Goal: Task Accomplishment & Management: Manage account settings

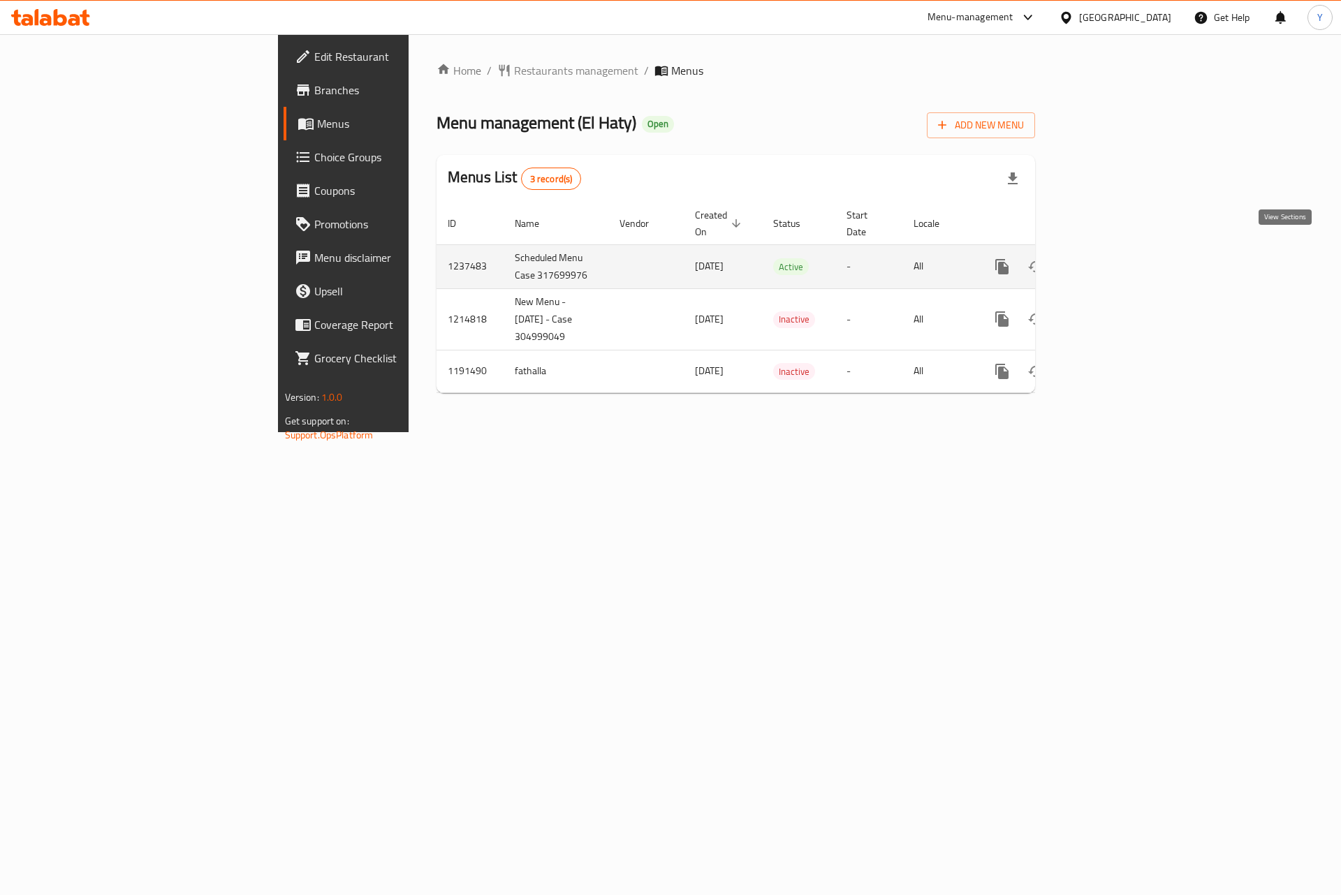
click at [1111, 258] on icon "enhanced table" at bounding box center [1102, 266] width 17 height 17
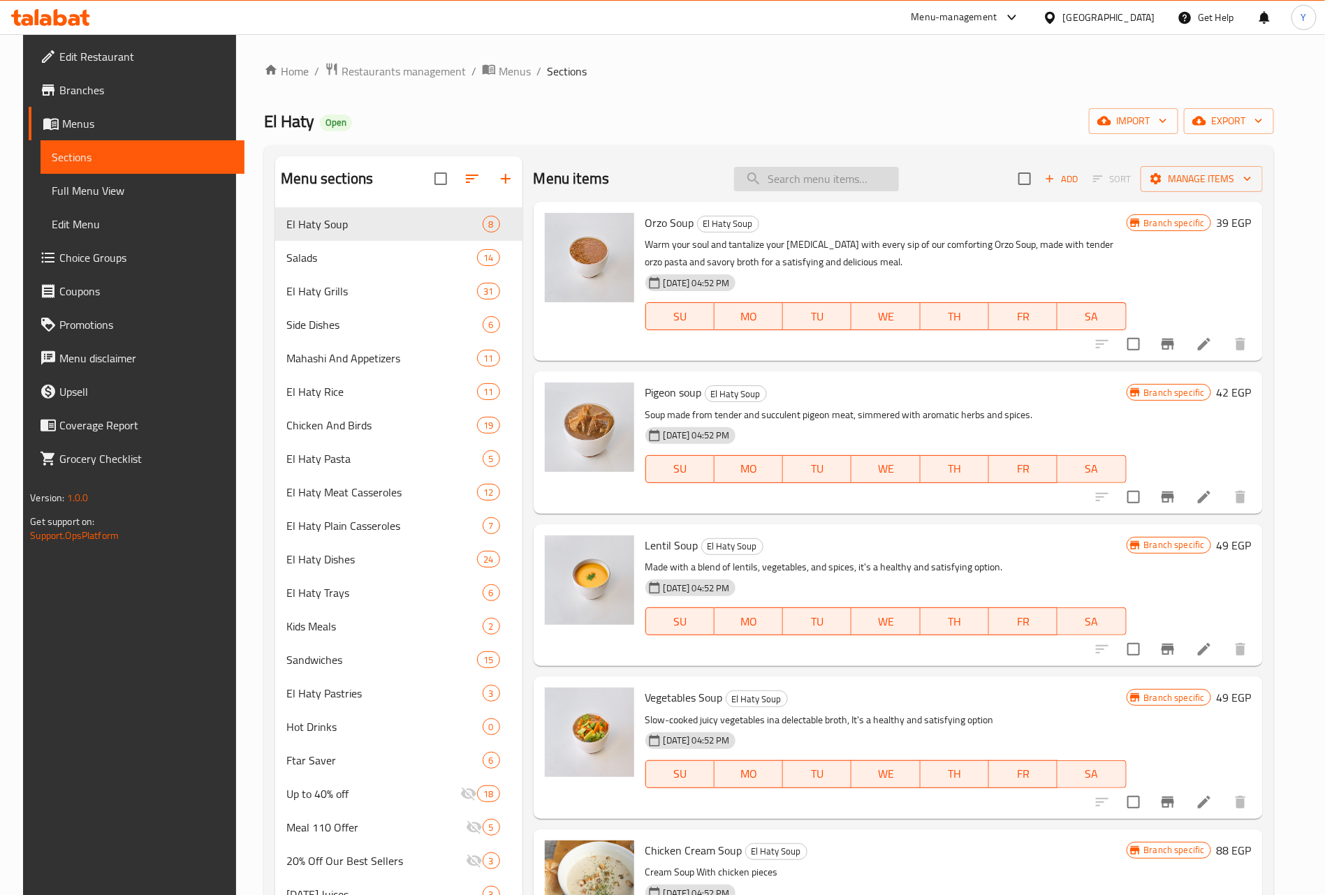
click at [799, 174] on input "search" at bounding box center [816, 179] width 165 height 24
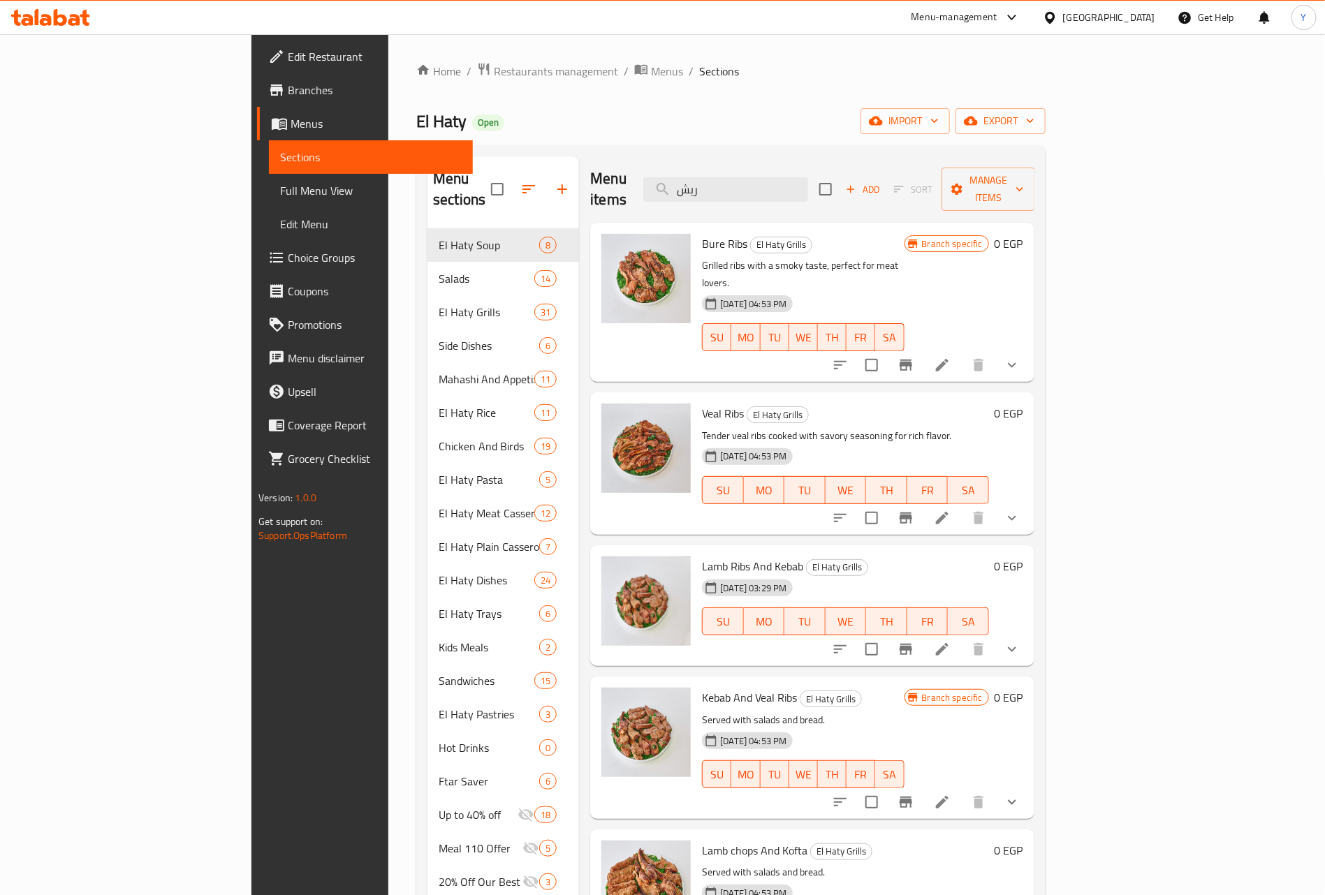
type input "ريش"
click at [962, 353] on li at bounding box center [942, 365] width 39 height 25
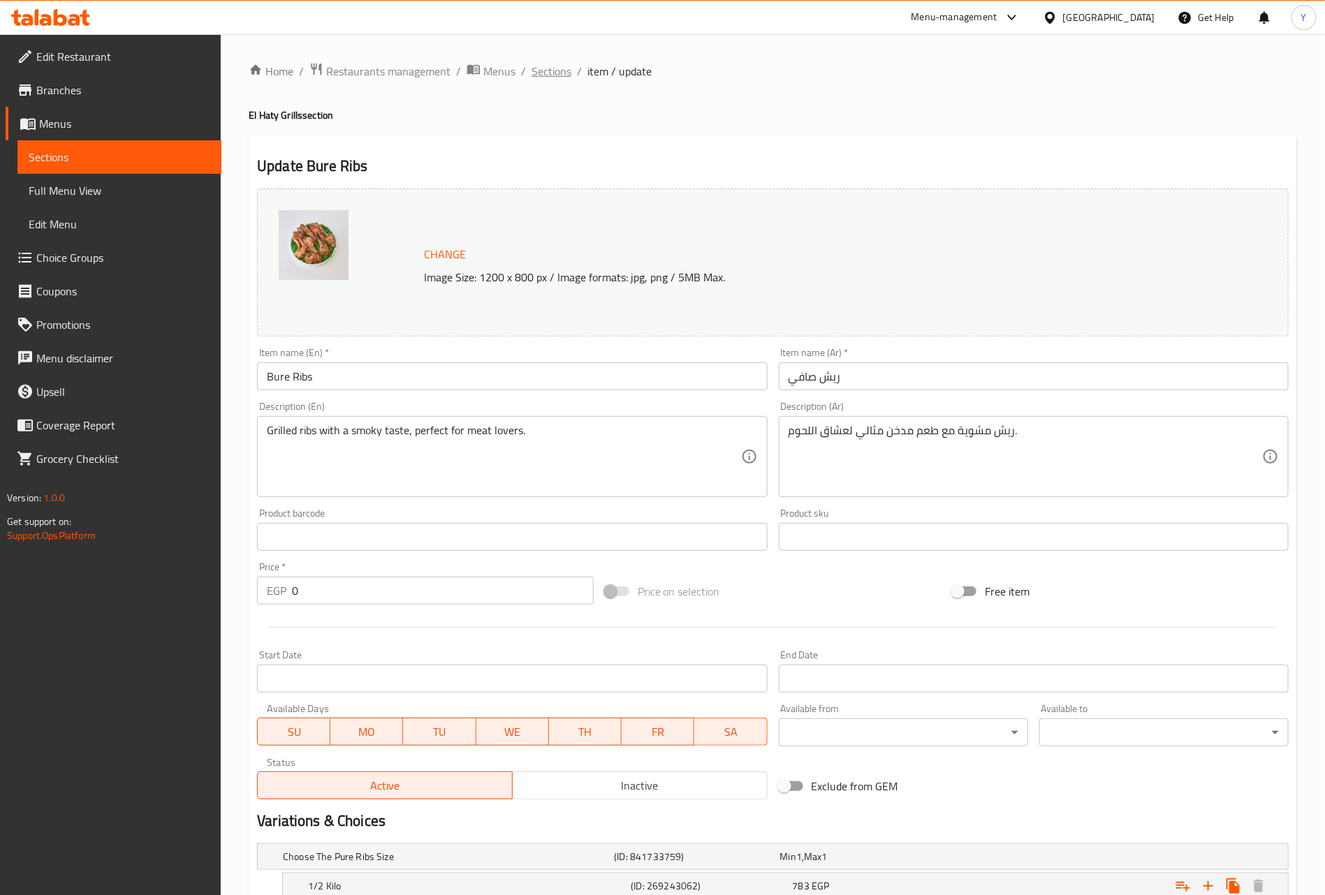
click at [547, 65] on span "Sections" at bounding box center [551, 71] width 40 height 17
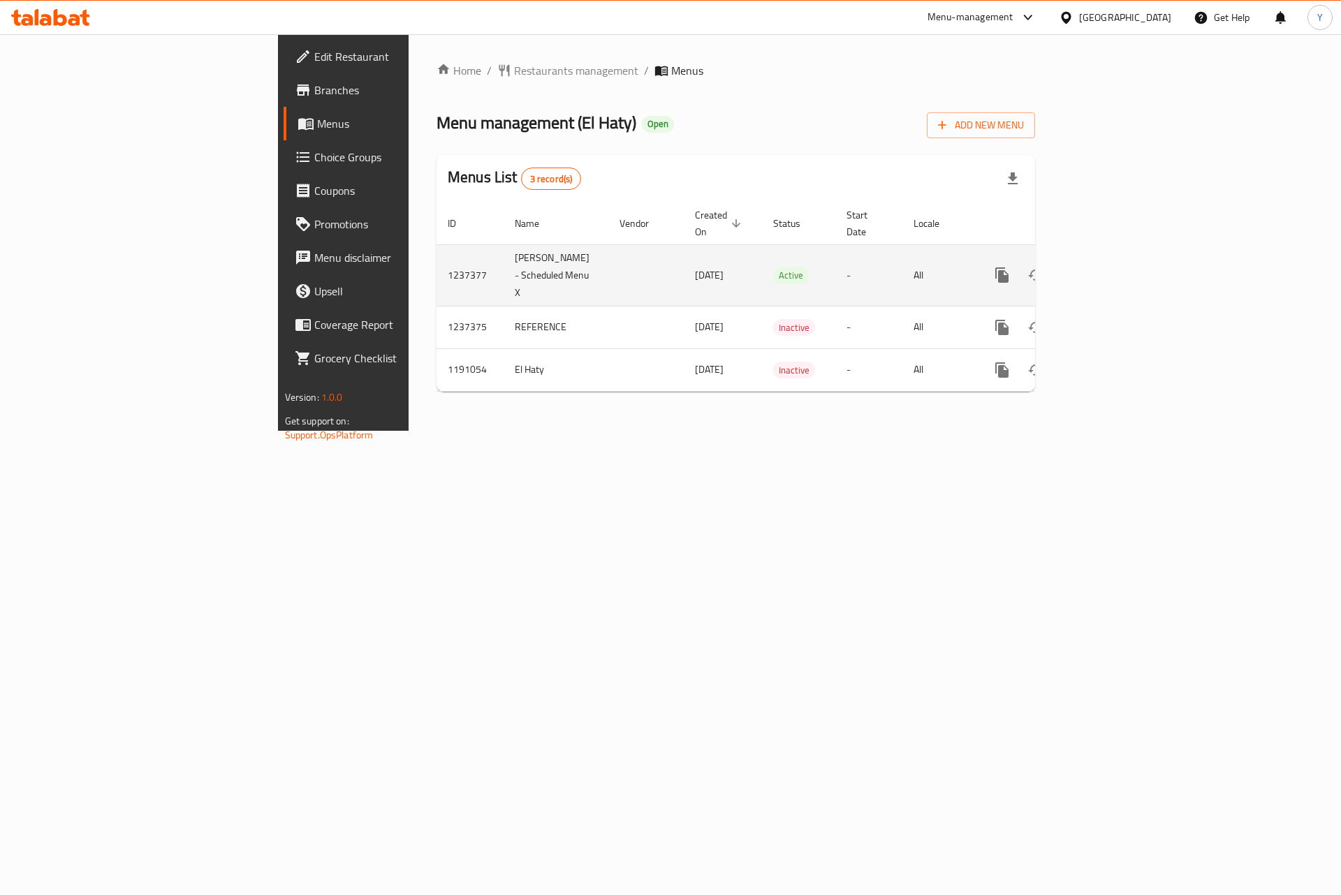
click at [1109, 269] on icon "enhanced table" at bounding box center [1102, 275] width 13 height 13
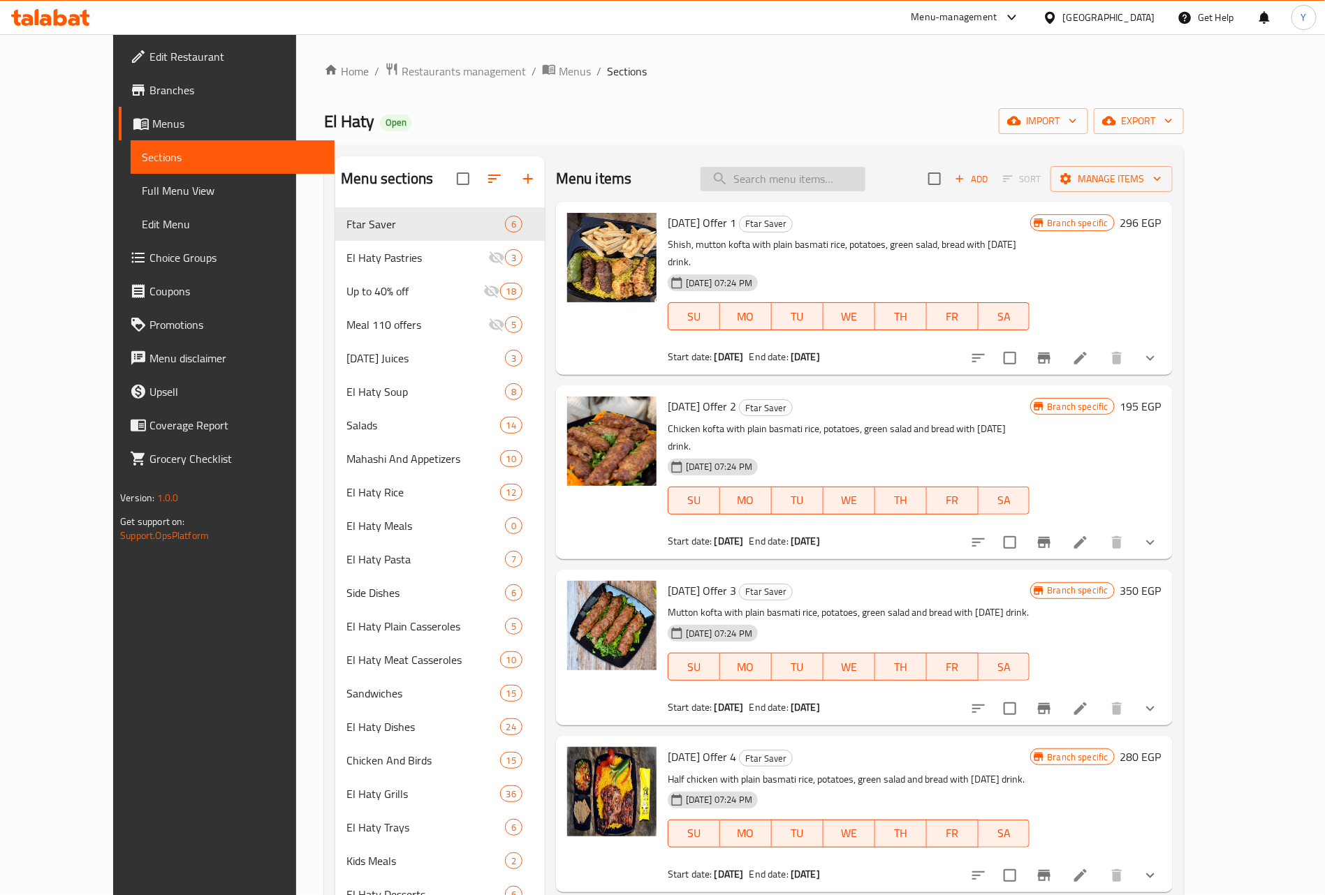
click at [801, 175] on input "search" at bounding box center [782, 179] width 165 height 24
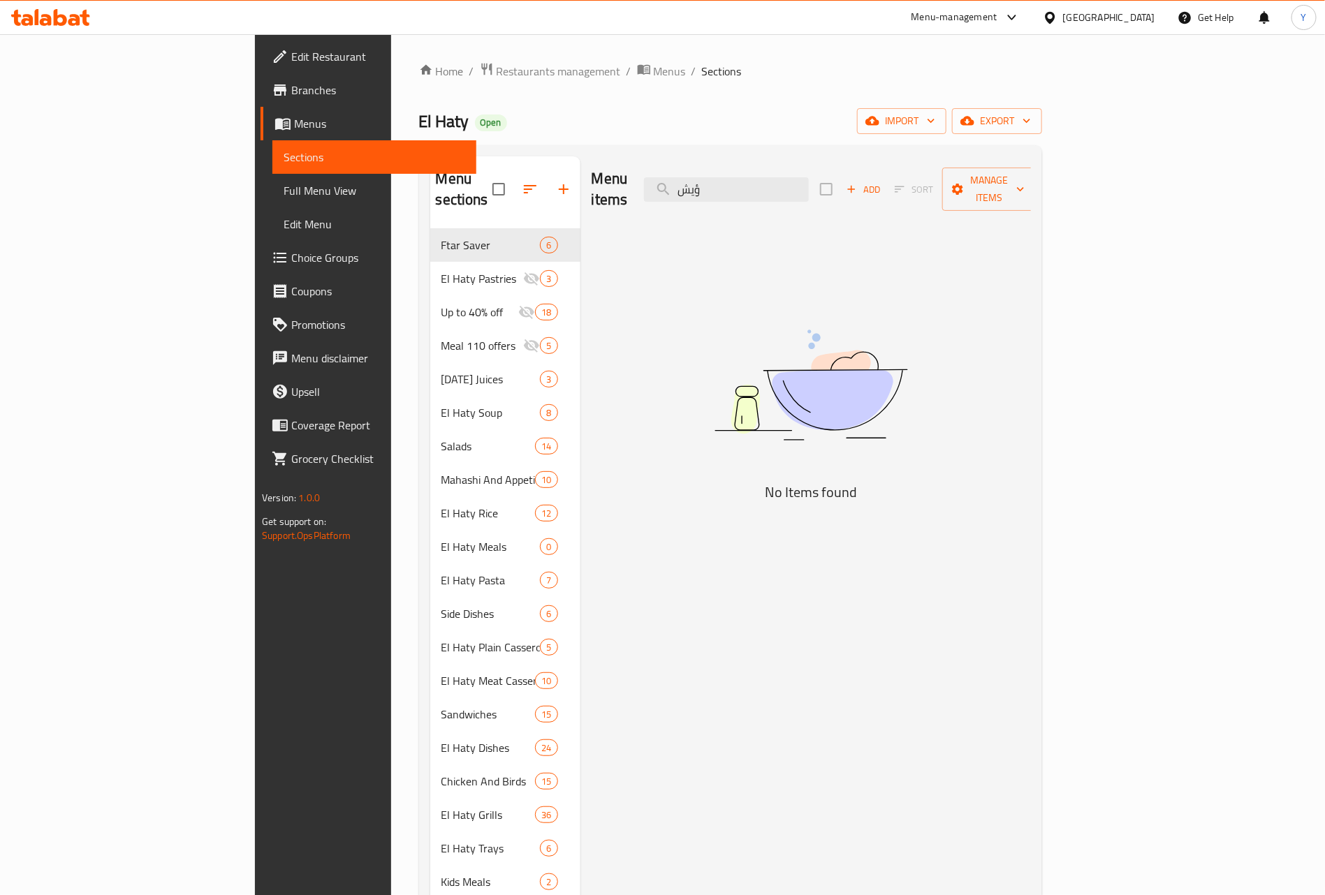
drag, startPoint x: 811, startPoint y: 191, endPoint x: 673, endPoint y: 168, distance: 140.2
click at [673, 168] on div "Menu items ؤيش Add Sort Manage items" at bounding box center [811, 189] width 439 height 66
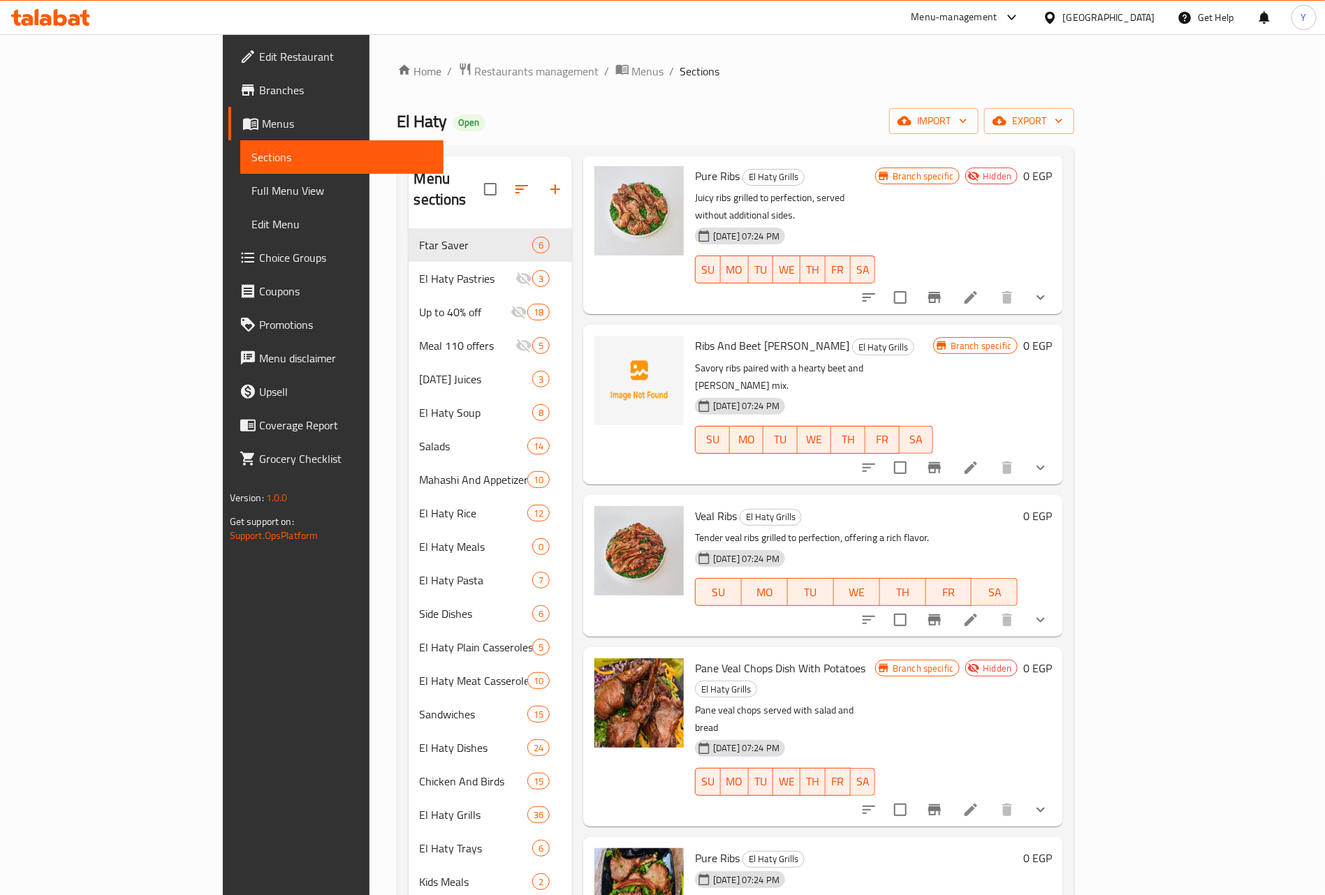
scroll to position [105, 0]
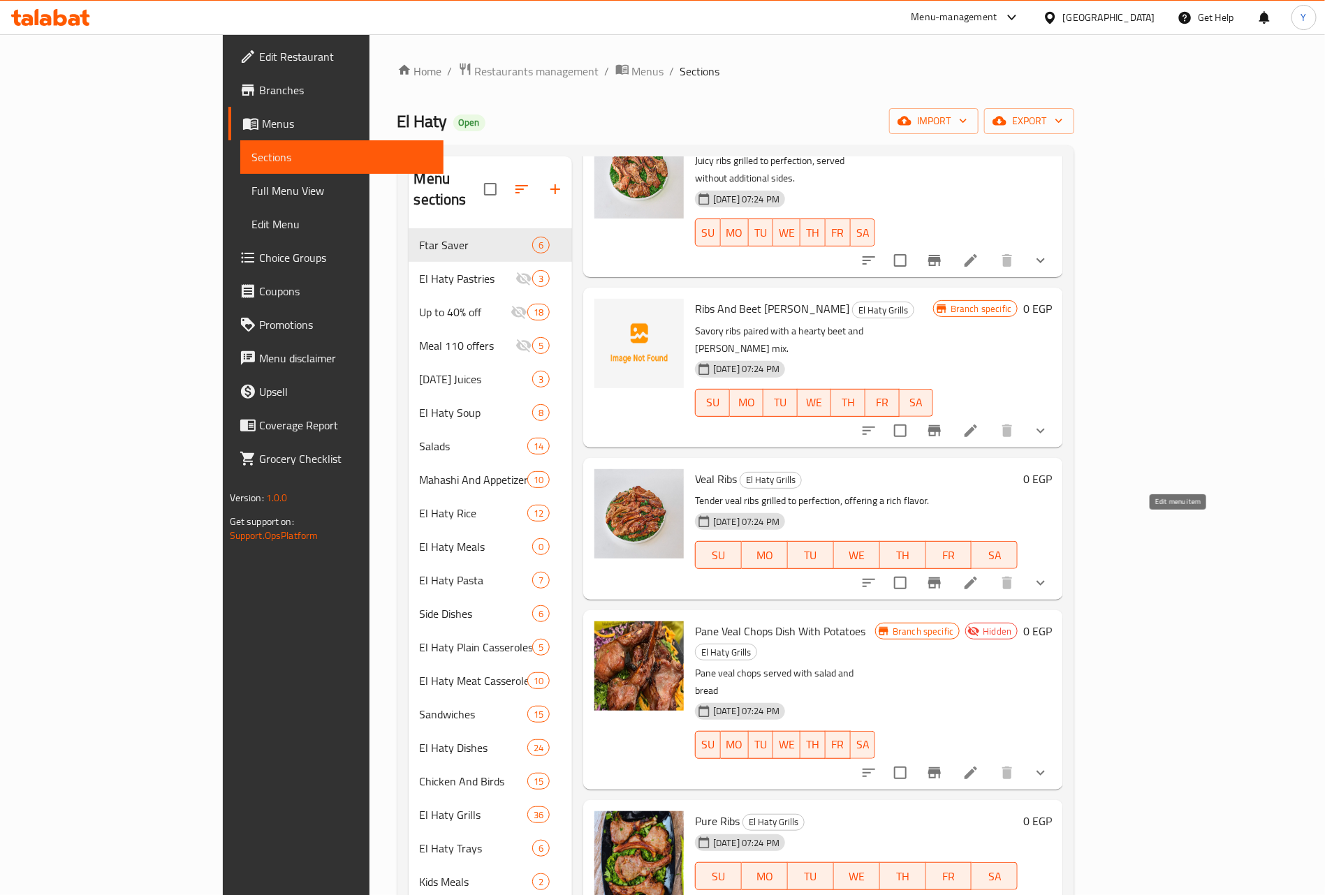
type input "ريش"
click at [979, 575] on icon at bounding box center [970, 583] width 17 height 17
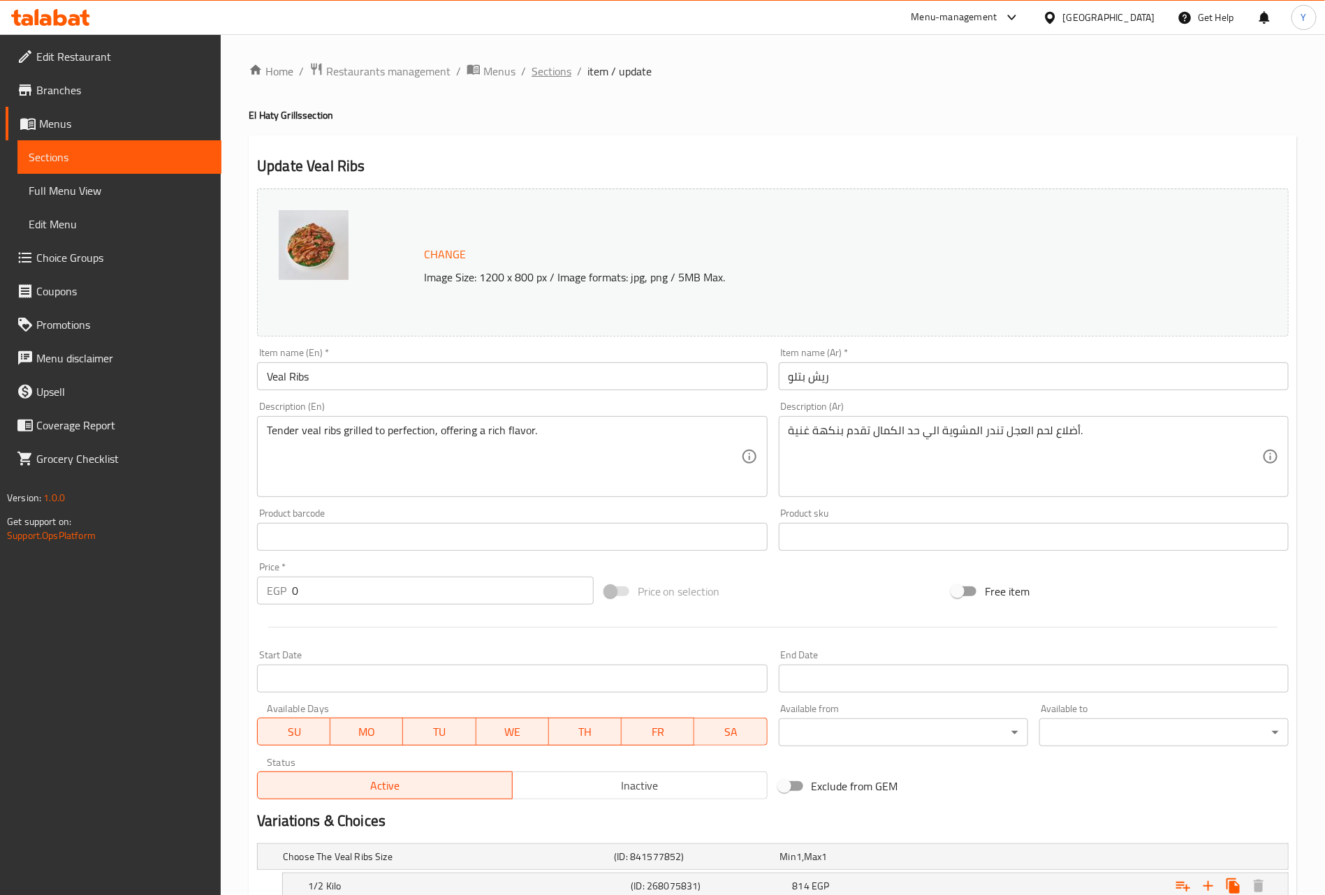
click at [560, 65] on span "Sections" at bounding box center [551, 71] width 40 height 17
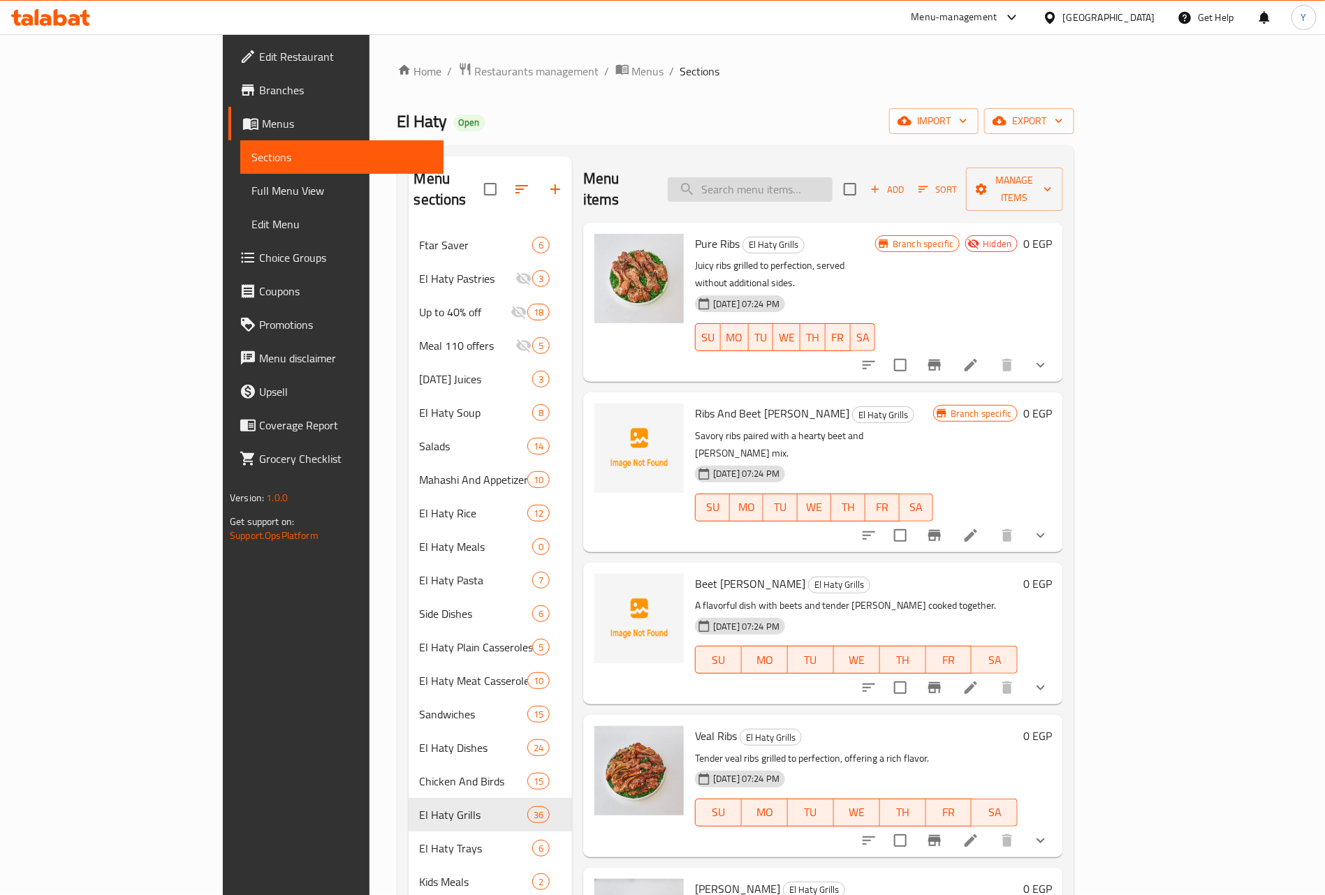
drag, startPoint x: 857, startPoint y: 166, endPoint x: 842, endPoint y: 183, distance: 22.8
click at [857, 166] on div "Menu items Add Sort Manage items" at bounding box center [823, 189] width 480 height 66
click at [832, 184] on input "search" at bounding box center [750, 189] width 165 height 24
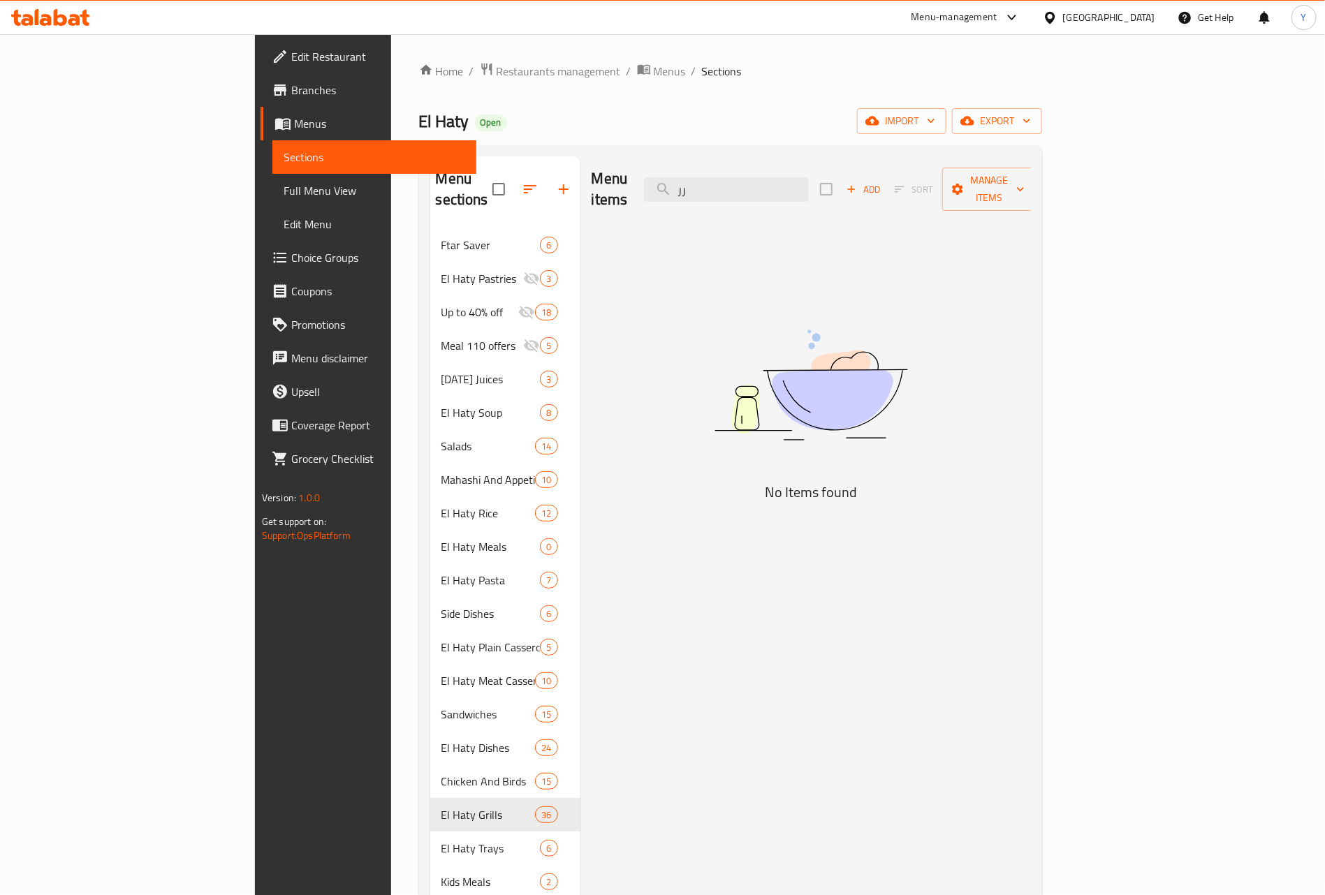
drag, startPoint x: 842, startPoint y: 184, endPoint x: 486, endPoint y: 199, distance: 356.5
click at [486, 199] on div "Menu sections Ftar Saver 6 El Haty Pastries 3 Up to 40% off 18 Meal 110 offers …" at bounding box center [730, 603] width 601 height 895
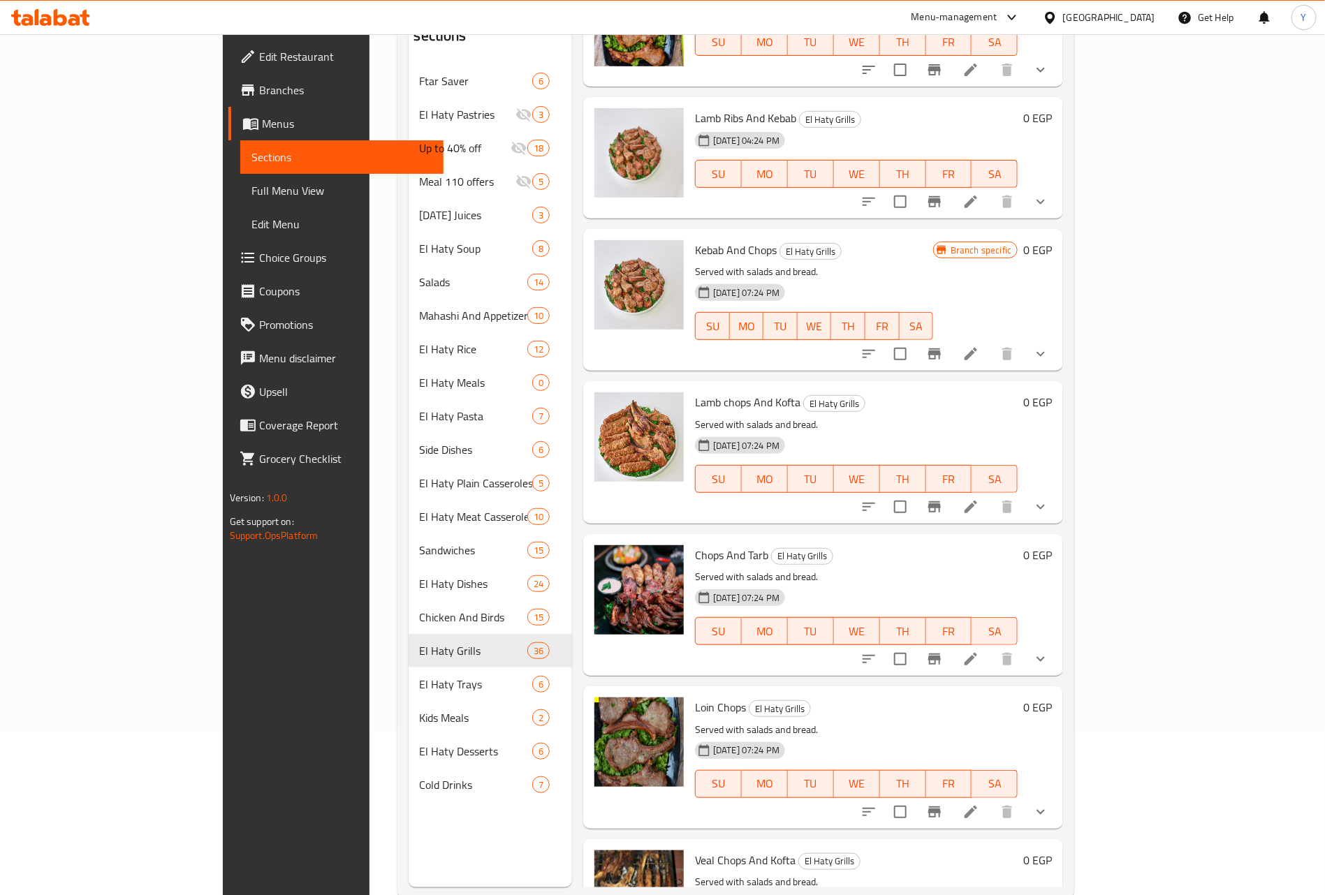
scroll to position [196, 0]
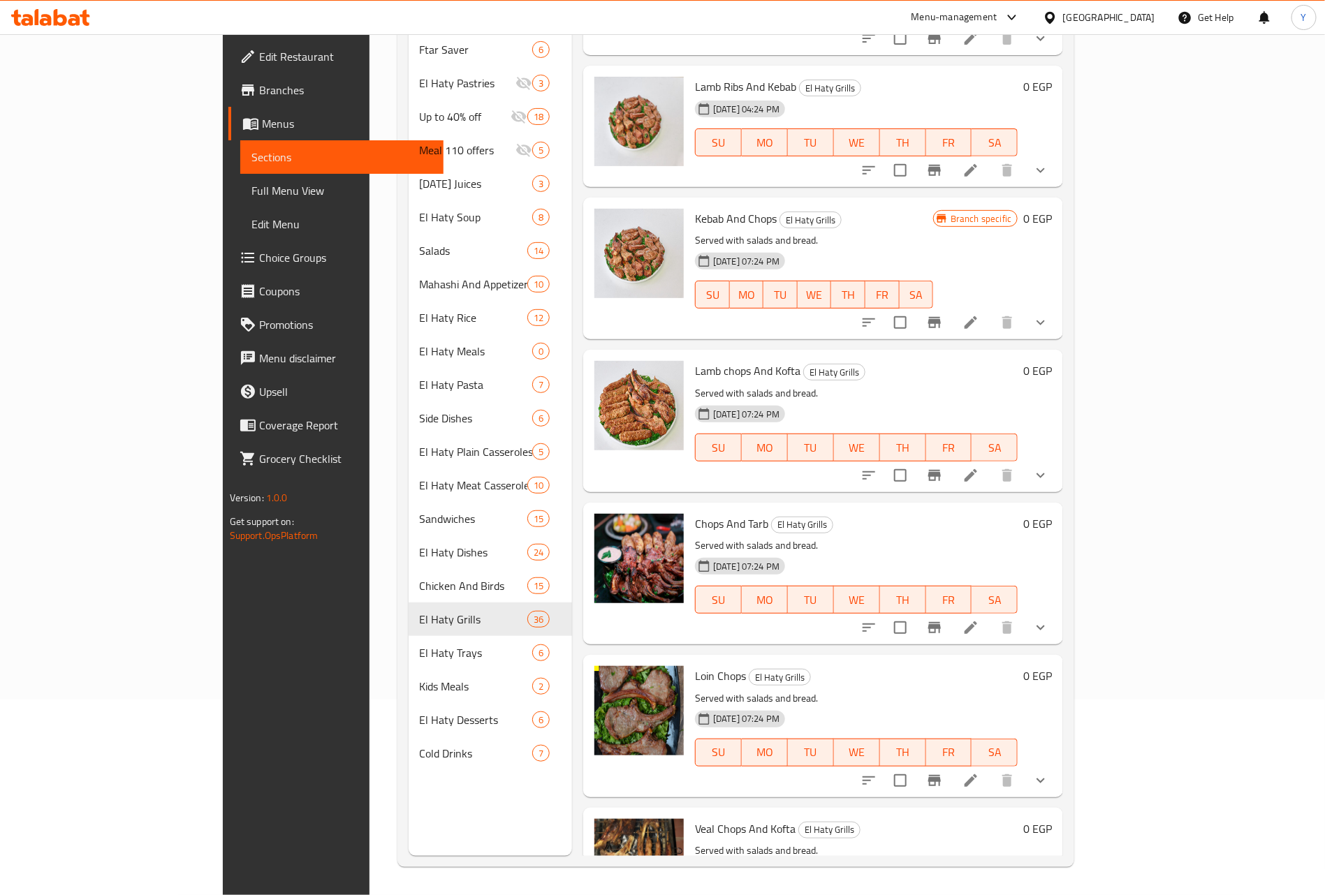
type input "ريش"
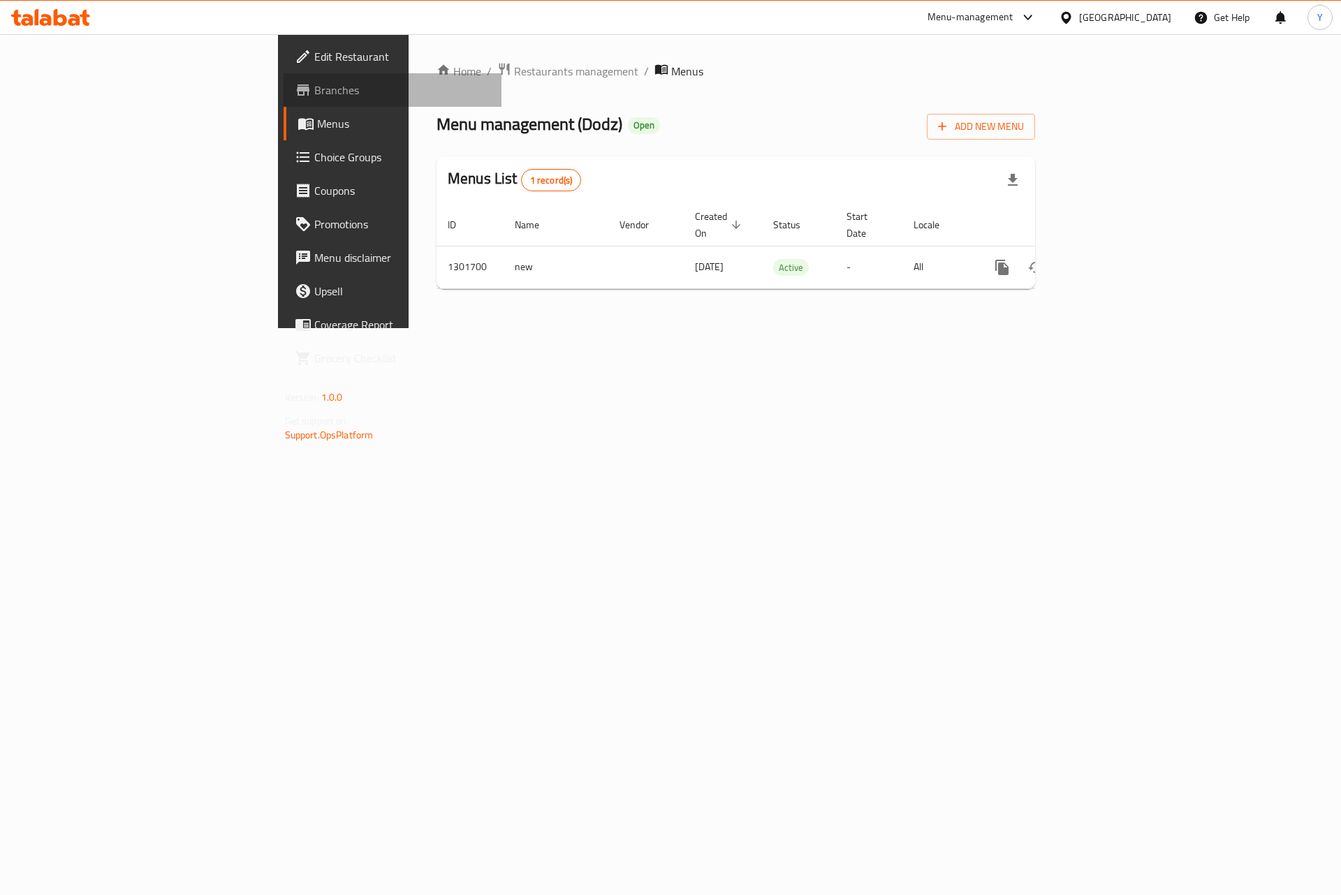
click at [284, 98] on link "Branches" at bounding box center [393, 90] width 219 height 34
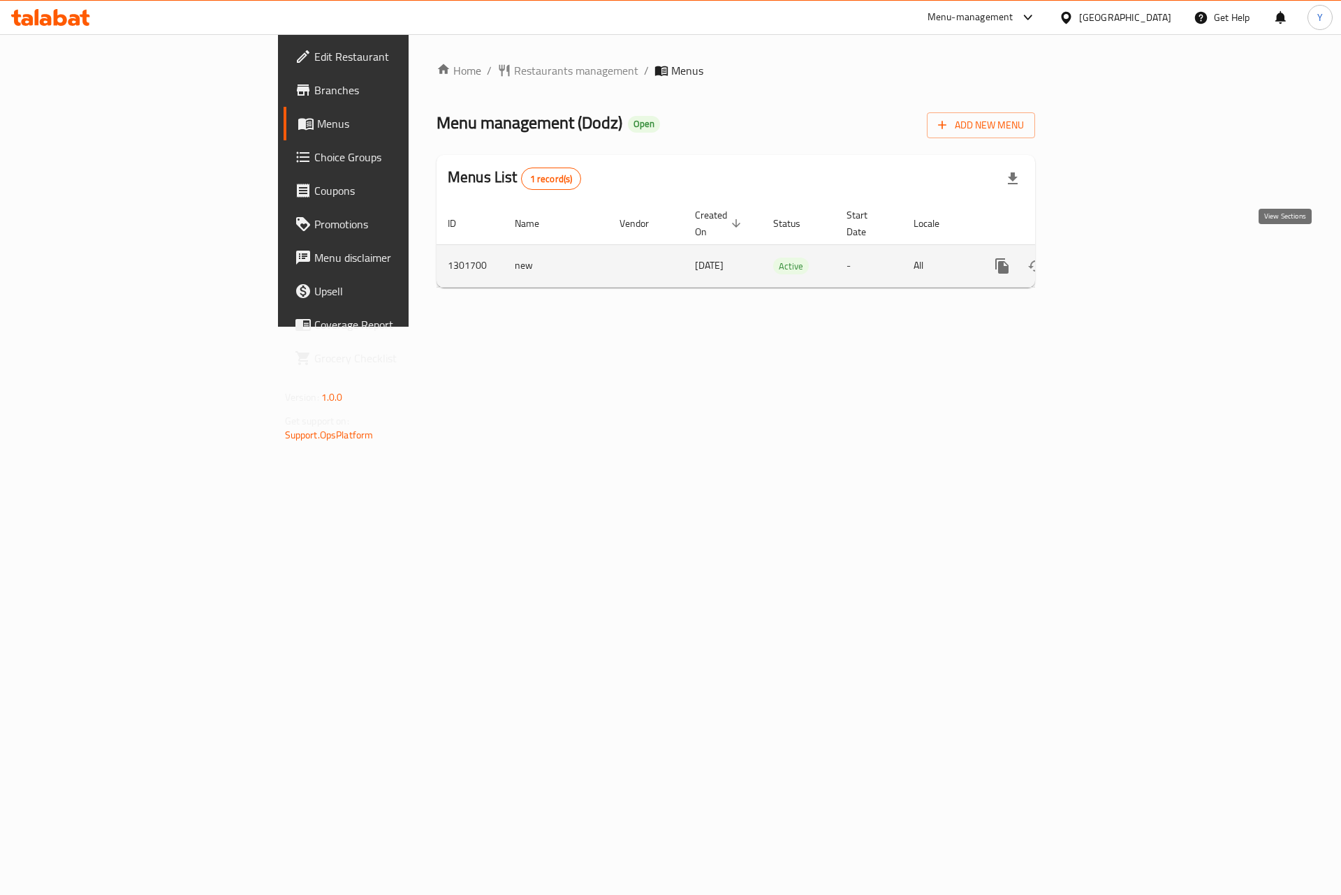
click at [1111, 258] on icon "enhanced table" at bounding box center [1102, 266] width 17 height 17
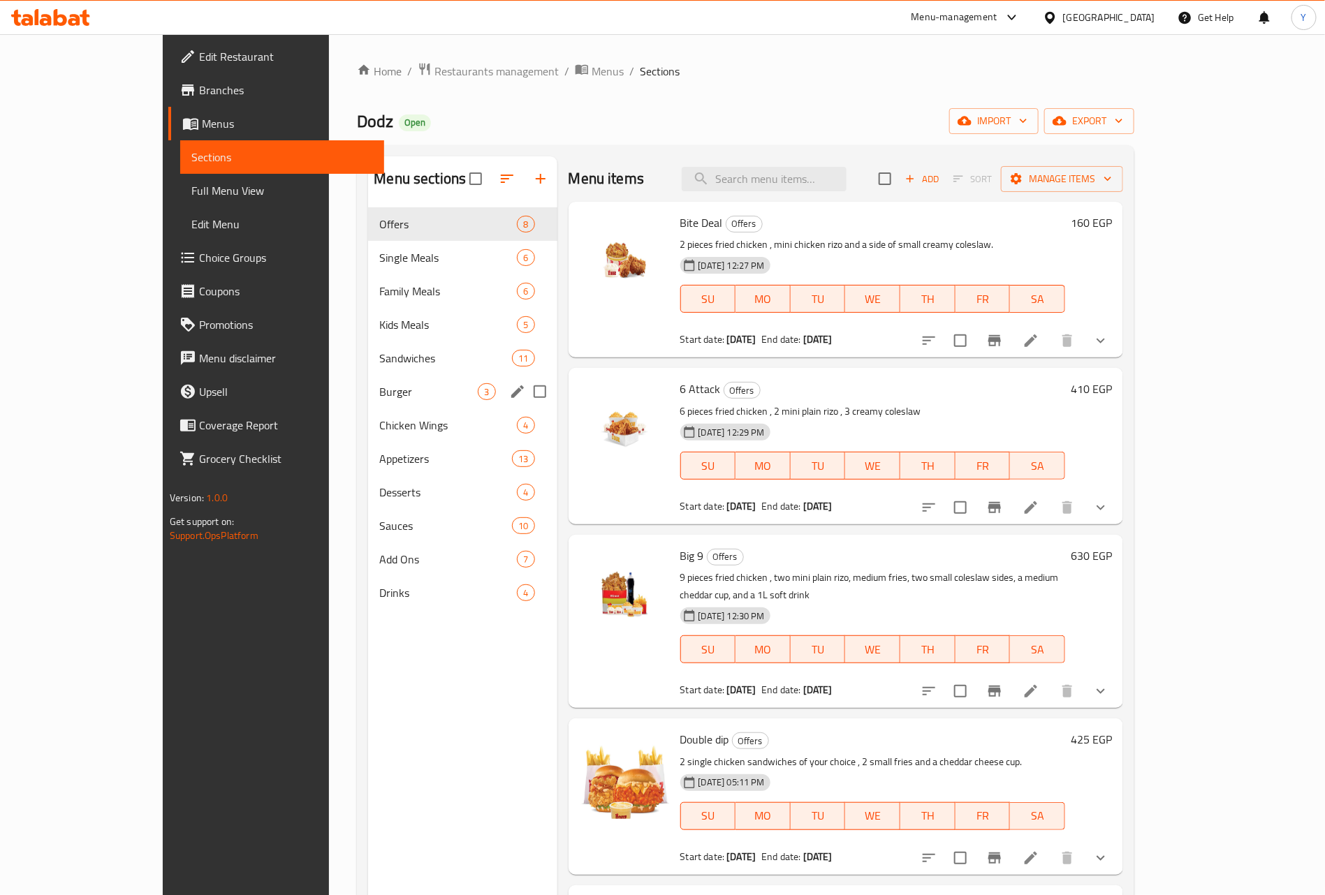
click at [368, 440] on div "Chicken Wings 4" at bounding box center [462, 426] width 189 height 34
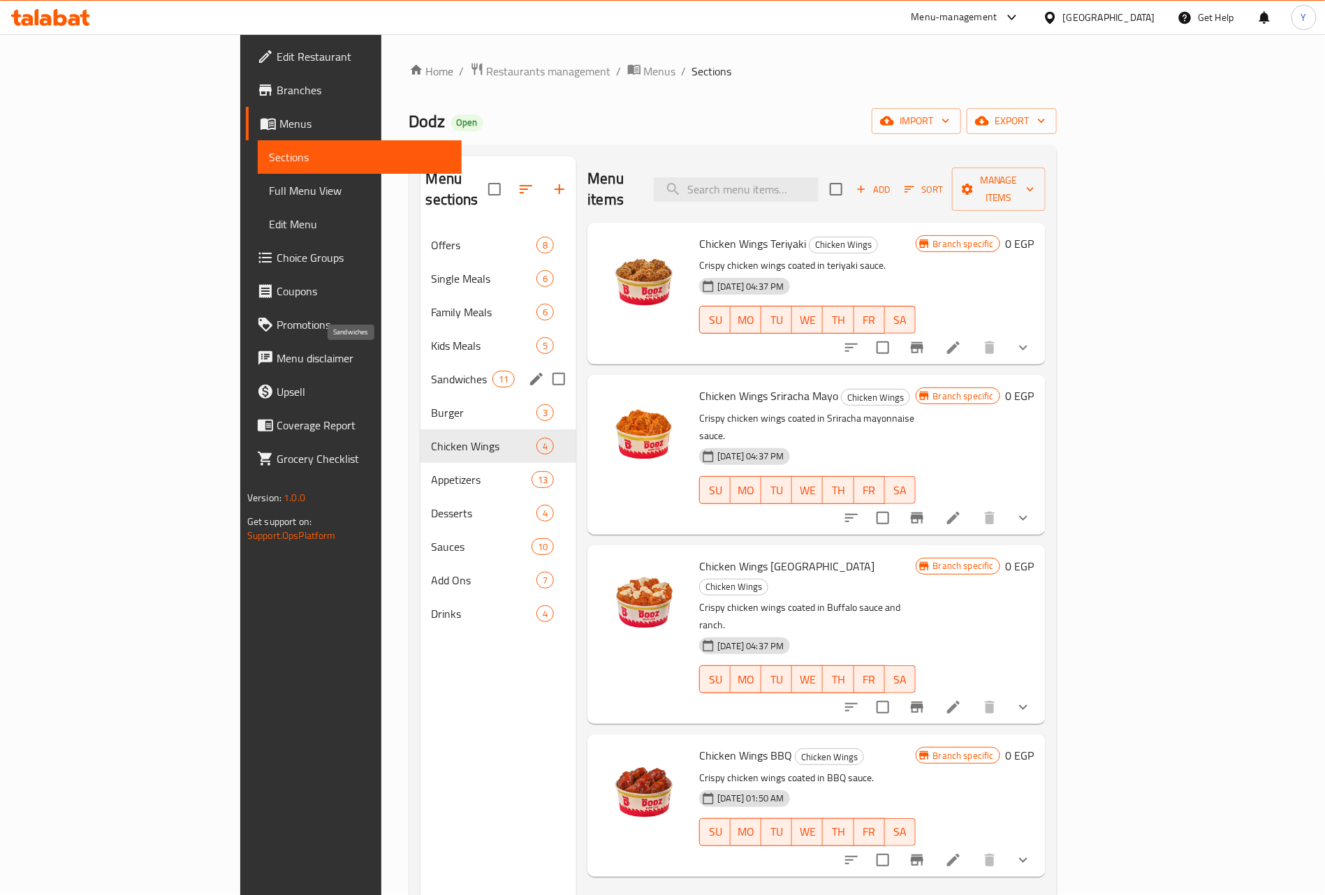
click at [432, 371] on span "Sandwiches" at bounding box center [462, 379] width 61 height 17
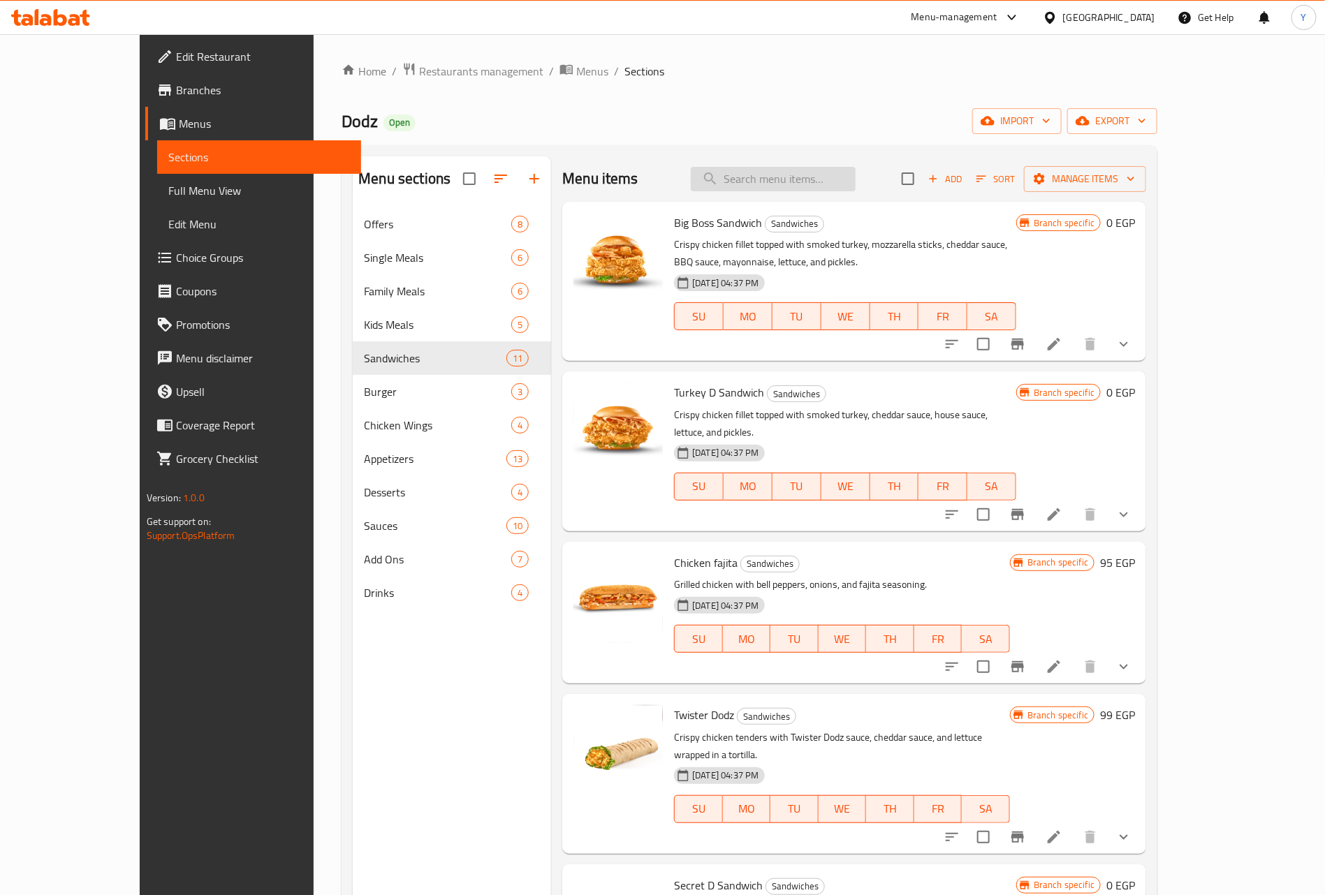
click at [837, 175] on input "search" at bounding box center [773, 179] width 165 height 24
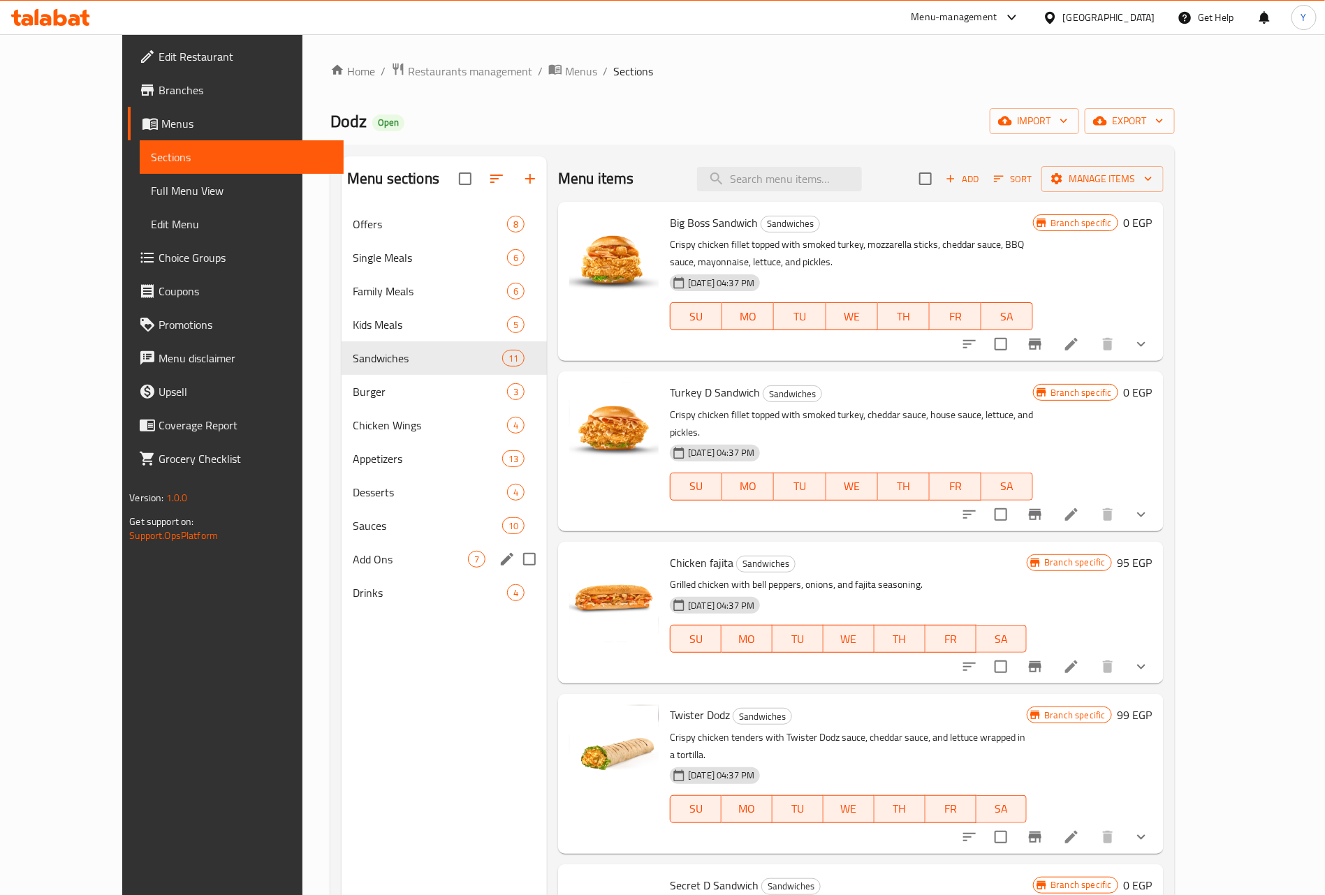
click at [353, 553] on span "Add Ons" at bounding box center [410, 559] width 115 height 17
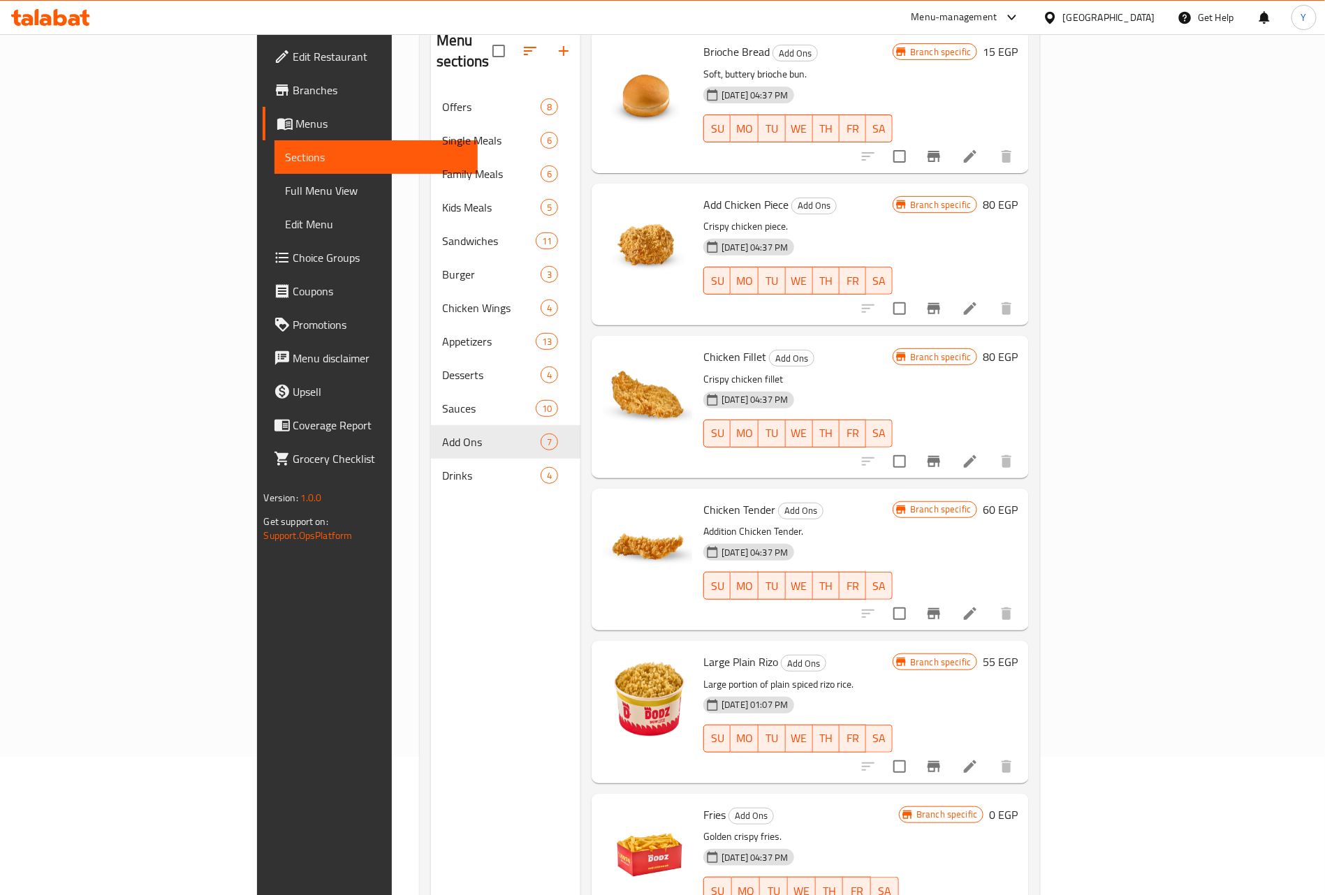
scroll to position [196, 0]
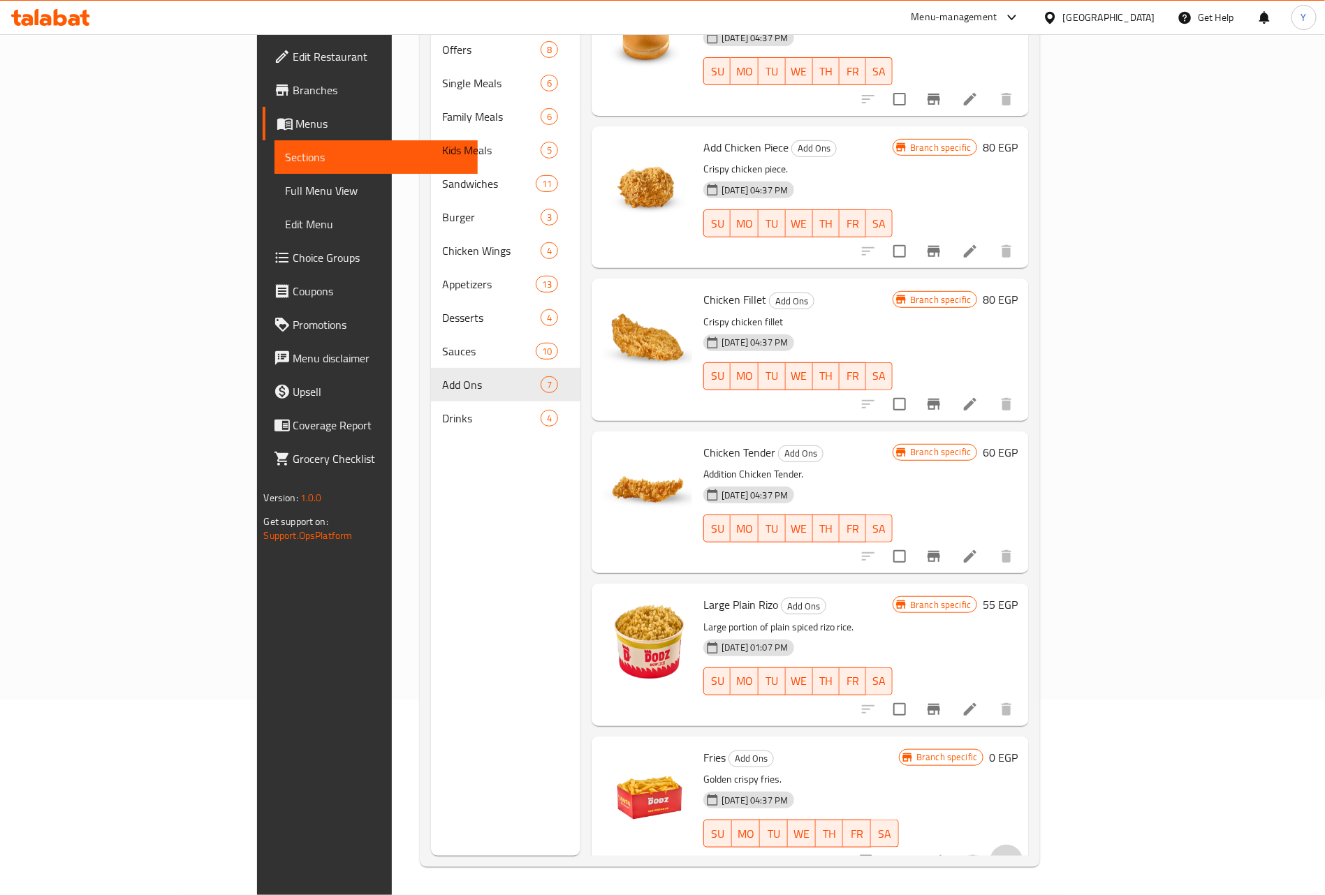
drag, startPoint x: 1259, startPoint y: 838, endPoint x: 1199, endPoint y: 768, distance: 92.6
click at [1023, 845] on button "show more" at bounding box center [1007, 862] width 34 height 34
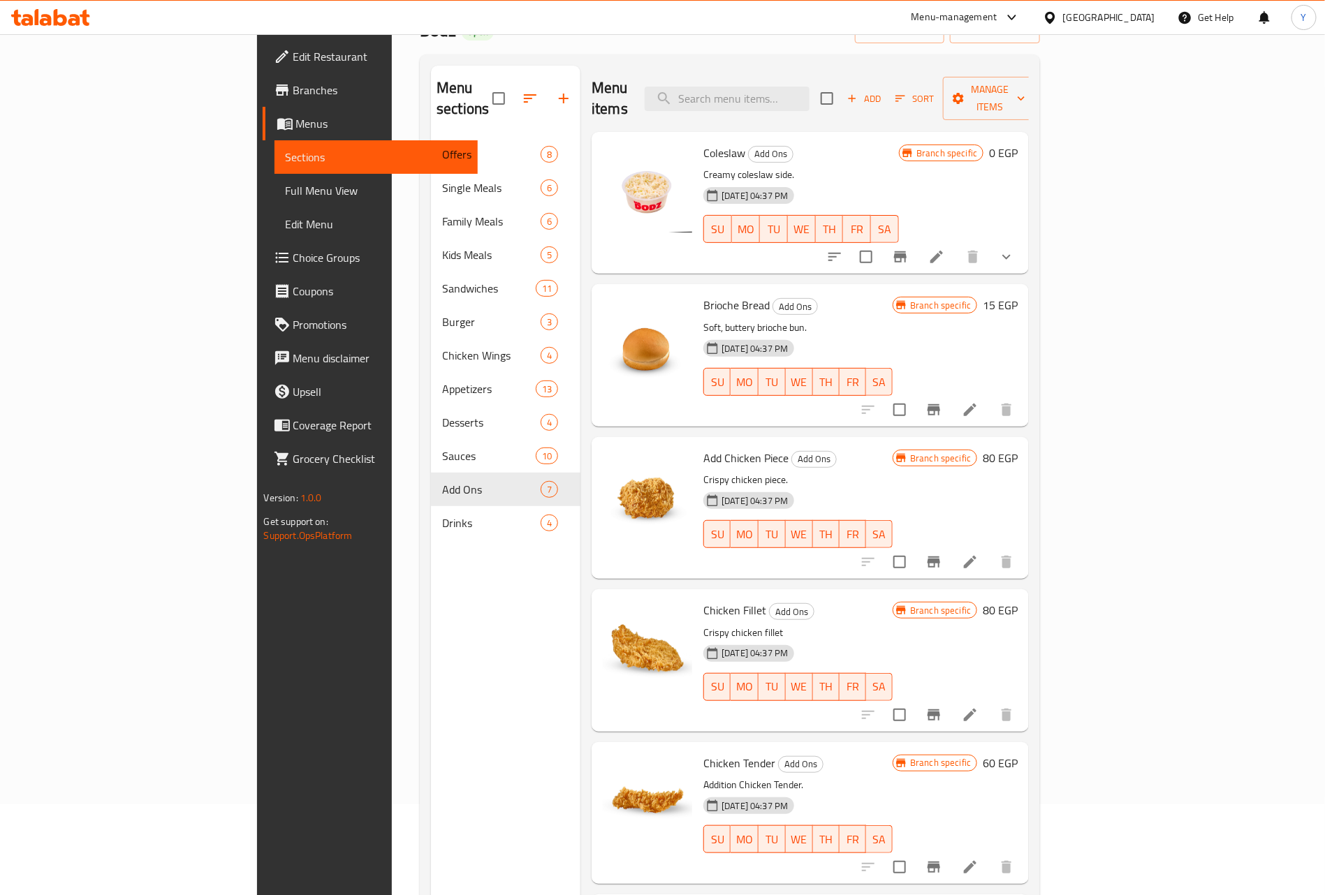
scroll to position [0, 0]
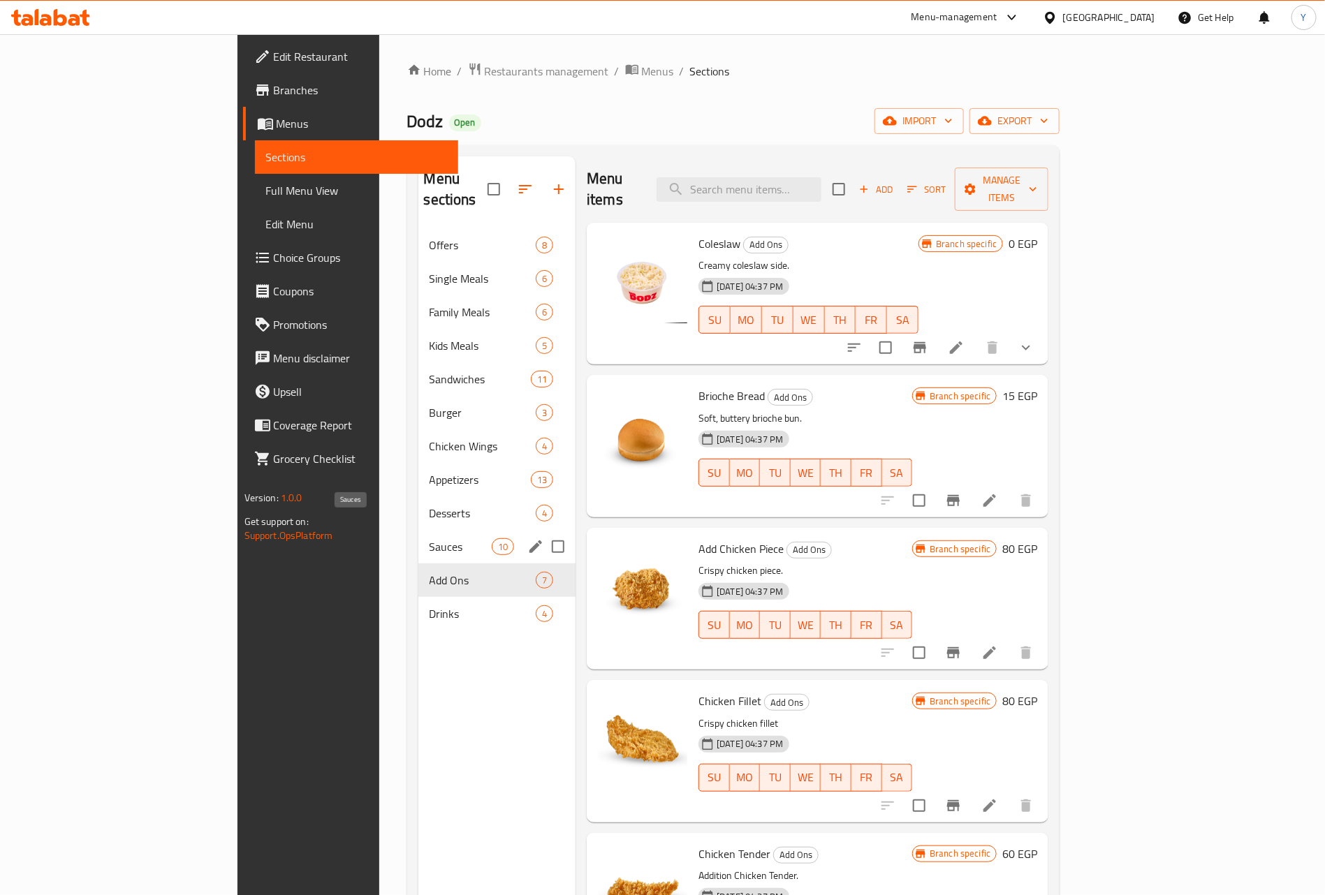
click at [430, 538] on span "Sauces" at bounding box center [461, 546] width 62 height 17
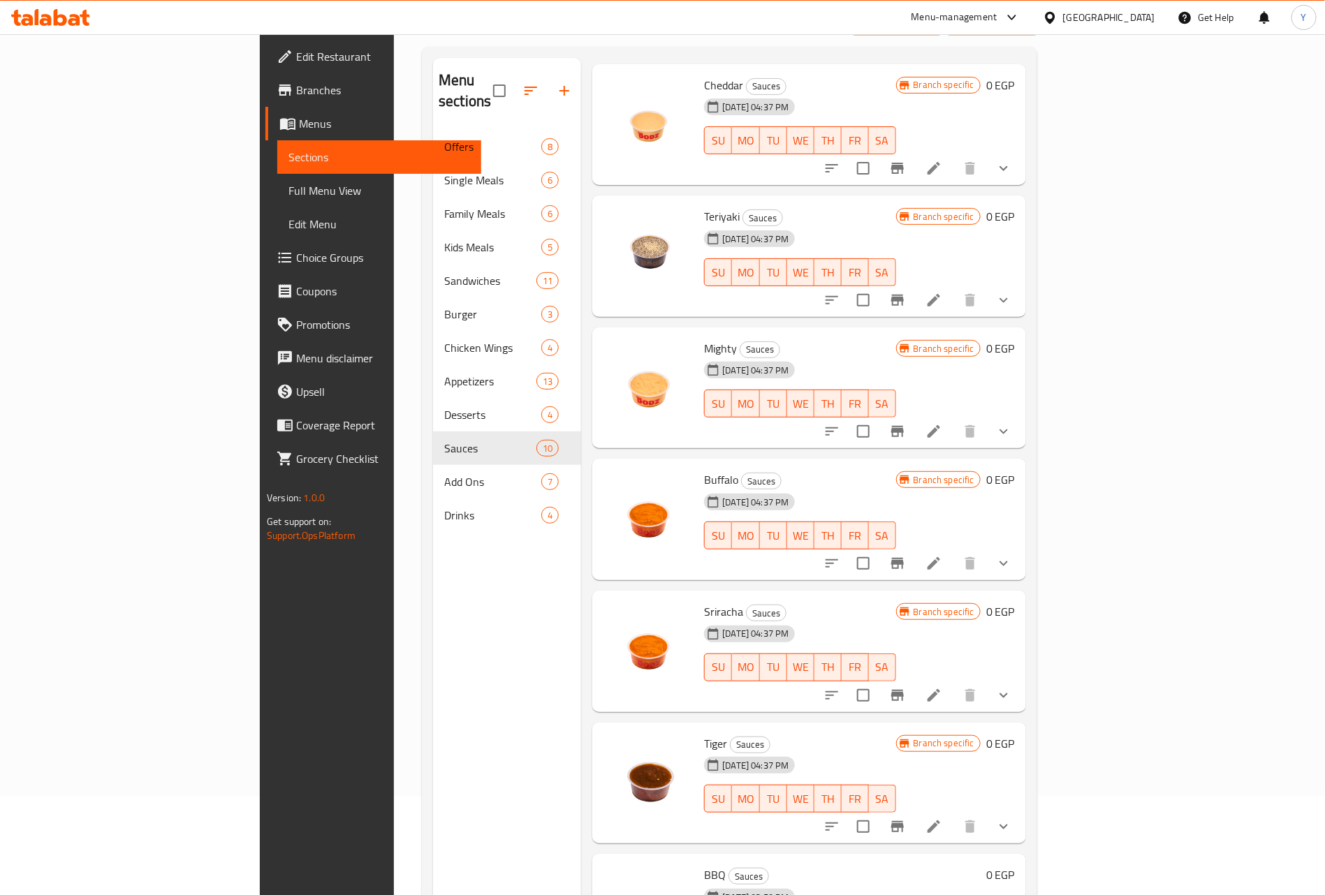
scroll to position [196, 0]
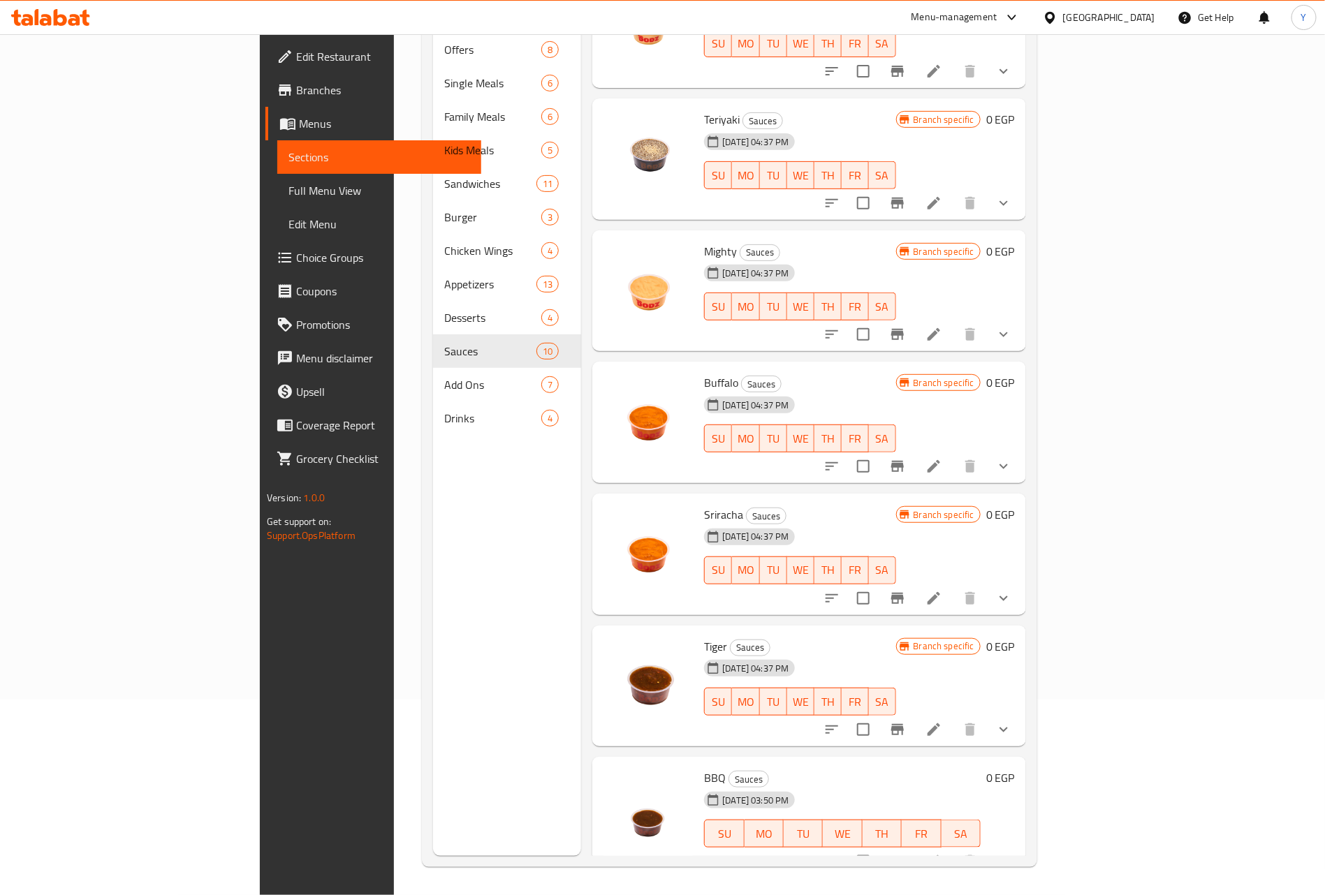
click at [932, 466] on div "Menu items Add Sort Manage items Dodz Sauces 21-07-2025 04:37 PM SU MO TU WE TH…" at bounding box center [803, 408] width 445 height 895
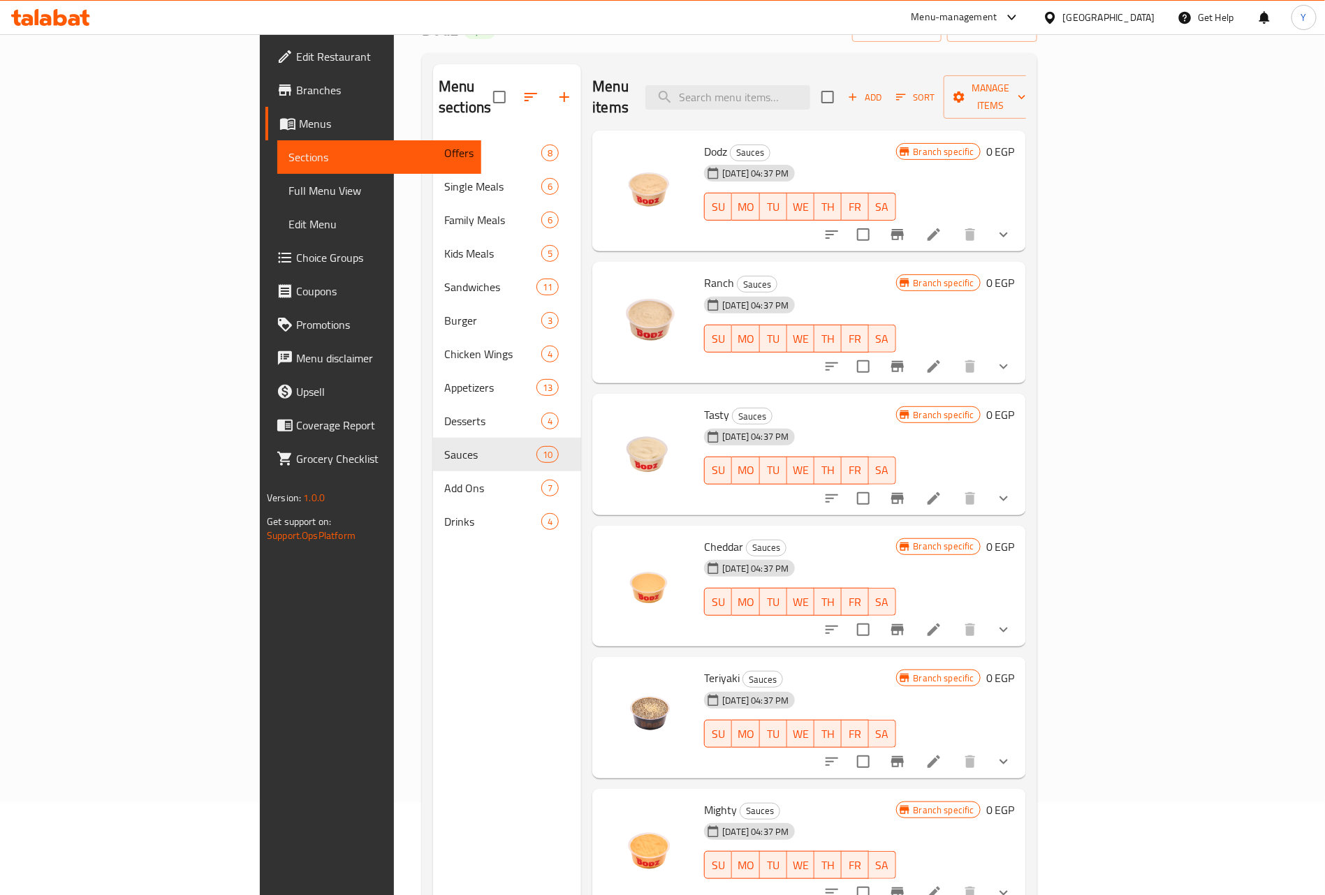
scroll to position [0, 0]
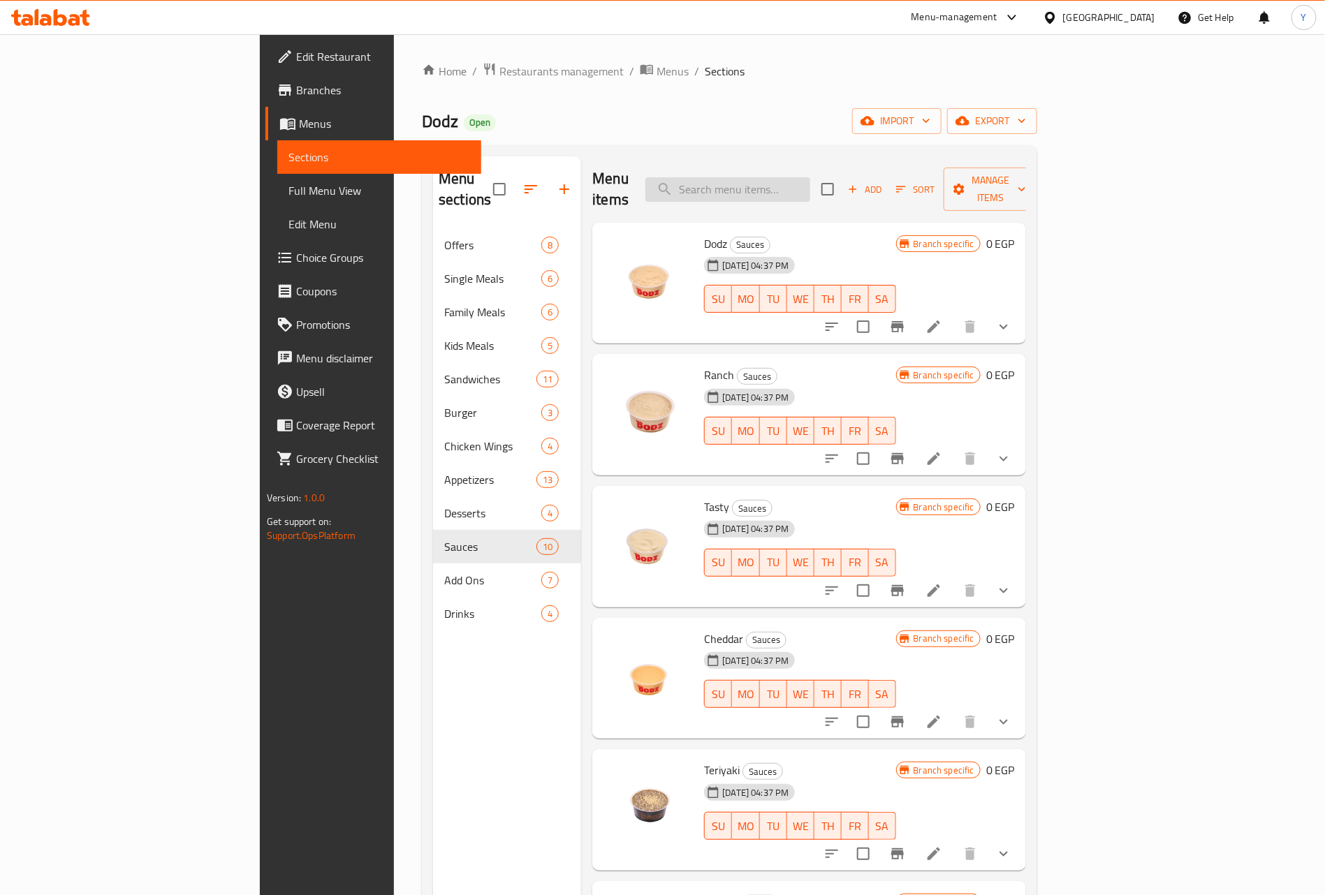
click at [810, 177] on input "search" at bounding box center [727, 189] width 165 height 24
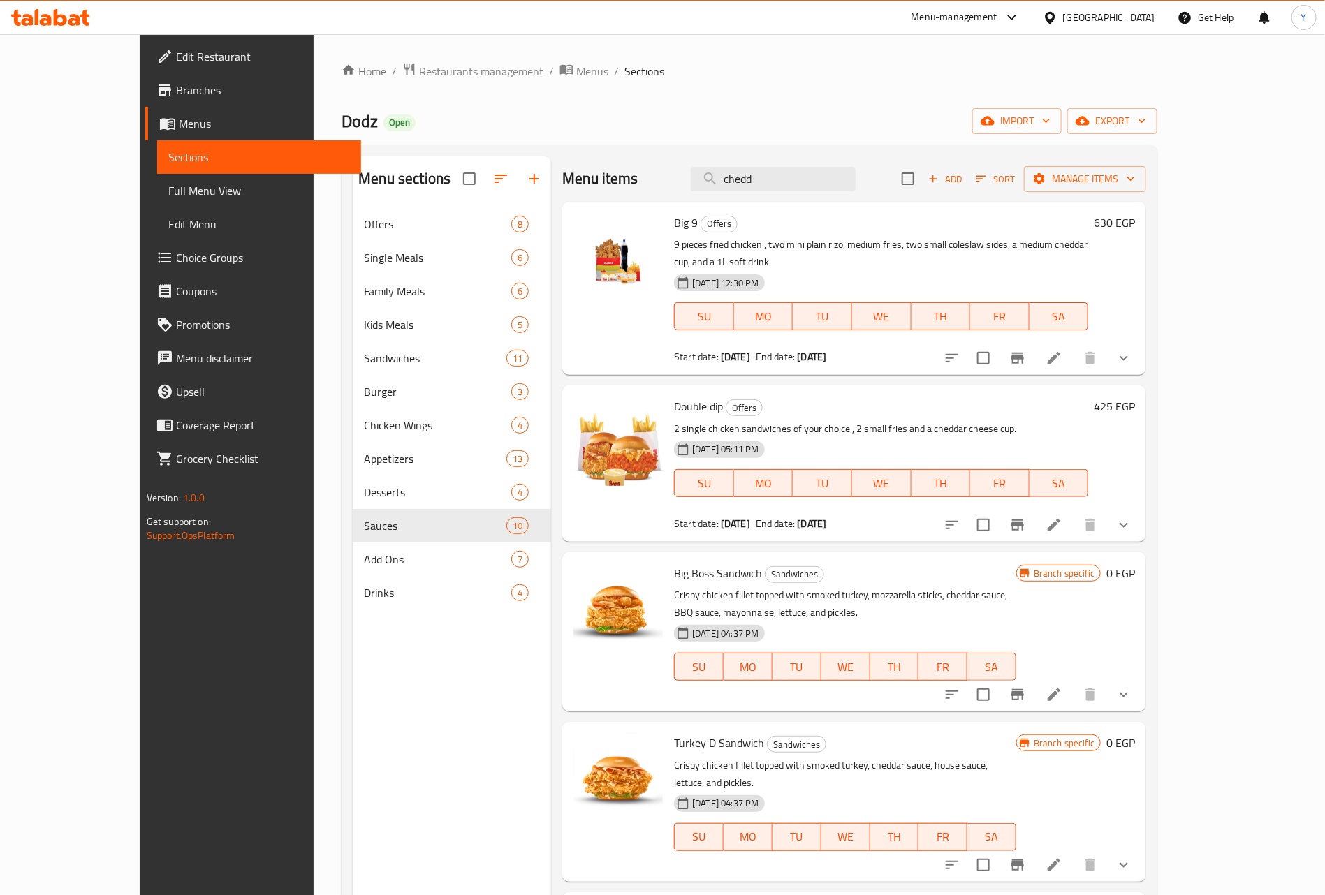
click at [800, 205] on div "Big 9 Offers 9 pieces fried chicken , two mini plain rizo, medium fries, two sm…" at bounding box center [854, 288] width 584 height 173
click at [814, 181] on input "chedd" at bounding box center [773, 179] width 165 height 24
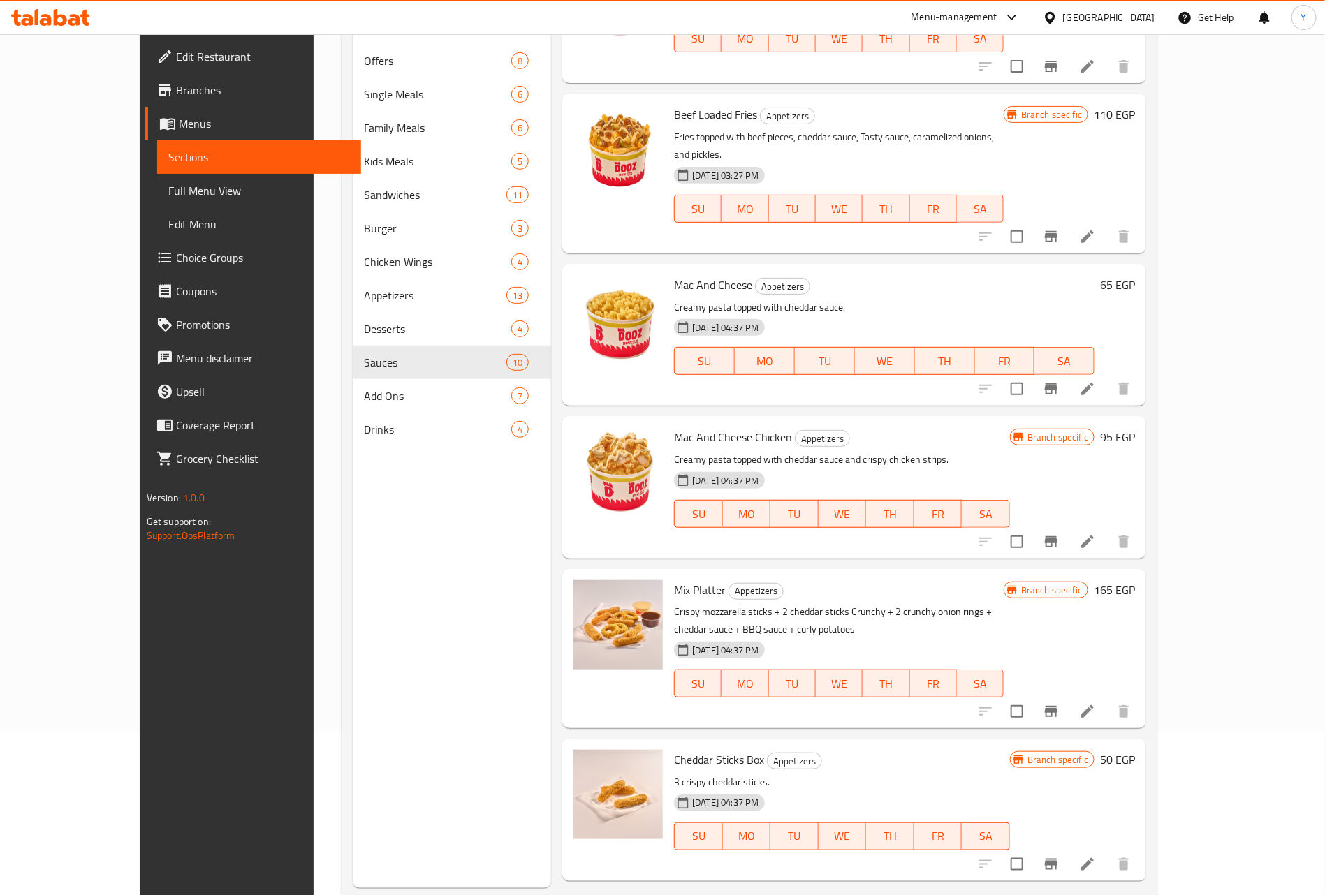
scroll to position [196, 0]
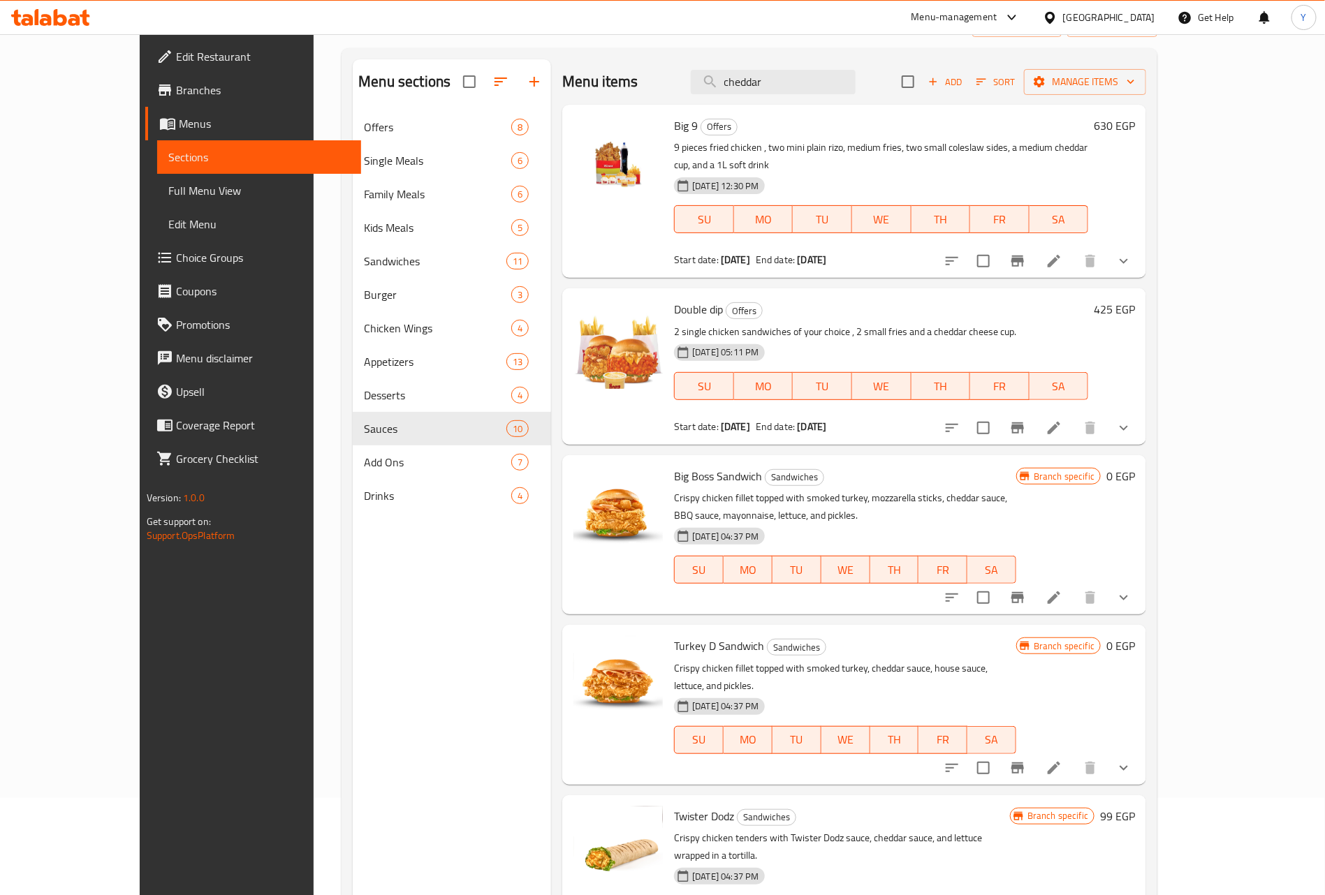
scroll to position [0, 0]
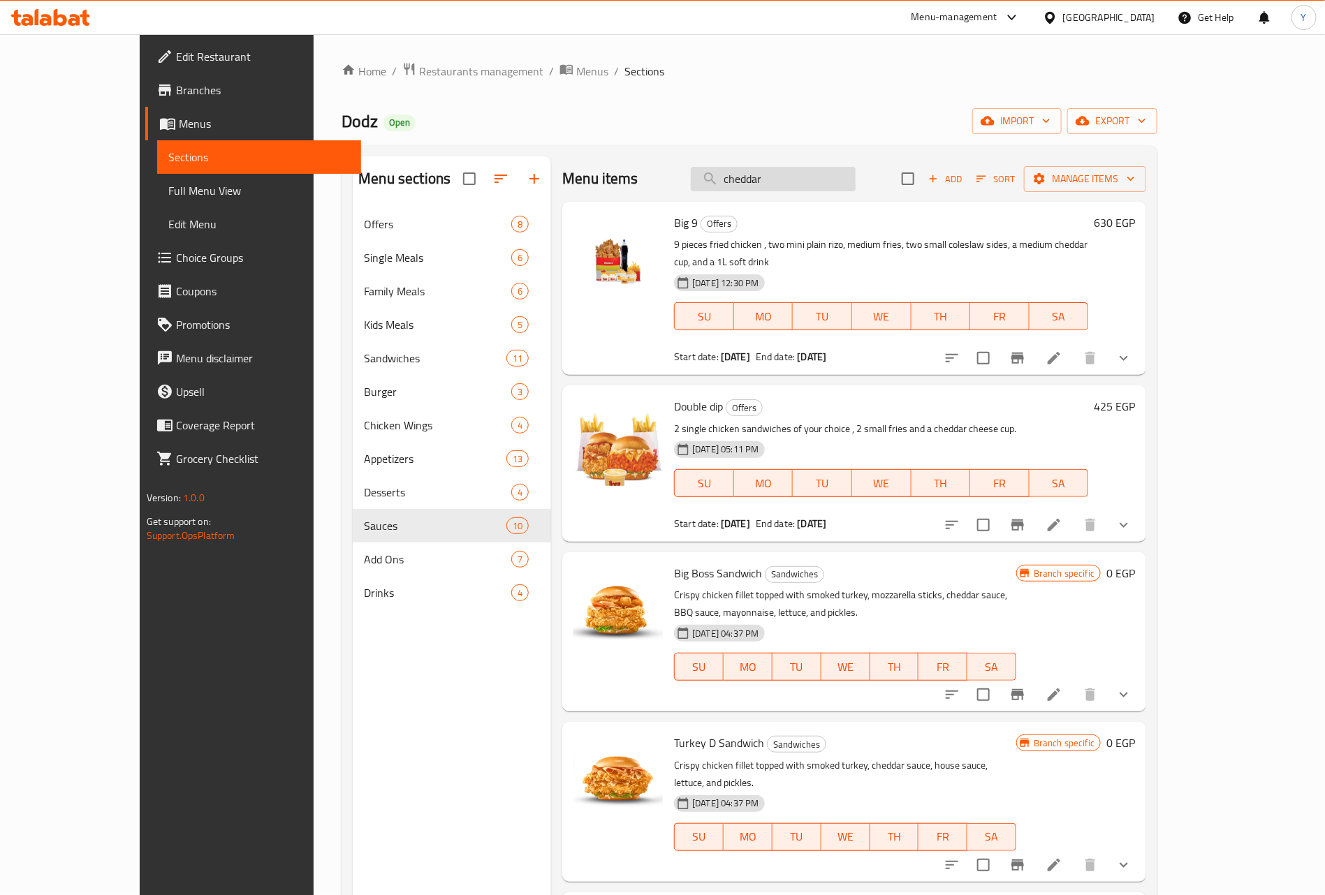
click at [819, 191] on input "cheddar" at bounding box center [773, 179] width 165 height 24
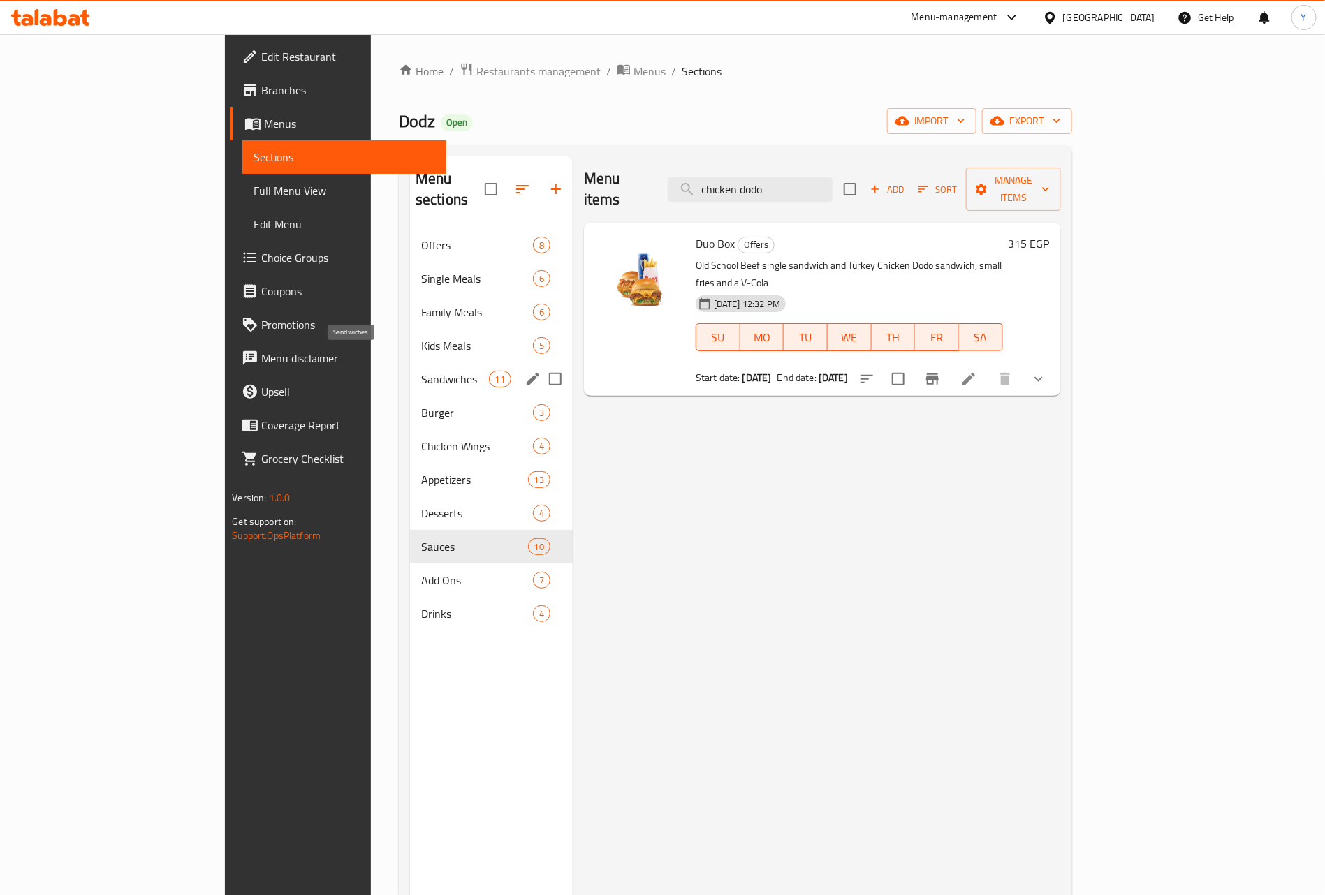
click at [421, 371] on span "Sandwiches" at bounding box center [455, 379] width 68 height 17
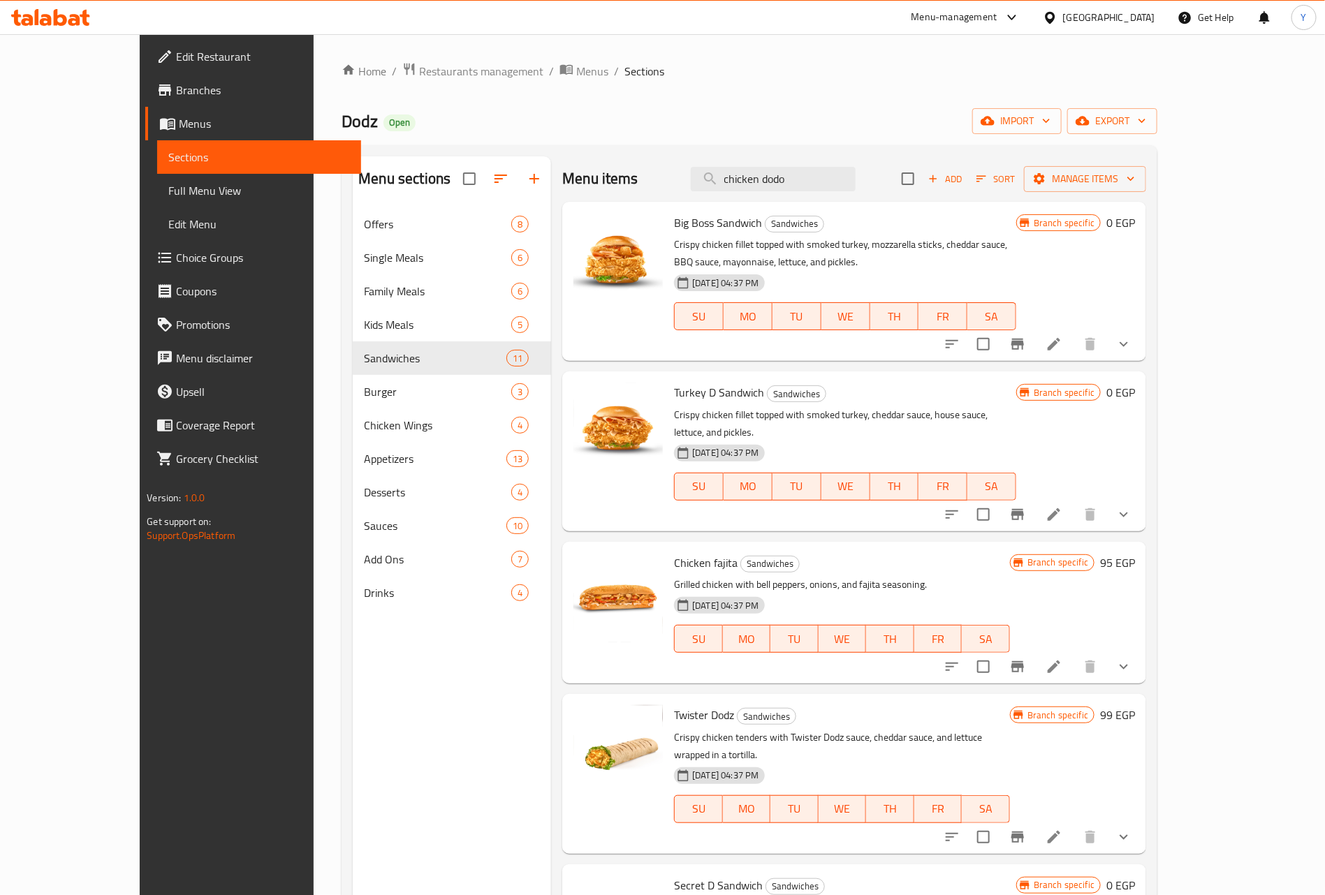
click at [1140, 340] on button "show more" at bounding box center [1124, 345] width 34 height 34
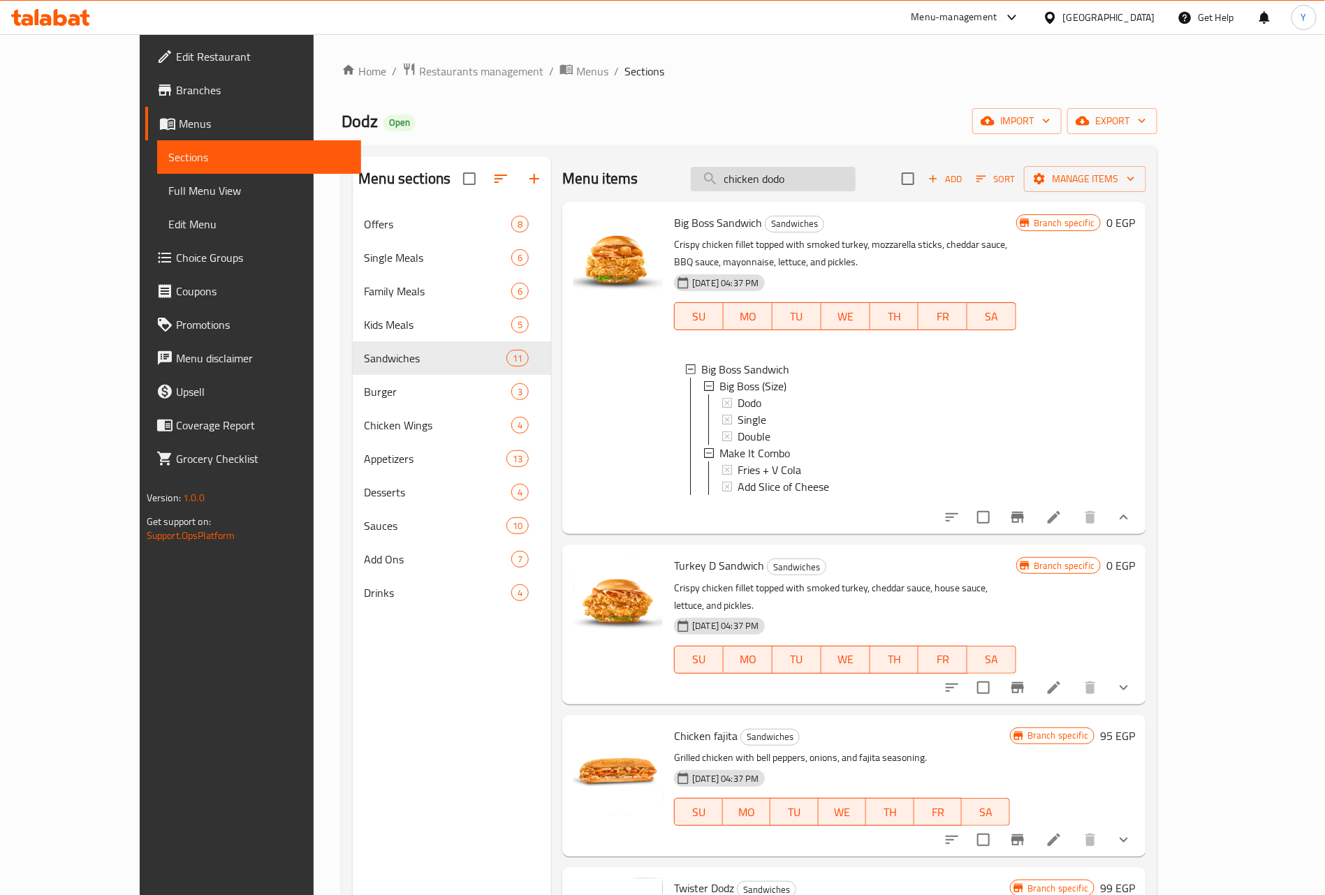
click at [814, 167] on input "chicken dodo" at bounding box center [773, 179] width 165 height 24
paste input "Dodo Comb"
type input "Dodo Combo"
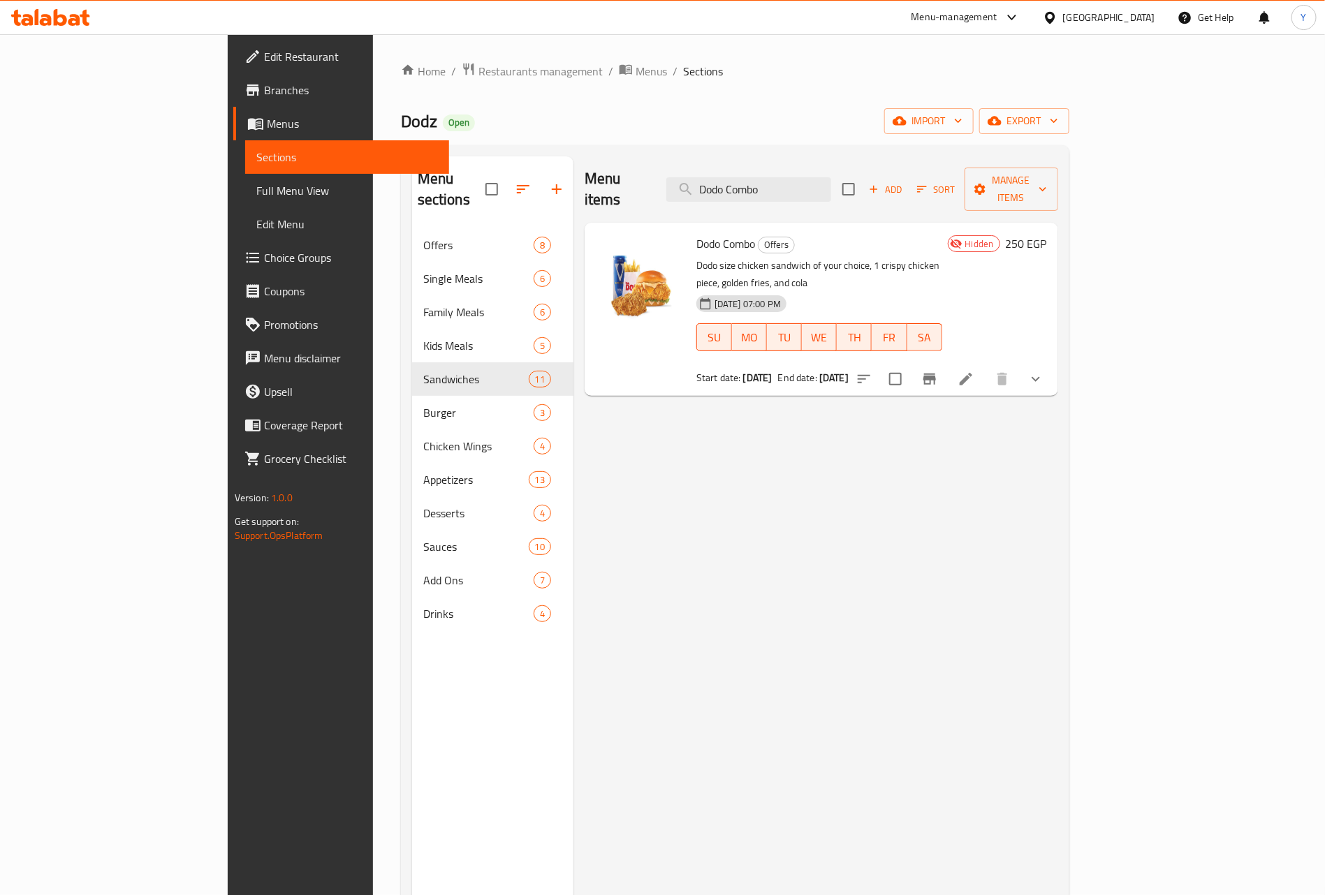
click at [1052, 362] on div at bounding box center [949, 379] width 205 height 34
click at [1044, 371] on icon "show more" at bounding box center [1035, 379] width 17 height 17
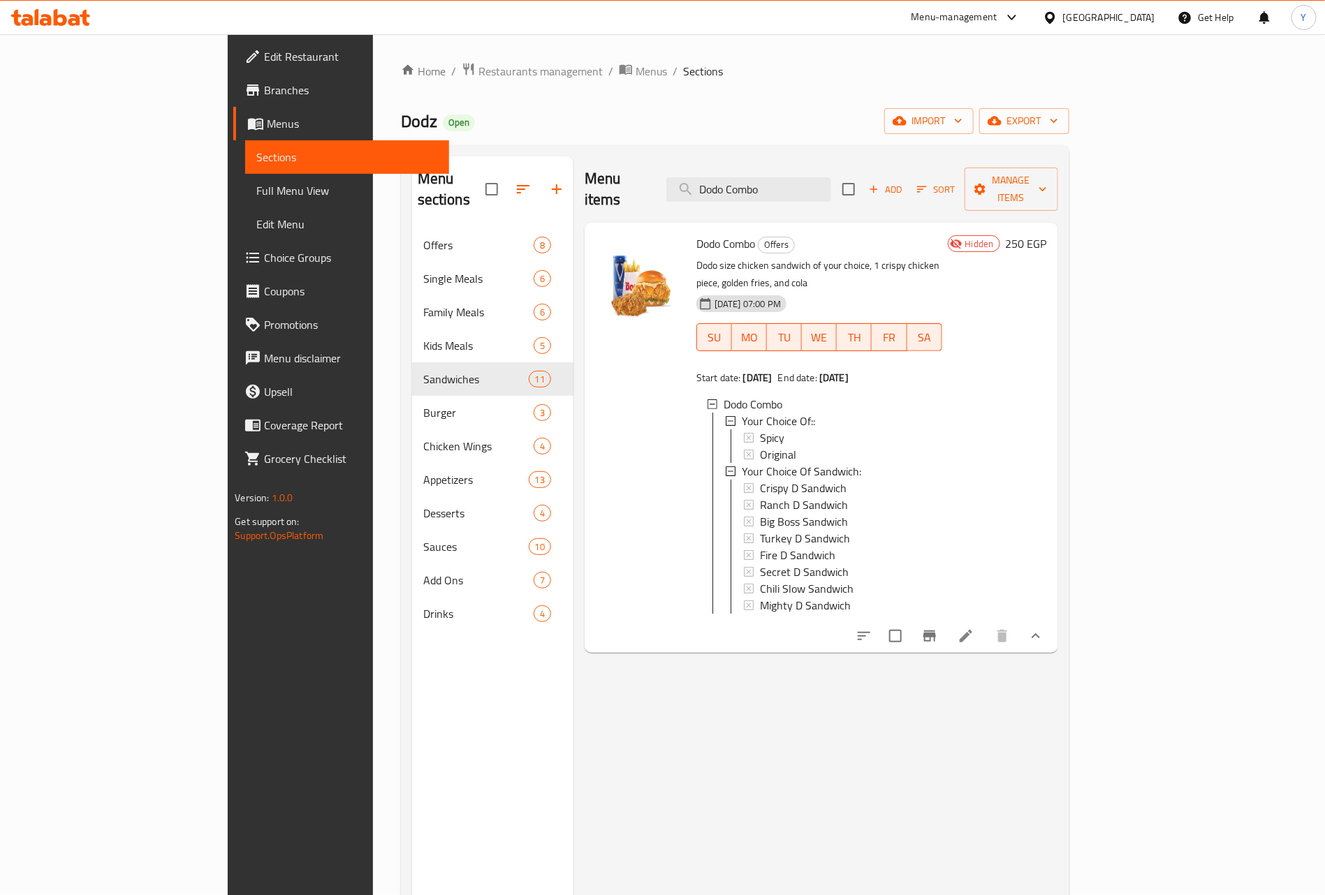
click at [264, 94] on span "Branches" at bounding box center [351, 90] width 174 height 17
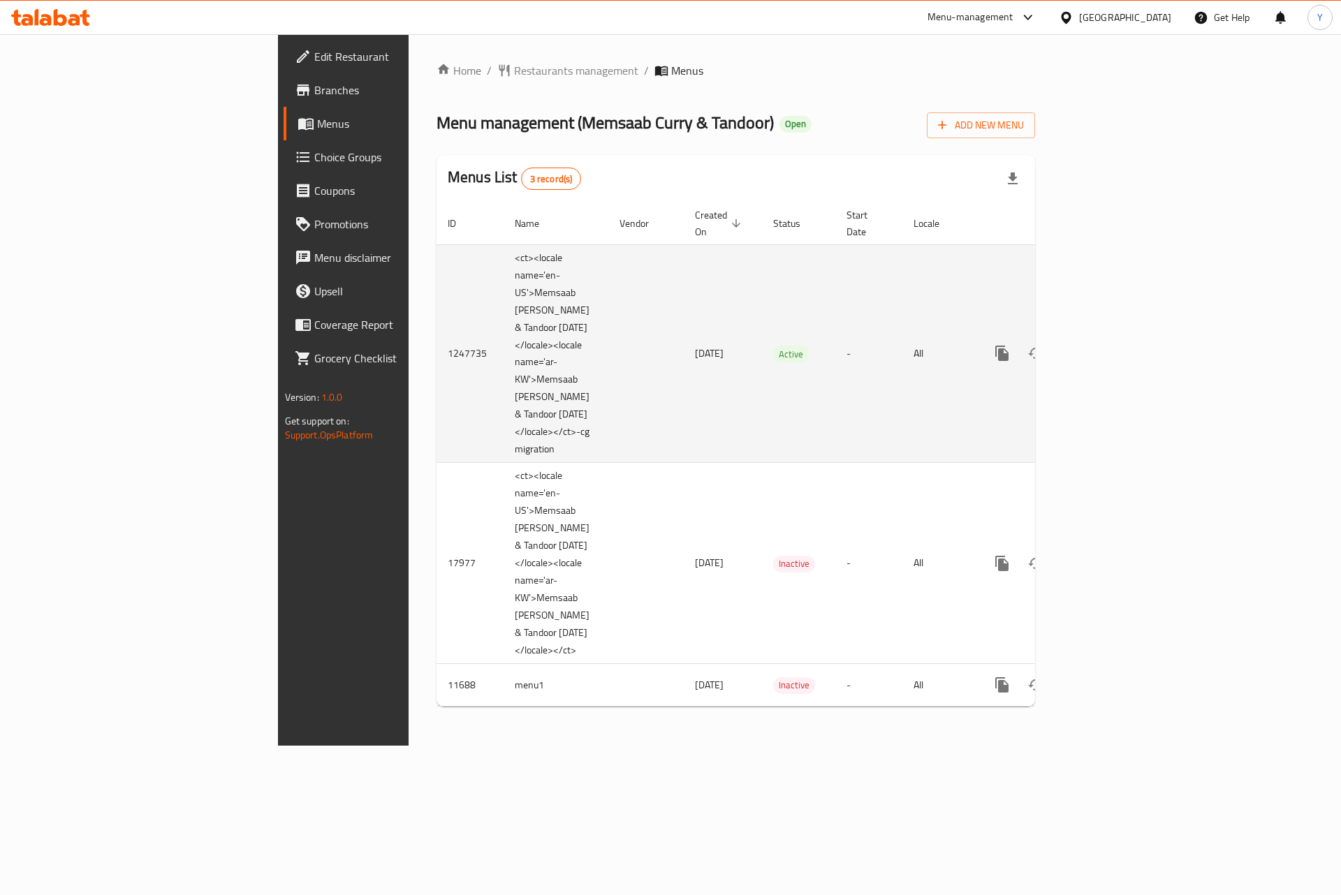
click at [695, 344] on span "[DATE]" at bounding box center [709, 353] width 29 height 18
click at [695, 344] on span "29/08/2024" at bounding box center [709, 353] width 29 height 18
click at [1109, 347] on icon "enhanced table" at bounding box center [1102, 353] width 13 height 13
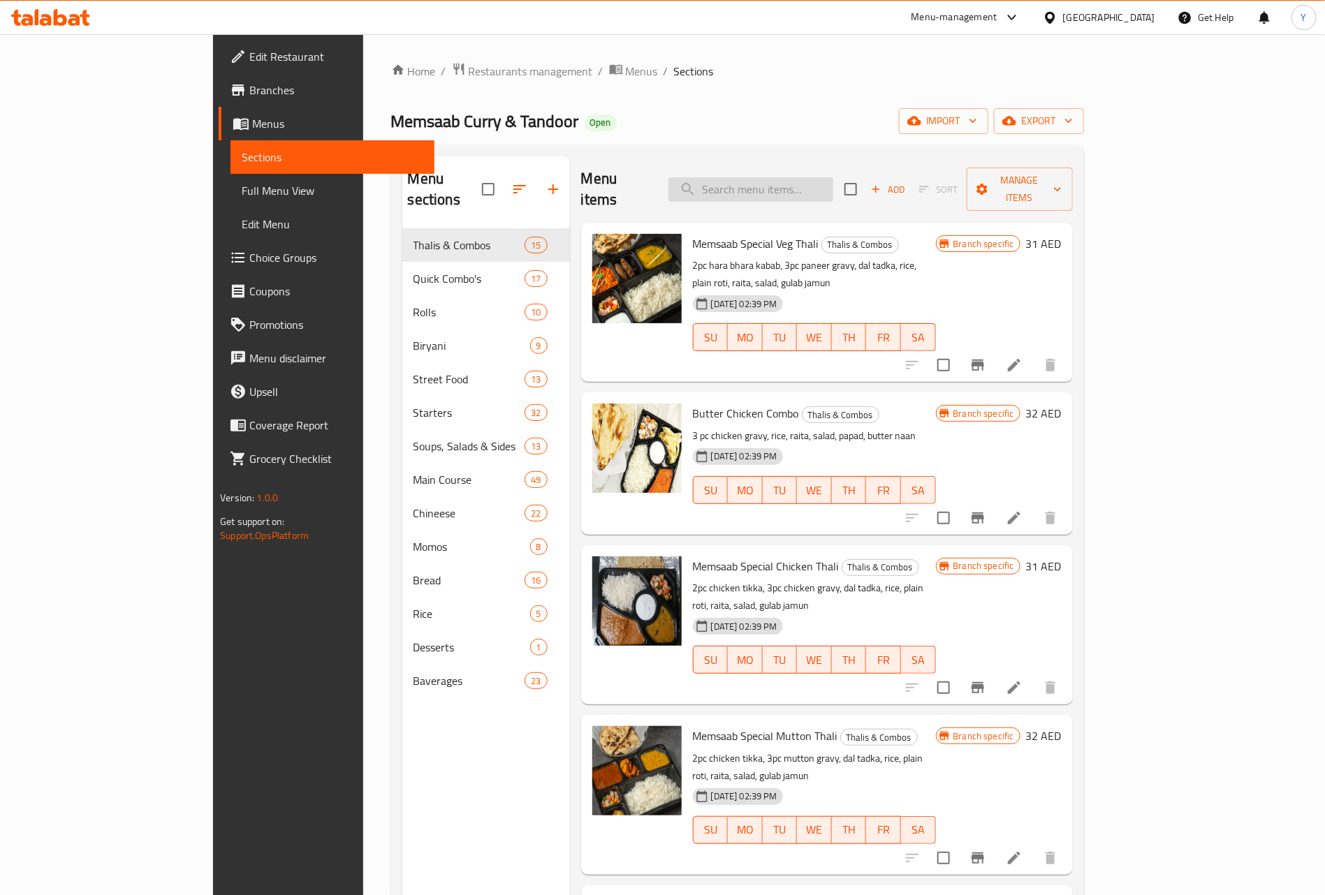
click at [833, 177] on input "search" at bounding box center [750, 189] width 165 height 24
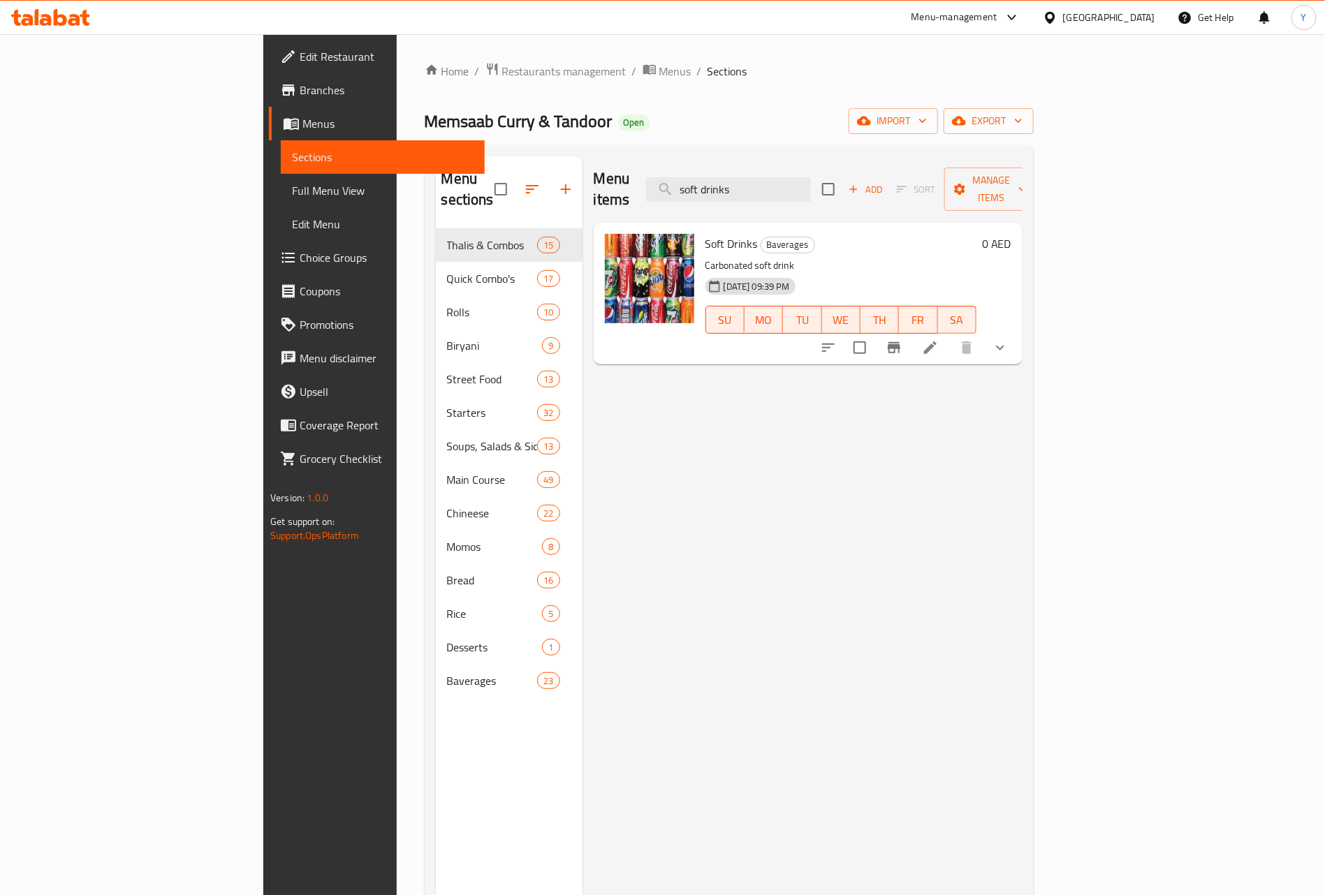
type input "soft drinks"
click at [1017, 344] on div at bounding box center [914, 348] width 205 height 34
click at [1017, 333] on button "show more" at bounding box center [1000, 348] width 34 height 34
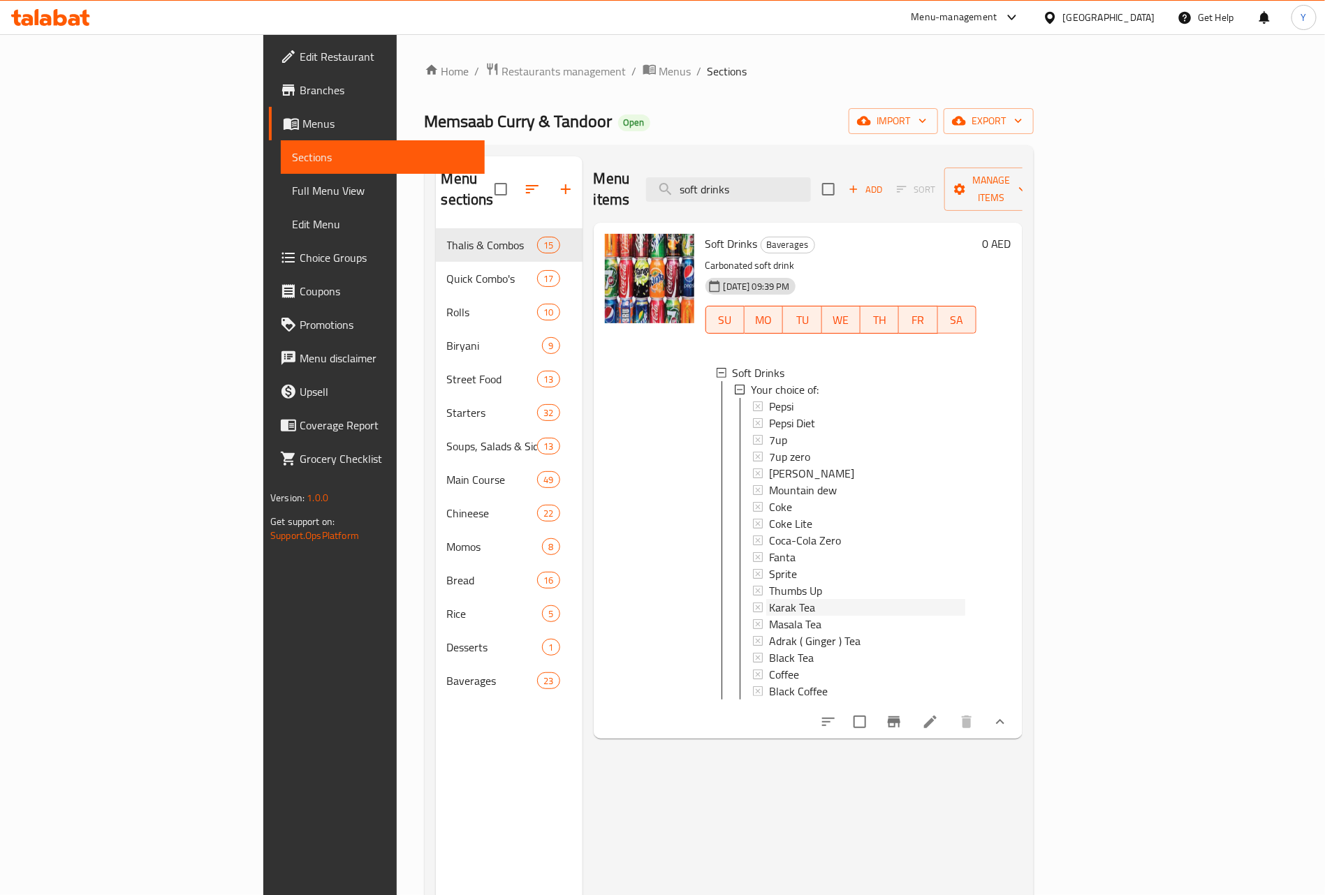
click at [769, 599] on span "Karak Tea" at bounding box center [792, 607] width 46 height 17
click at [769, 683] on span "Black Coffee" at bounding box center [798, 691] width 59 height 17
click at [769, 666] on span "Coffee" at bounding box center [784, 674] width 30 height 17
drag, startPoint x: 750, startPoint y: 647, endPoint x: 751, endPoint y: 633, distance: 14.0
click at [753, 633] on div "Pepsi Pepsi Diet 7up 7up zero Mirinda Mountain dew Coke Coke Lite Coca-Cola Zer…" at bounding box center [859, 549] width 212 height 302
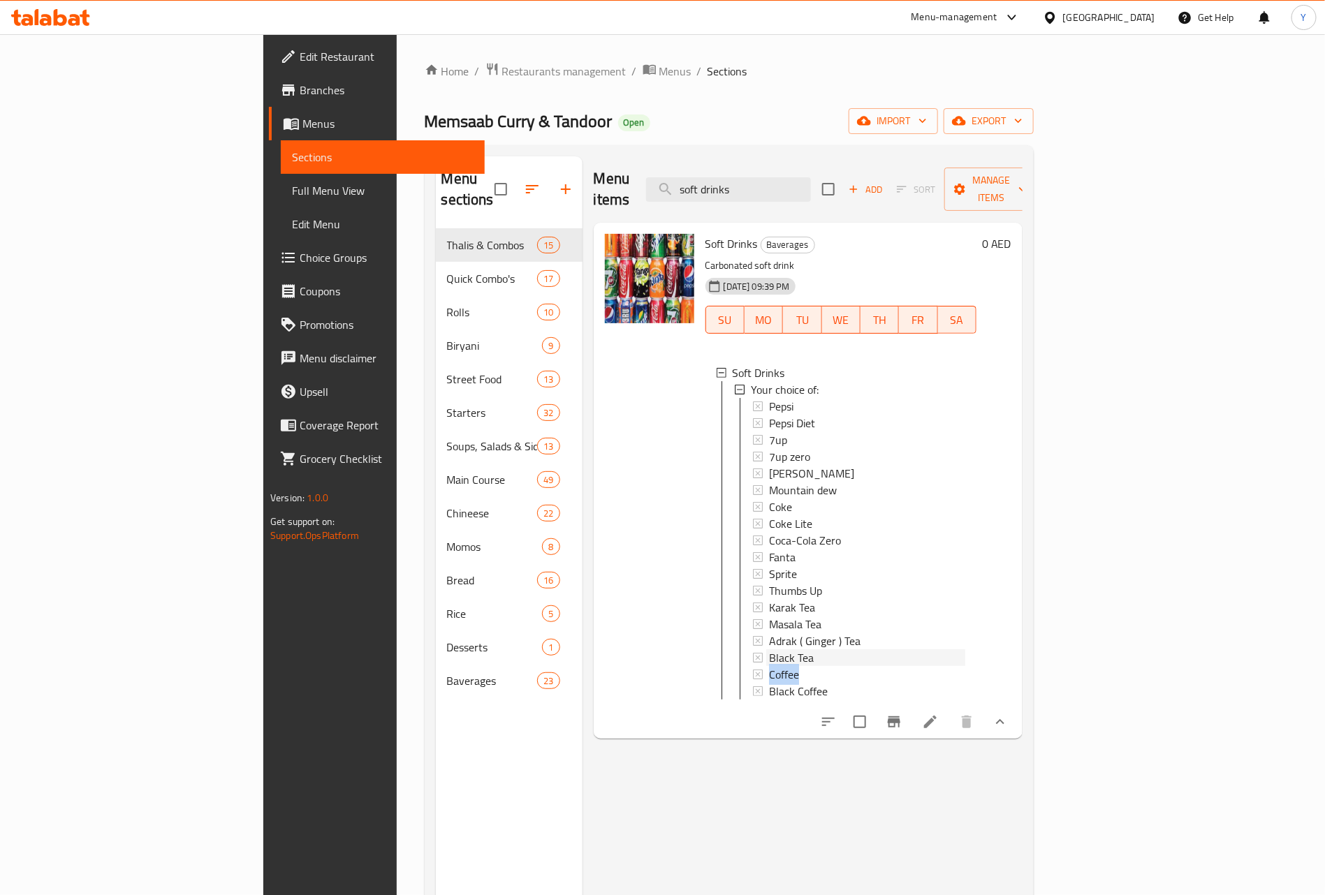
click at [769, 650] on div "Black Tea" at bounding box center [867, 658] width 196 height 17
click at [769, 633] on span "Adrak ( Ginger ) Tea" at bounding box center [814, 641] width 91 height 17
click at [769, 616] on div "Masala Tea" at bounding box center [867, 624] width 196 height 17
click at [775, 599] on div "Karak Tea" at bounding box center [867, 607] width 196 height 17
click at [797, 582] on div "Thumbs Up" at bounding box center [867, 590] width 196 height 17
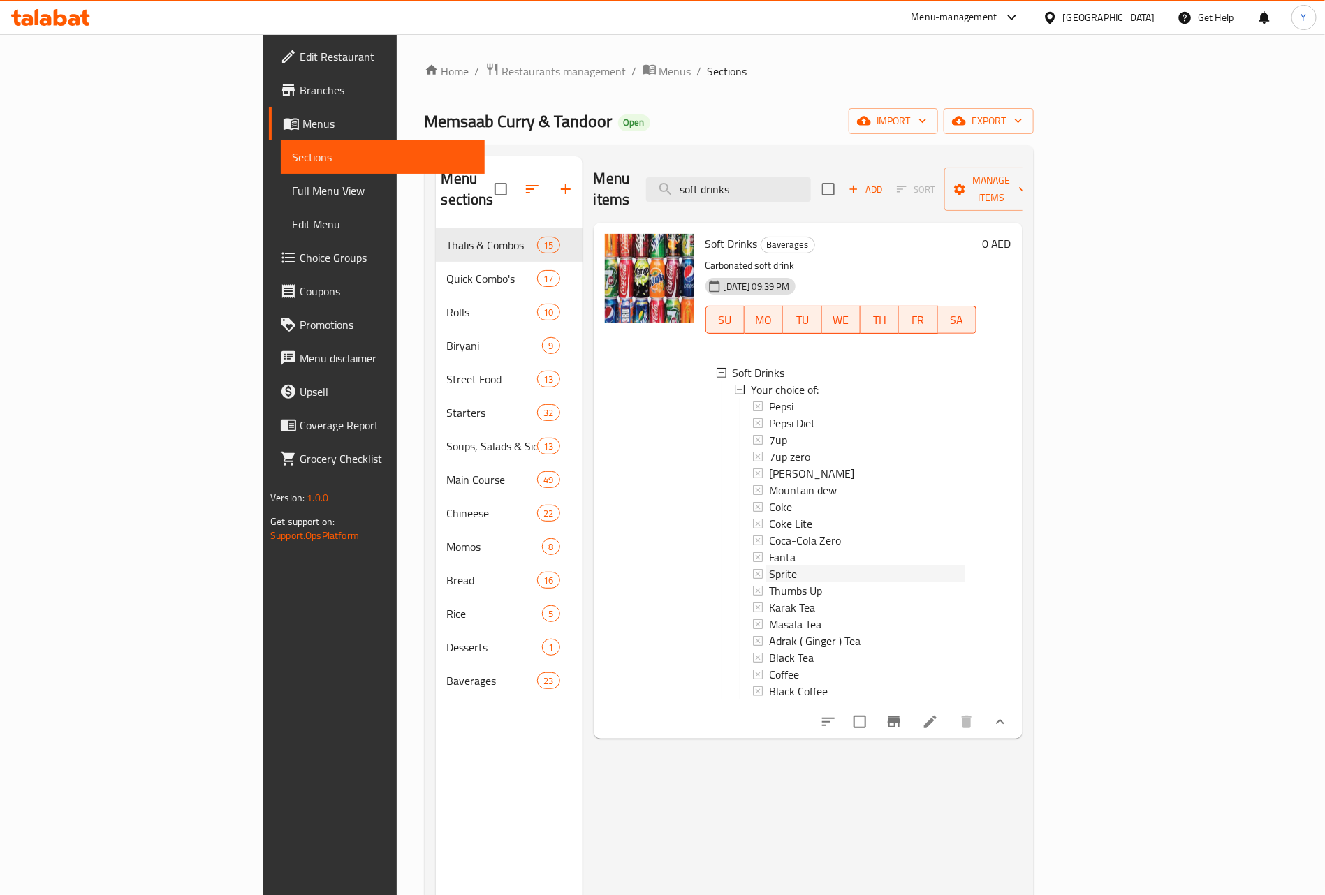
click at [771, 566] on div "Sprite" at bounding box center [867, 574] width 196 height 17
click at [790, 549] on div "Fanta" at bounding box center [867, 557] width 196 height 17
click at [769, 532] on span "Coca-Cola Zero" at bounding box center [805, 540] width 72 height 17
click at [776, 515] on div "Coke Lite" at bounding box center [867, 523] width 196 height 17
click at [769, 499] on div "Coke" at bounding box center [867, 507] width 196 height 17
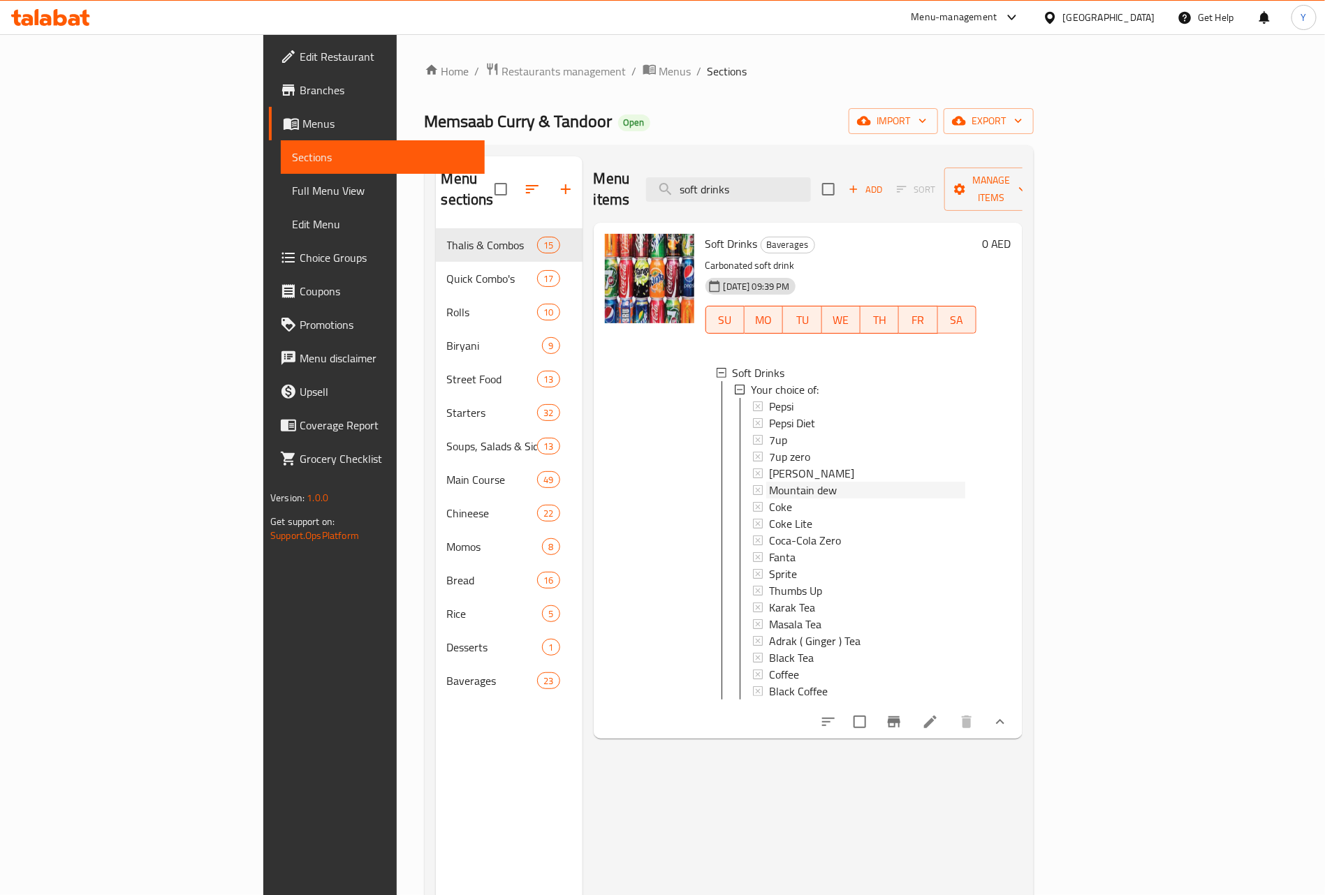
click at [769, 482] on span "Mountain dew" at bounding box center [803, 490] width 68 height 17
click at [769, 465] on div "Mirinda" at bounding box center [867, 473] width 196 height 17
click at [769, 448] on div "7up zero" at bounding box center [867, 456] width 196 height 17
click at [769, 432] on div "7up" at bounding box center [867, 440] width 196 height 17
click at [784, 415] on div "Pepsi Diet" at bounding box center [867, 423] width 196 height 17
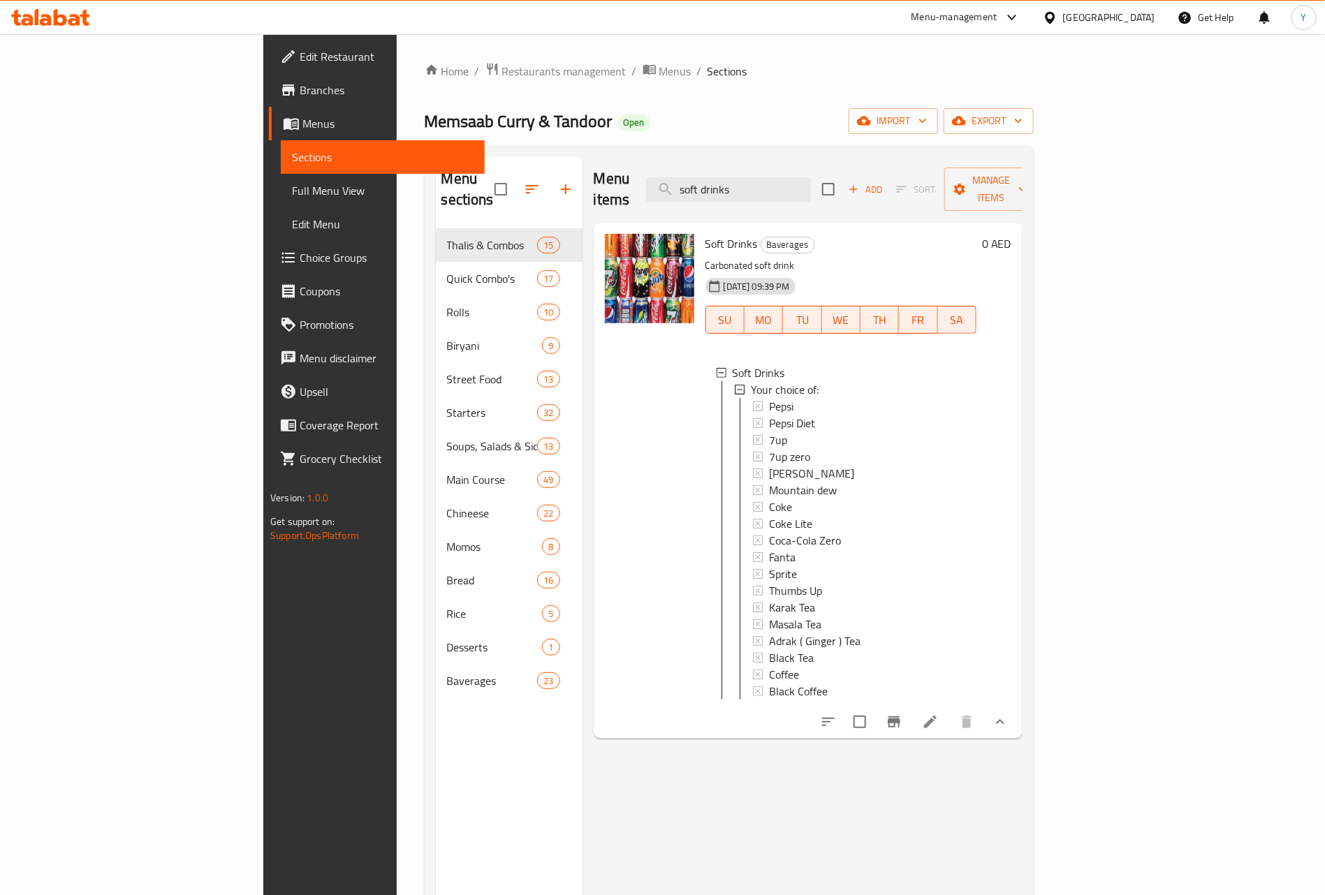
click at [780, 415] on div "Pepsi Diet" at bounding box center [867, 423] width 196 height 17
click at [786, 398] on div "Pepsi" at bounding box center [867, 406] width 196 height 17
click at [606, 423] on div at bounding box center [649, 480] width 101 height 505
click at [1017, 727] on button "show more" at bounding box center [1000, 722] width 34 height 34
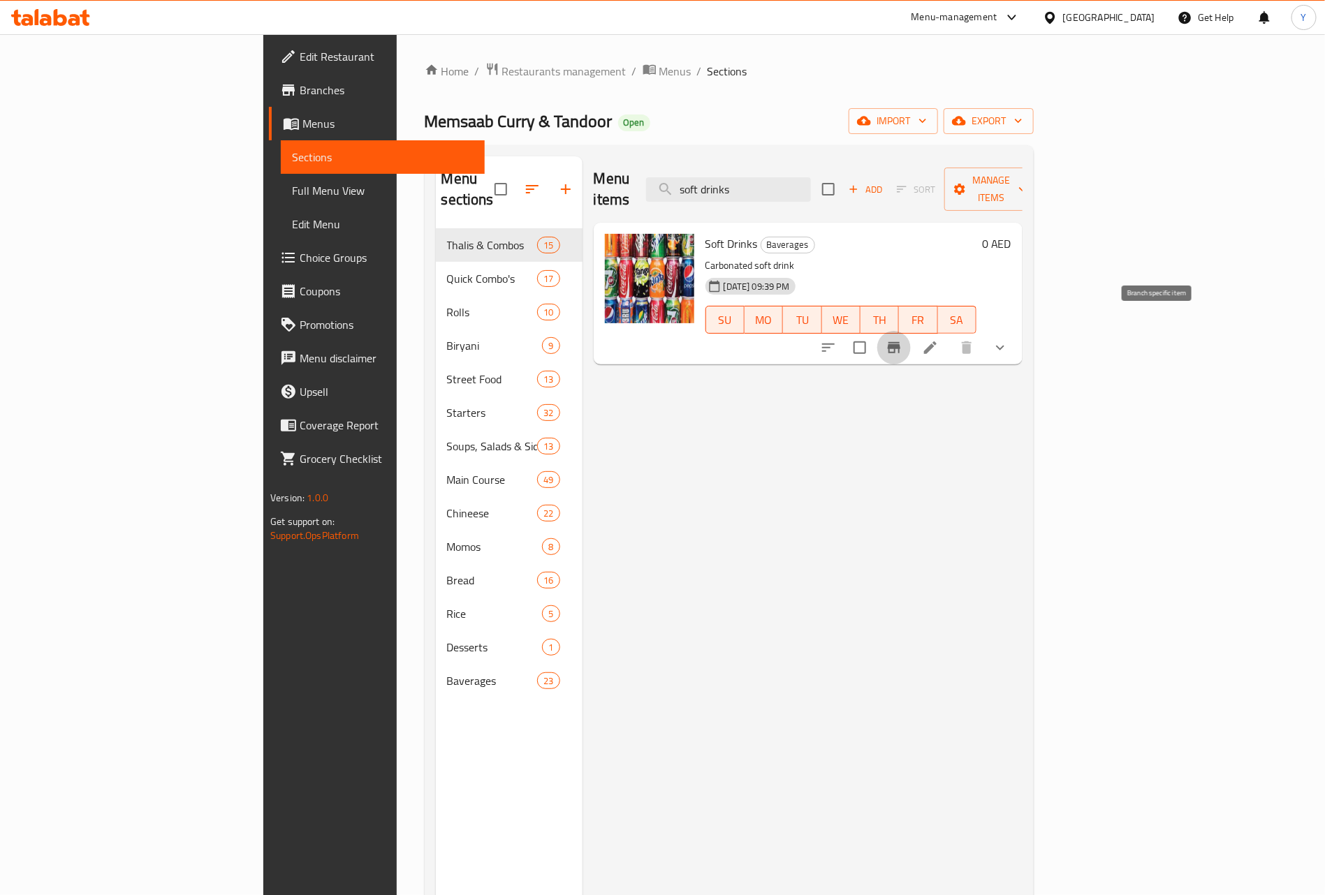
click at [911, 338] on button "Branch-specific-item" at bounding box center [894, 348] width 34 height 34
click at [1022, 417] on div "Menu items soft drinks Add Sort Manage items Soft Drinks Baverages Carbonated s…" at bounding box center [802, 603] width 440 height 895
click at [705, 233] on span "Soft Drinks" at bounding box center [731, 243] width 52 height 21
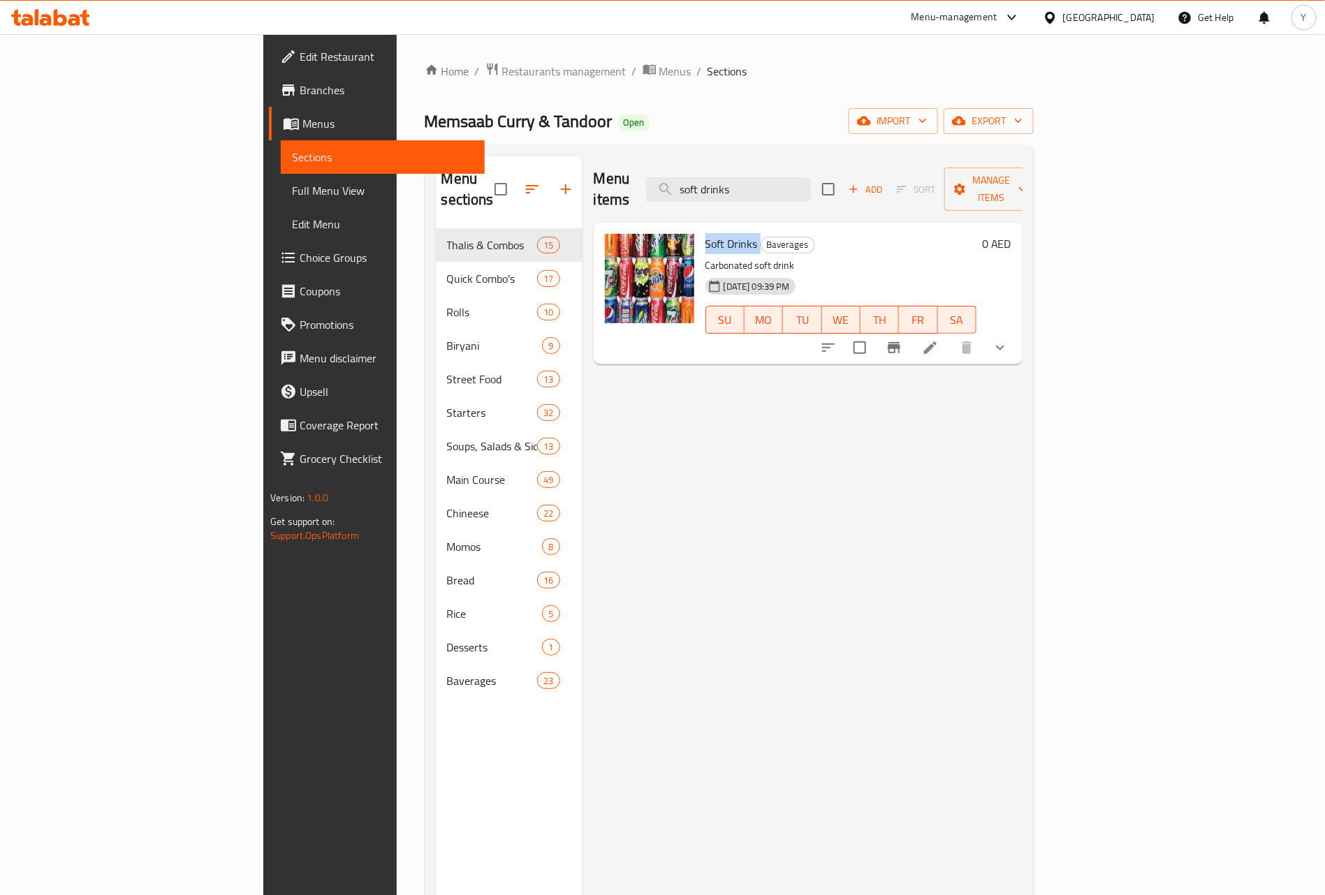
click at [705, 233] on span "Soft Drinks" at bounding box center [731, 243] width 52 height 21
drag, startPoint x: 647, startPoint y: 220, endPoint x: 763, endPoint y: 224, distance: 115.3
click at [763, 234] on h6 "Soft Drinks Baverages" at bounding box center [840, 244] width 271 height 20
click at [705, 233] on span "Soft Drinks" at bounding box center [731, 243] width 52 height 21
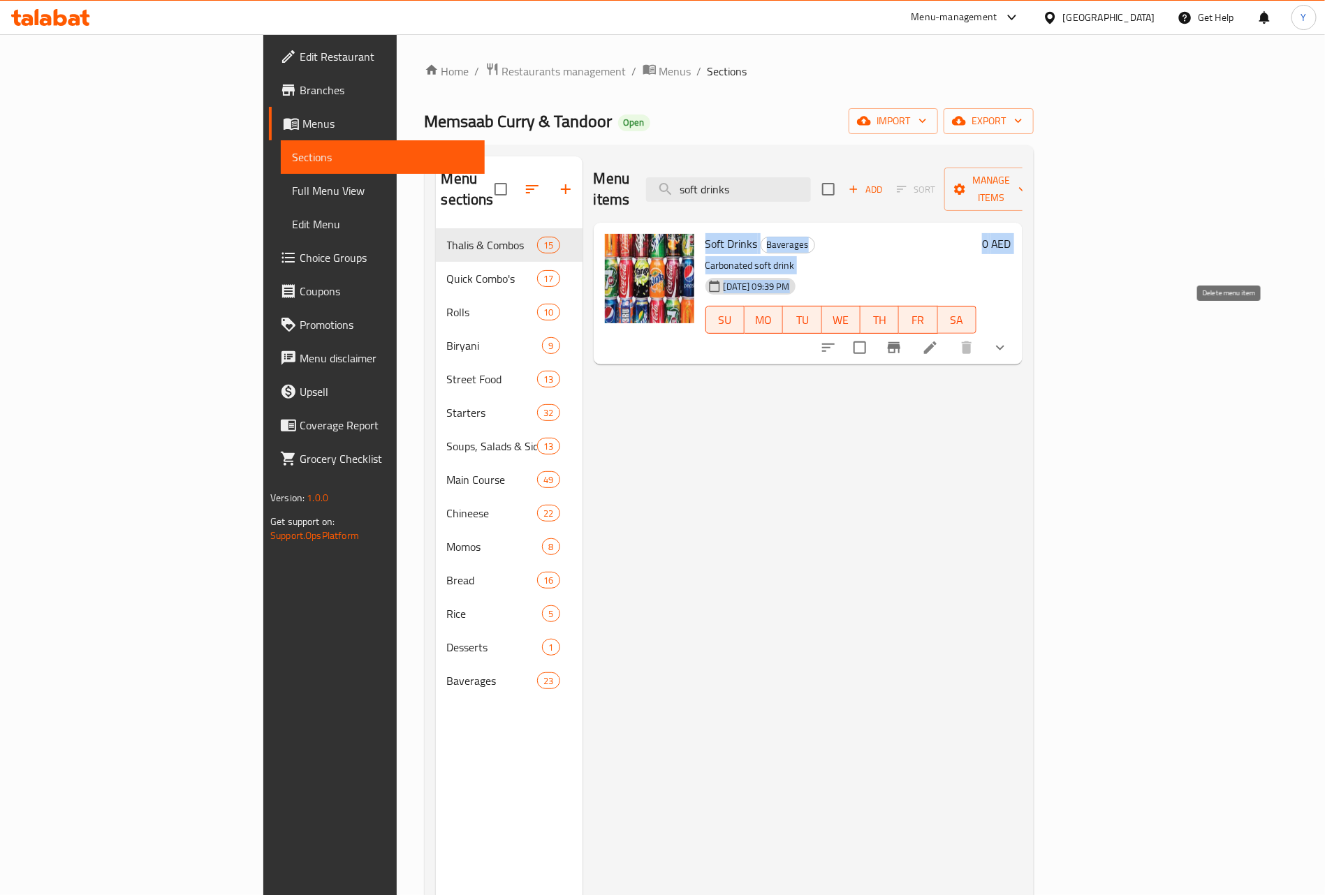
drag, startPoint x: 659, startPoint y: 221, endPoint x: 1252, endPoint y: 380, distance: 613.9
click at [1022, 380] on div "Menu items soft drinks Add Sort Manage items Soft Drinks Baverages Carbonated s…" at bounding box center [802, 603] width 440 height 895
click at [700, 228] on div "Soft Drinks Baverages Carbonated soft drink 04-08-2025 09:39 PM SU MO TU WE TH …" at bounding box center [841, 293] width 282 height 131
drag, startPoint x: 638, startPoint y: 219, endPoint x: 1340, endPoint y: 279, distance: 704.5
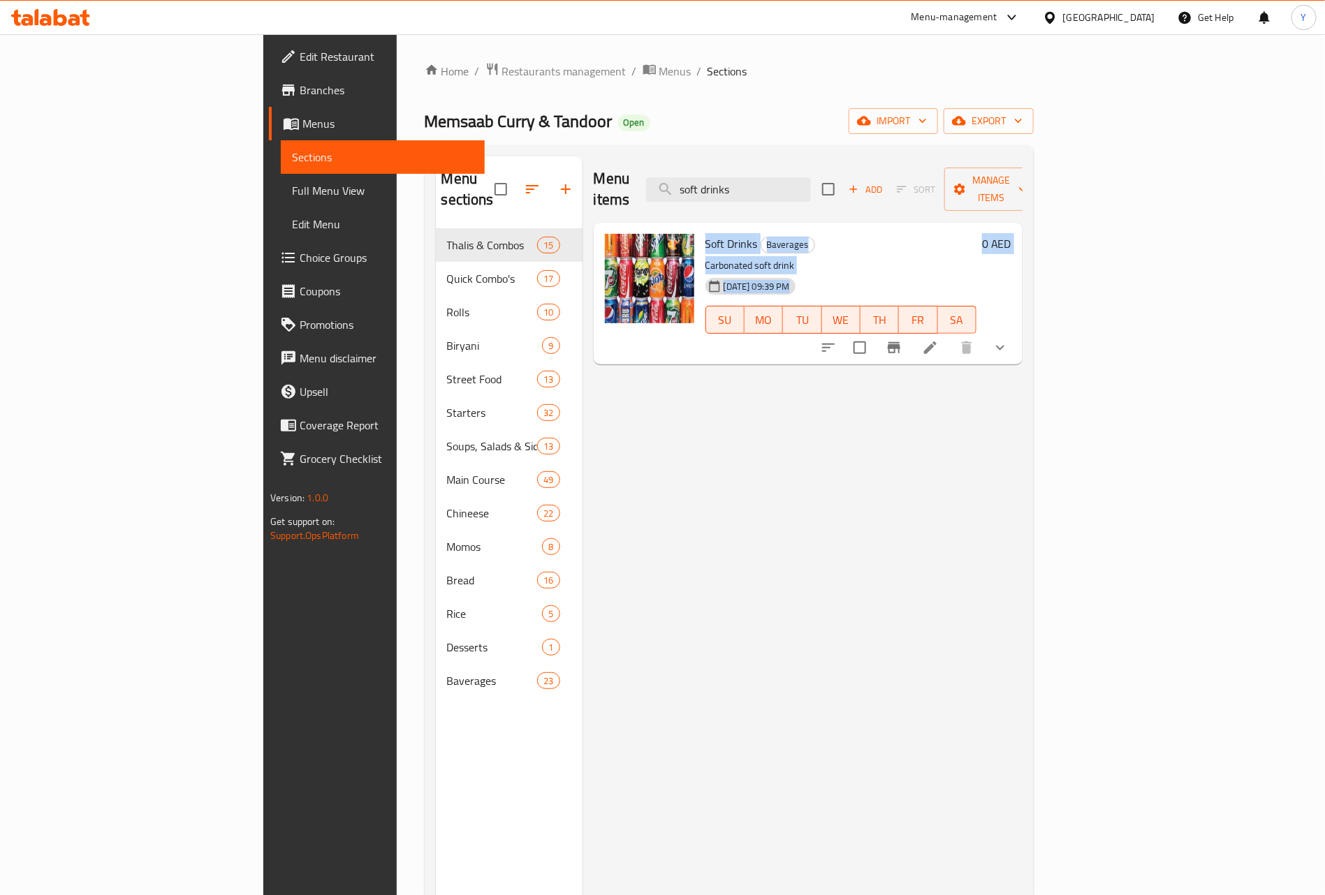
click at [1325, 279] on html "​ Menu-management United Arab Emirates Get Help Y Edit Restaurant Branches Menu…" at bounding box center [662, 447] width 1325 height 895
click at [723, 272] on div "04-08-2025 09:39 PM" at bounding box center [735, 286] width 71 height 28
click at [705, 257] on p "Carbonated soft drink" at bounding box center [840, 265] width 271 height 17
click at [705, 233] on span "Soft Drinks" at bounding box center [731, 243] width 52 height 21
click at [1017, 339] on button "show more" at bounding box center [1000, 348] width 34 height 34
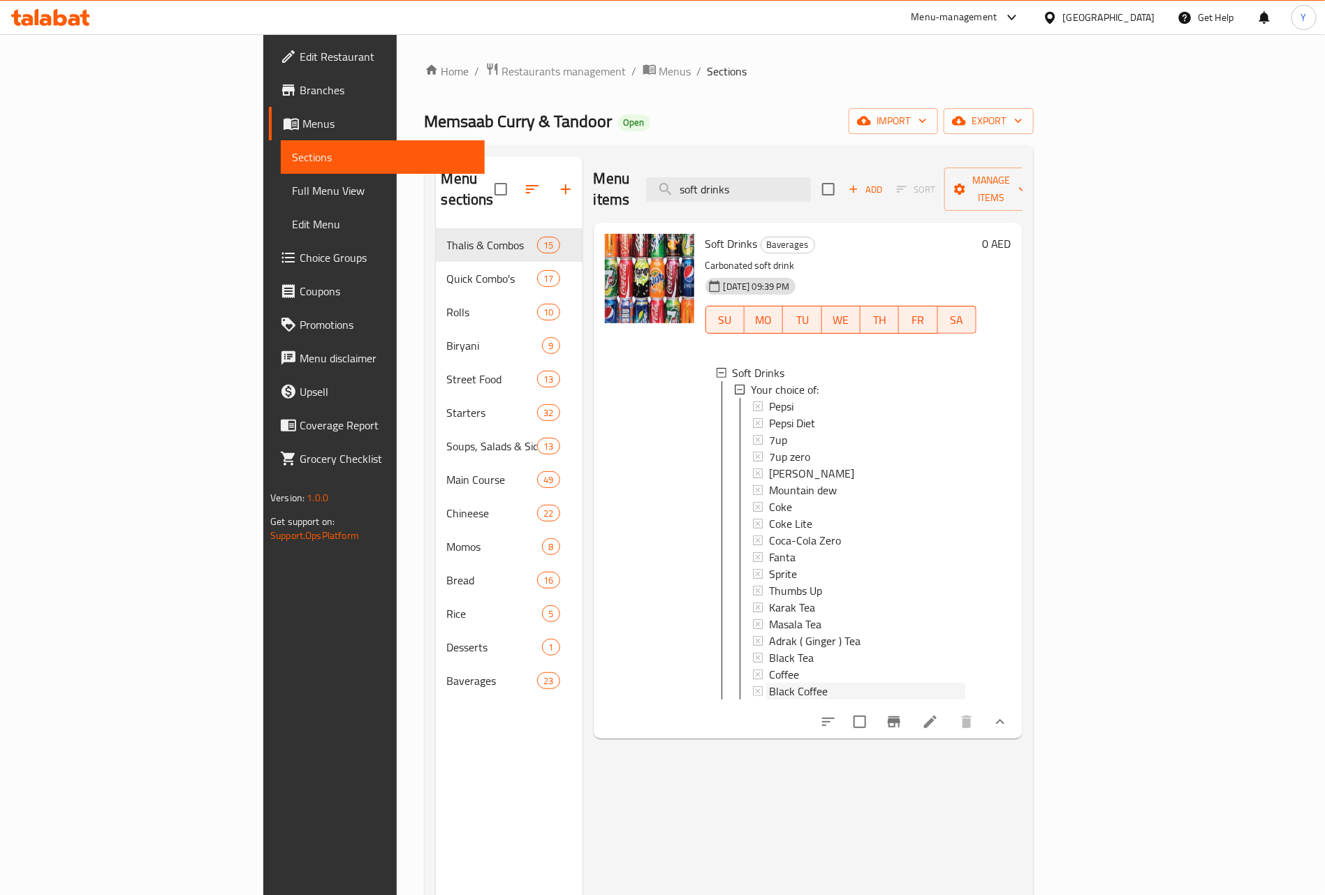
click at [769, 683] on span "Black Coffee" at bounding box center [798, 691] width 59 height 17
click at [769, 666] on span "Coffee" at bounding box center [784, 674] width 30 height 17
click at [769, 650] on span "Black Tea" at bounding box center [791, 658] width 45 height 17
click at [769, 633] on span "Adrak ( Ginger ) Tea" at bounding box center [814, 641] width 91 height 17
click at [769, 616] on div "Masala Tea" at bounding box center [867, 624] width 196 height 17
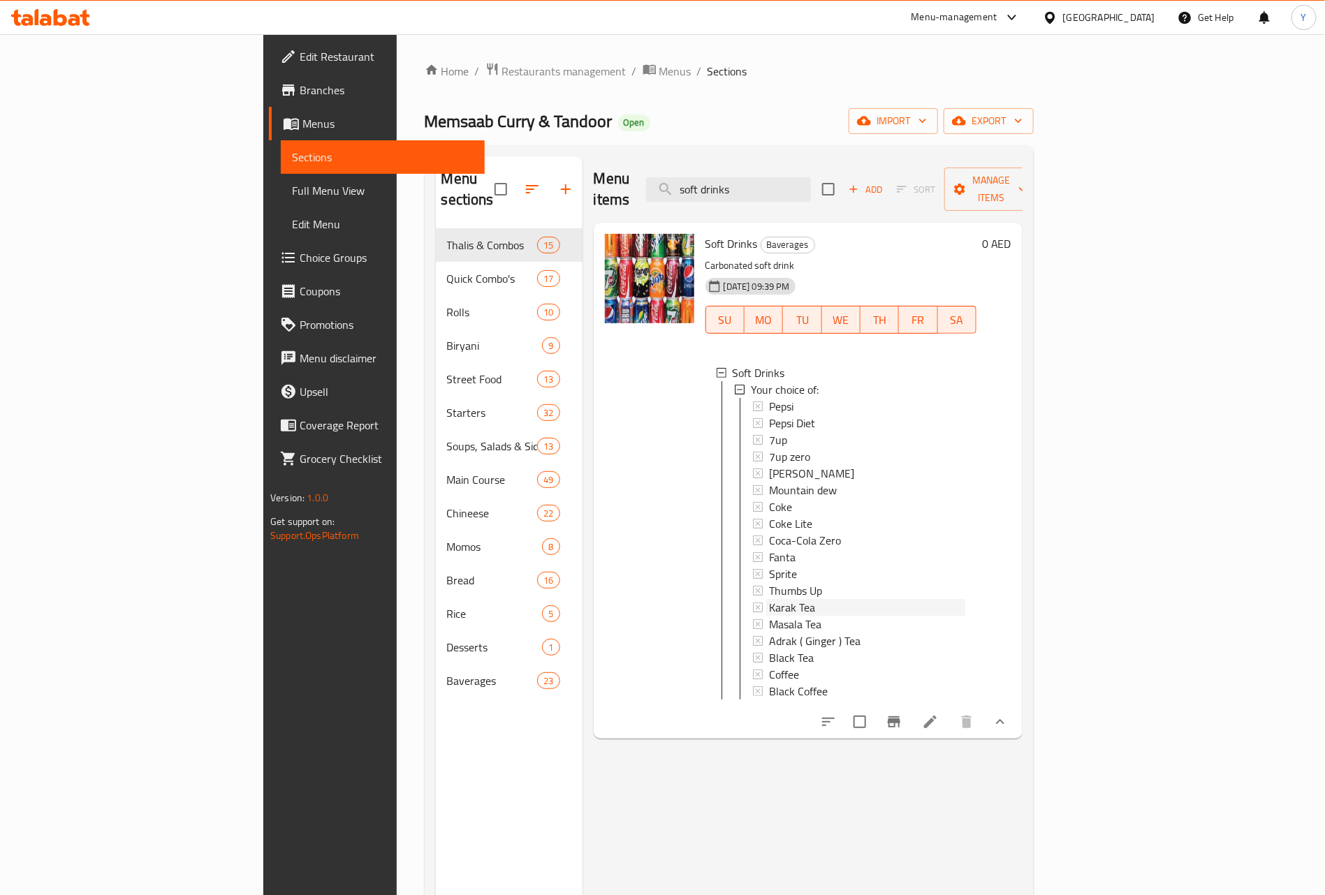
click at [771, 599] on div "Karak Tea" at bounding box center [867, 607] width 196 height 17
click at [771, 582] on div "Thumbs Up" at bounding box center [867, 590] width 196 height 17
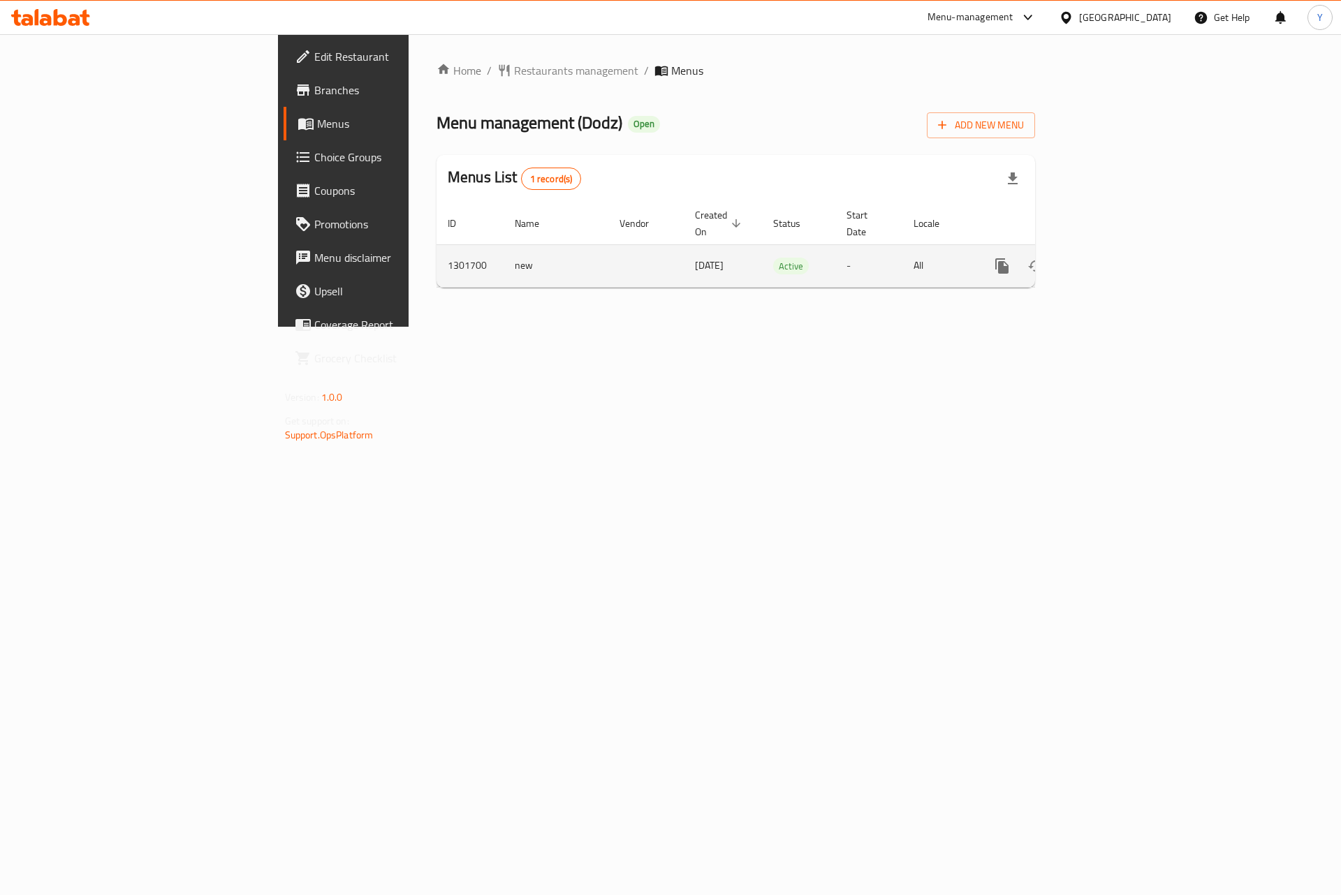
click at [1109, 260] on icon "enhanced table" at bounding box center [1102, 266] width 13 height 13
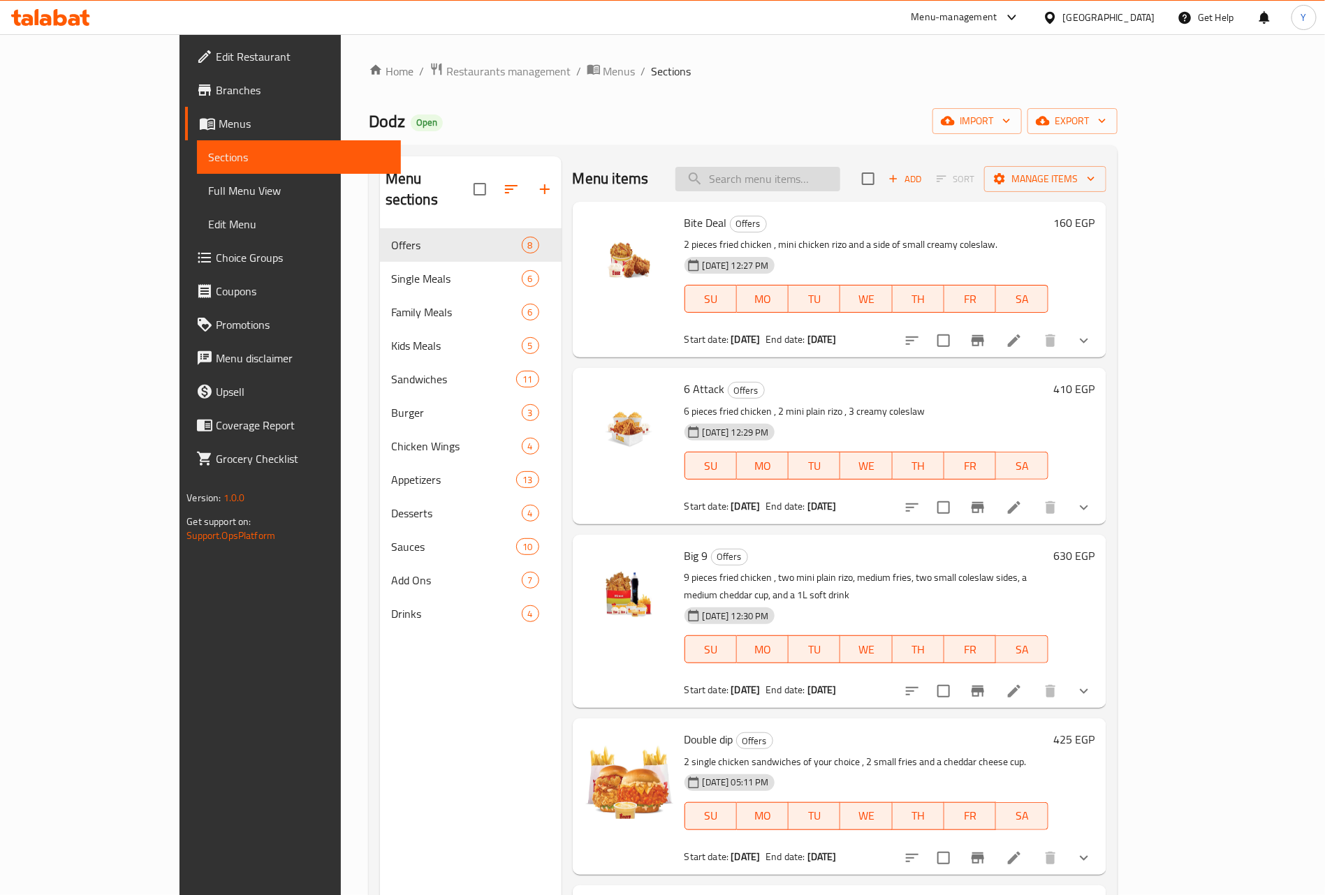
click at [772, 186] on input "search" at bounding box center [757, 179] width 165 height 24
paste input "بيكون برجر"
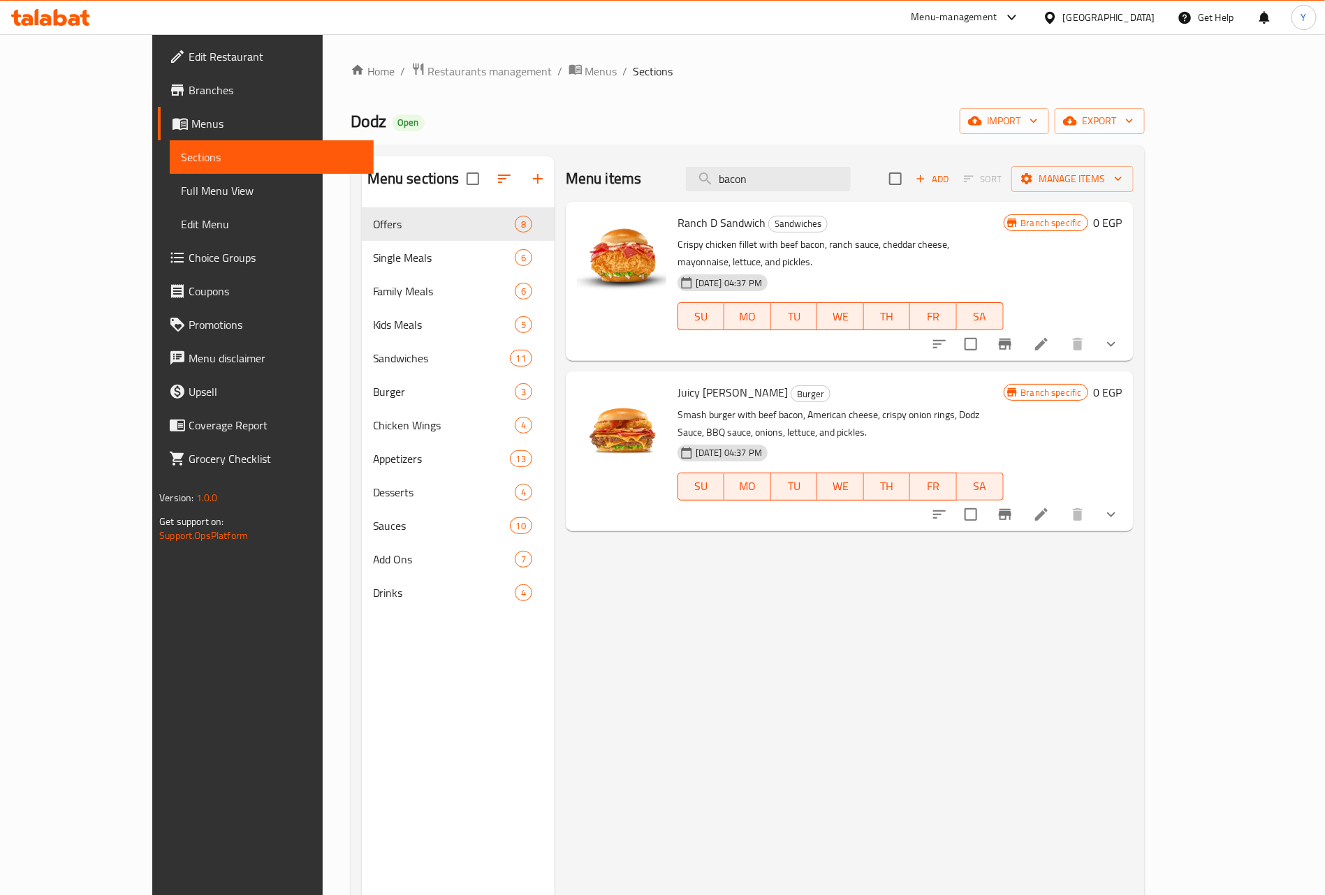
click at [1173, 304] on div "Home / Restaurants management / Menus / Sections Dodz Open import export Menu s…" at bounding box center [748, 562] width 850 height 1057
click at [851, 173] on input "bacon" at bounding box center [768, 179] width 165 height 24
click at [843, 173] on input "bacon" at bounding box center [768, 179] width 165 height 24
click at [840, 181] on input "bacon" at bounding box center [768, 179] width 165 height 24
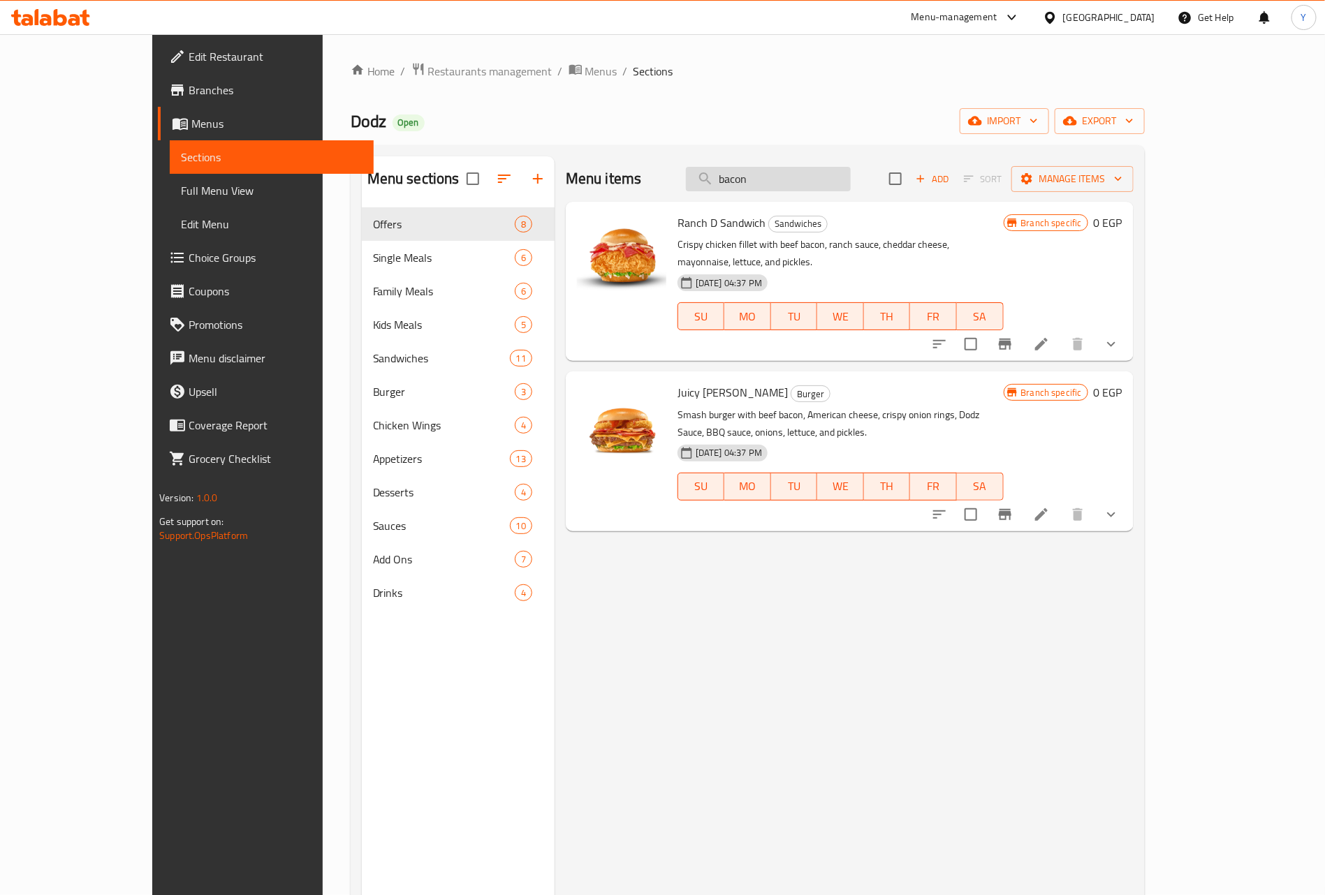
click at [840, 181] on input "bacon" at bounding box center [768, 179] width 165 height 24
type input "smokey"
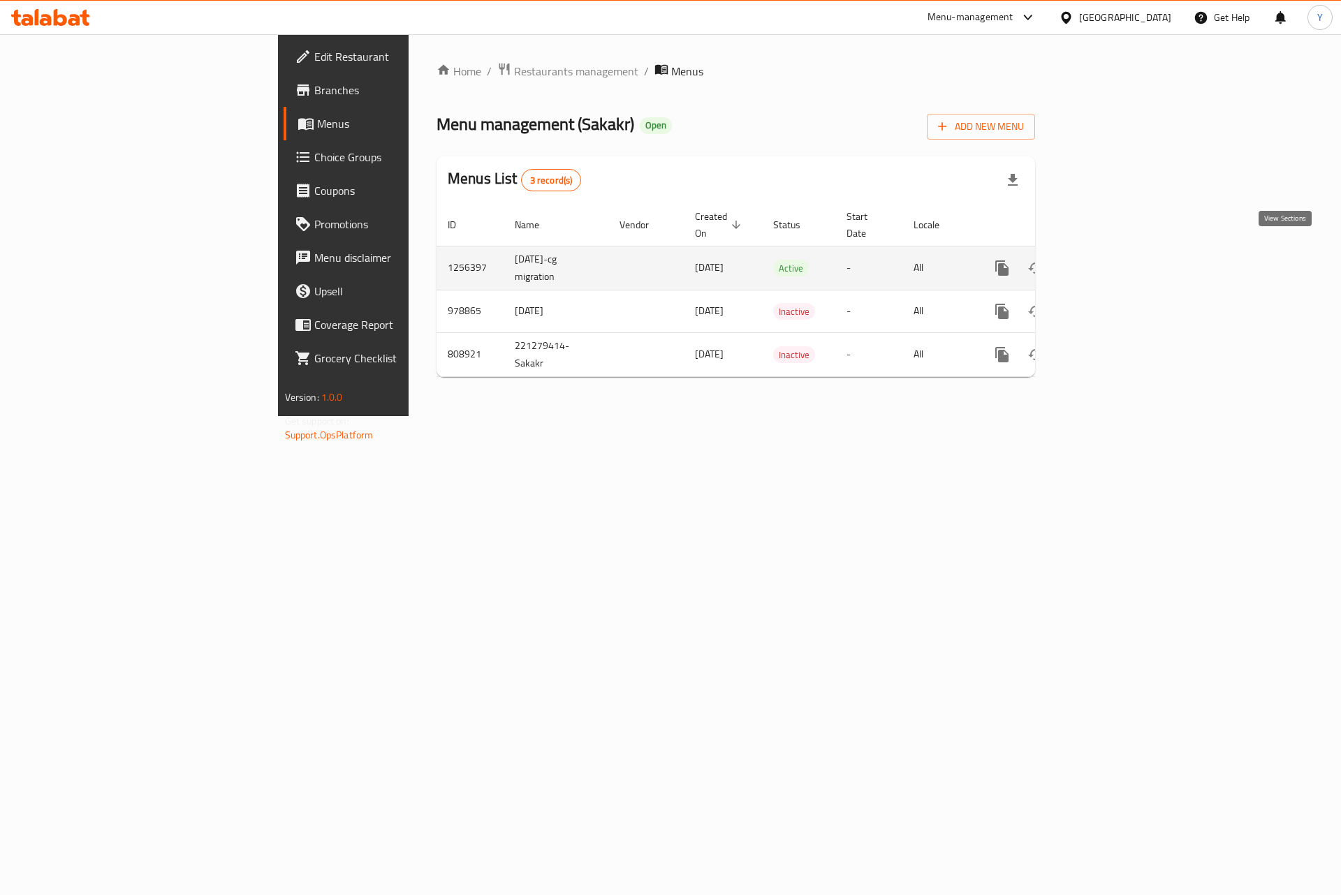
click at [1111, 260] on icon "enhanced table" at bounding box center [1102, 268] width 17 height 17
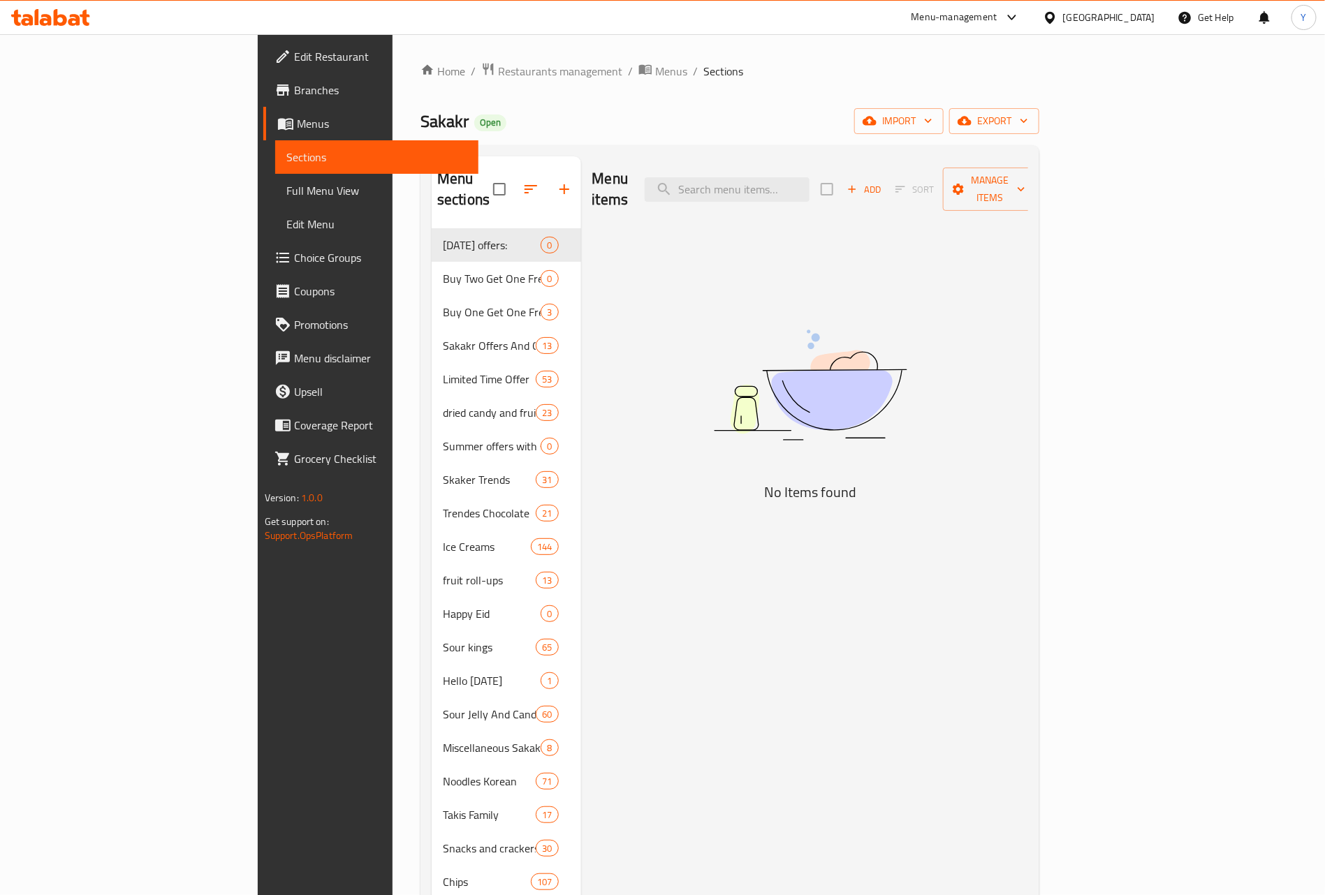
click at [813, 163] on div "Menu items Add Sort Manage items" at bounding box center [810, 189] width 436 height 66
click at [809, 191] on input "search" at bounding box center [727, 189] width 165 height 24
paste input "Sakakr Offers"
click at [809, 181] on input "Sakakr Offers" at bounding box center [727, 189] width 165 height 24
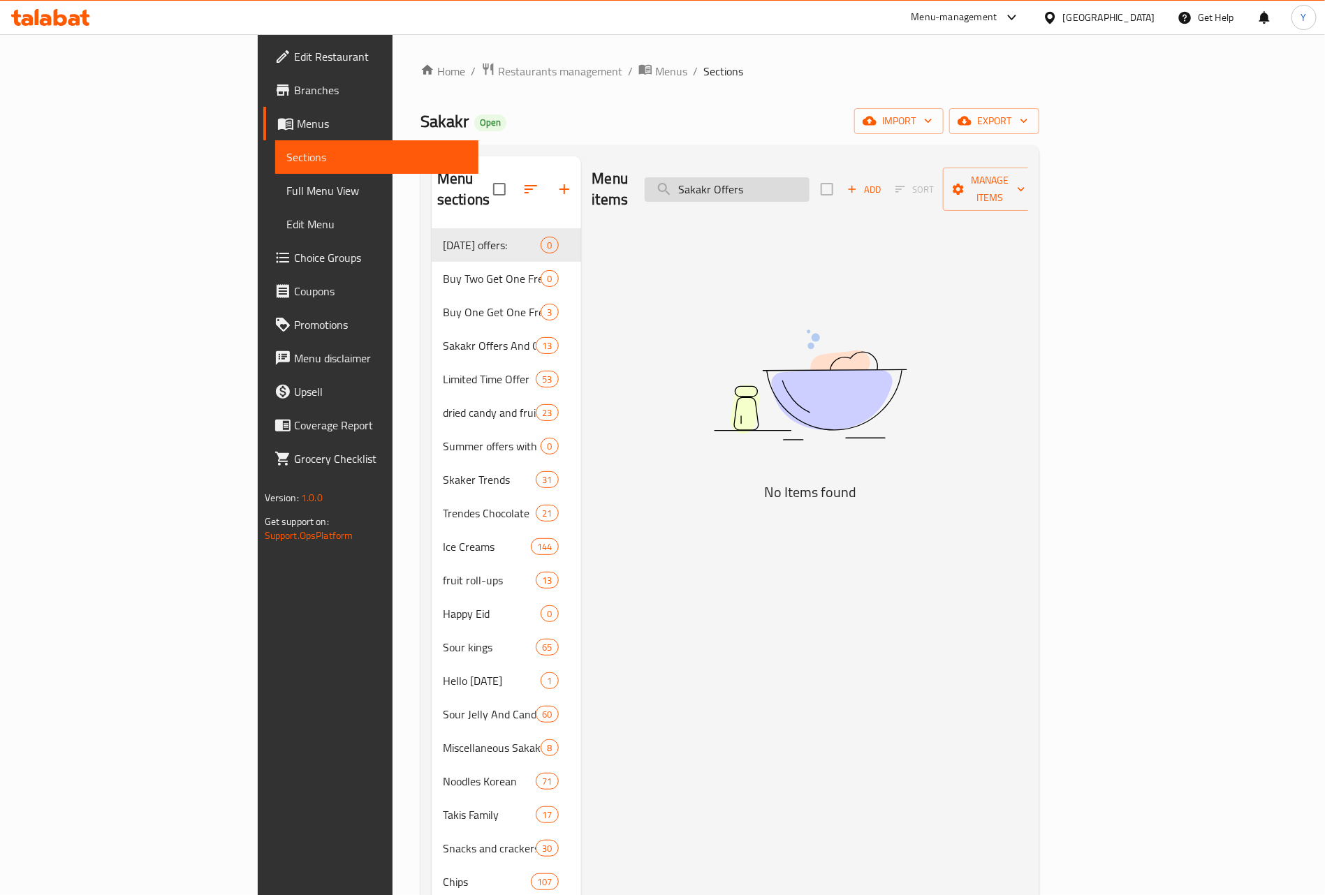
type input "Sakakr Offers"
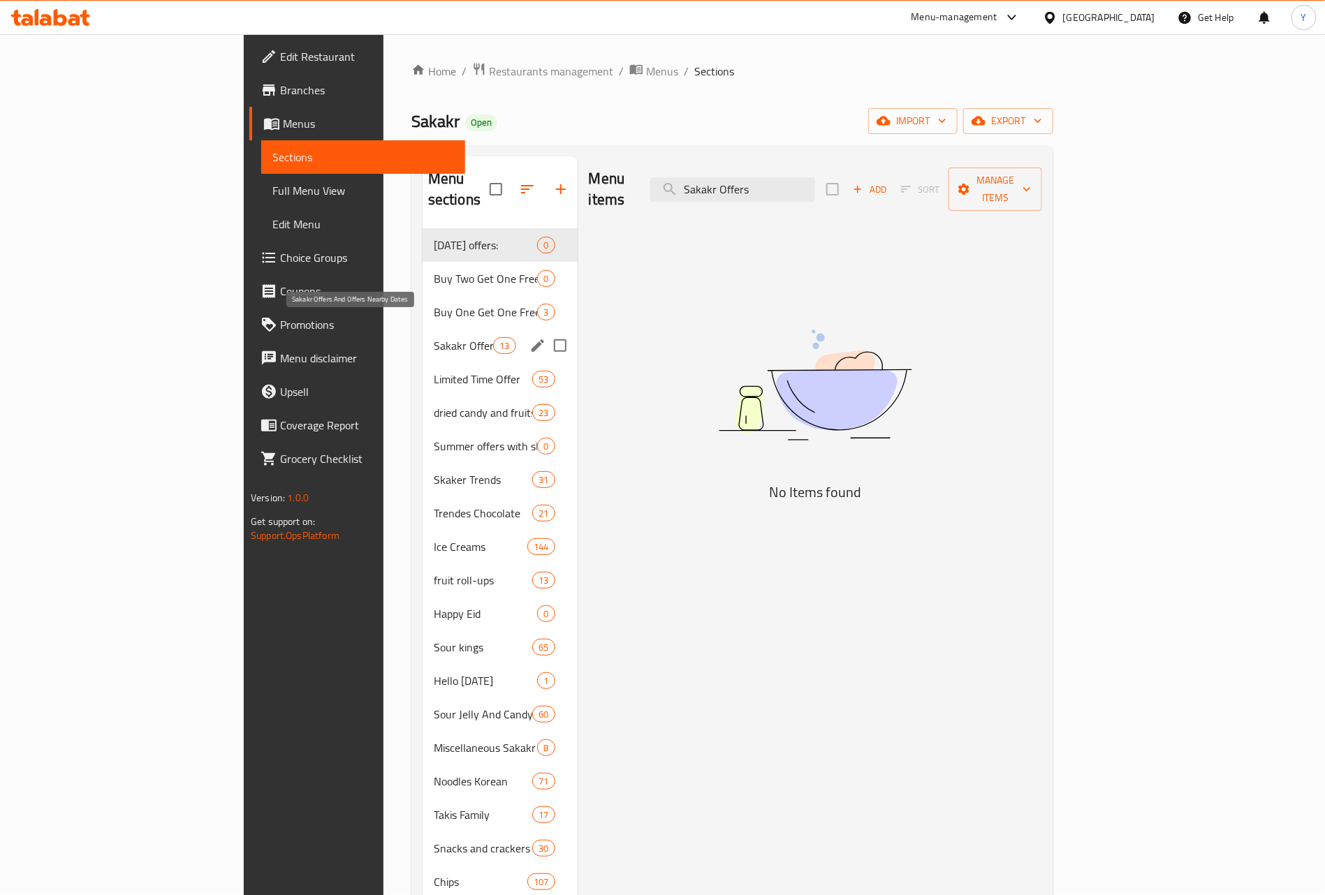
click at [434, 337] on span "Sakakr Offers And Offers Nearby Dates" at bounding box center [463, 345] width 59 height 17
